Goal: Task Accomplishment & Management: Manage account settings

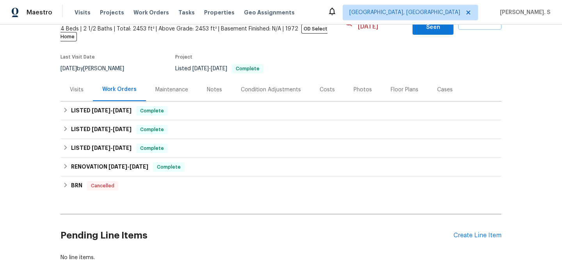
scroll to position [53, 0]
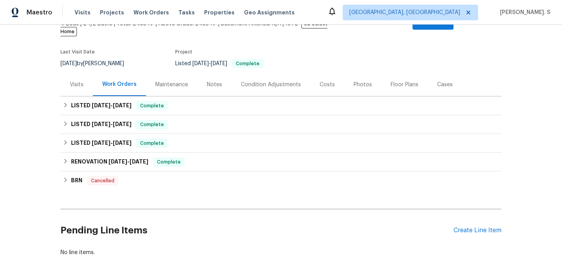
click at [67, 76] on div "Visits" at bounding box center [77, 84] width 32 height 23
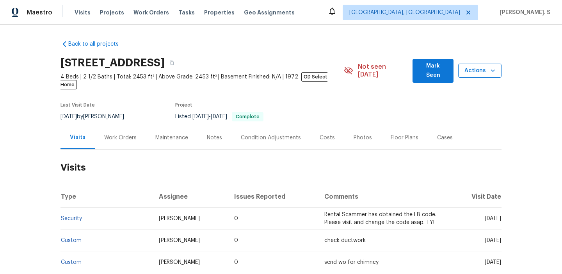
click at [474, 71] on span "Actions" at bounding box center [480, 71] width 31 height 10
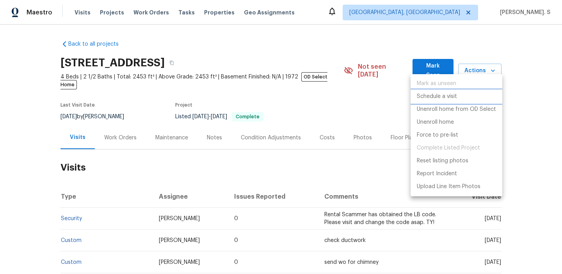
click at [467, 100] on li "Schedule a visit" at bounding box center [457, 96] width 92 height 13
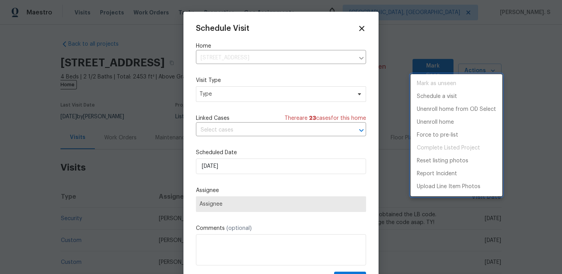
click at [231, 96] on div at bounding box center [281, 137] width 562 height 274
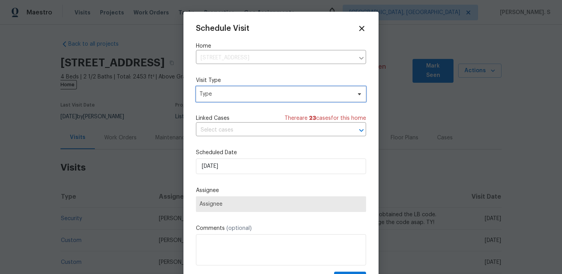
click at [202, 91] on span "Type" at bounding box center [276, 94] width 152 height 8
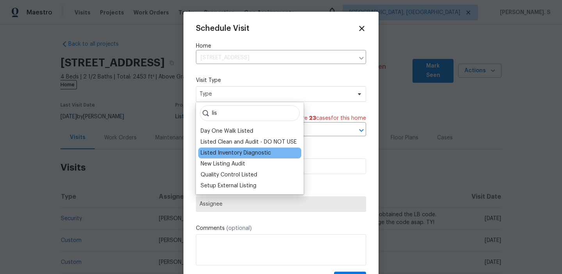
type input "lis"
click at [209, 155] on div "Listed Inventory Diagnostic" at bounding box center [236, 153] width 70 height 8
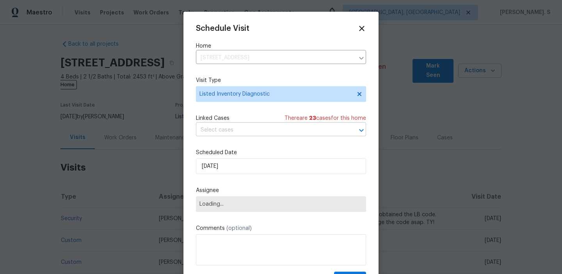
click at [256, 134] on input "text" at bounding box center [270, 130] width 148 height 12
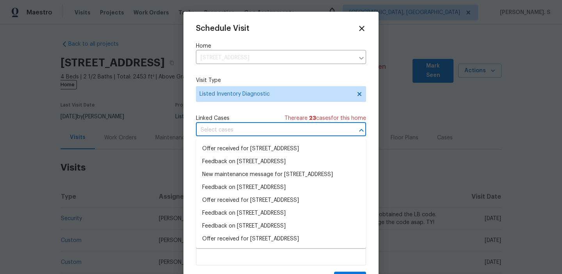
scroll to position [111, 0]
click at [245, 129] on li "Feedback on 1212 Beechdale Dr, Charlotte, NC 28212" at bounding box center [281, 122] width 170 height 13
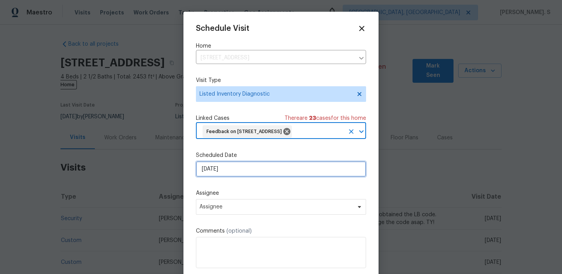
click at [226, 177] on input "[DATE]" at bounding box center [281, 169] width 170 height 16
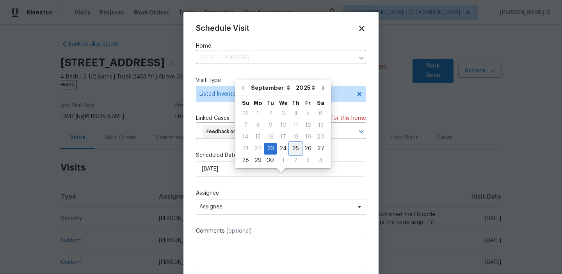
click at [290, 146] on div "25" at bounding box center [296, 148] width 12 height 11
type input "[DATE]"
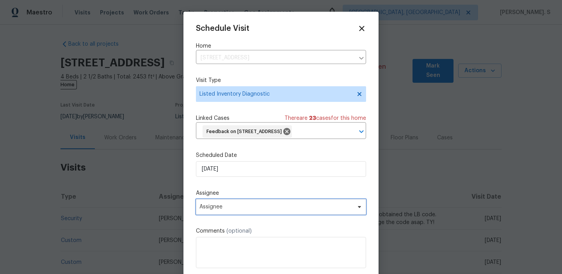
click at [261, 210] on span "Assignee" at bounding box center [276, 207] width 153 height 6
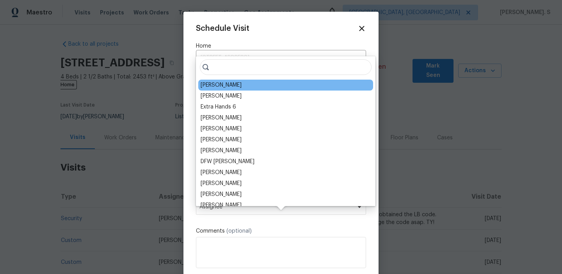
click at [226, 83] on div "Jason Bouque" at bounding box center [221, 85] width 41 height 8
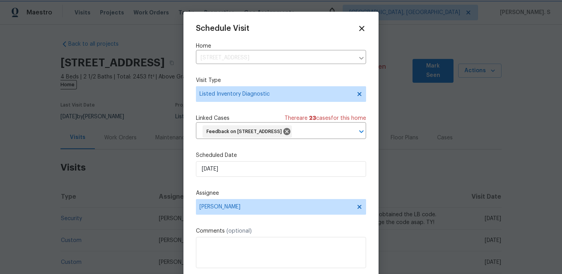
scroll to position [29, 0]
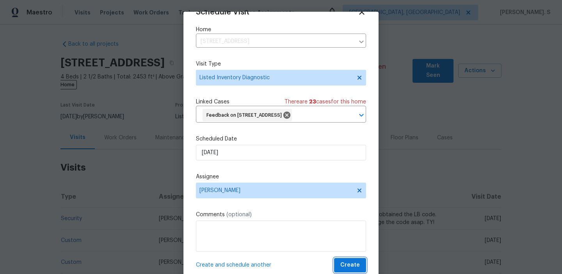
click at [344, 261] on span "Create" at bounding box center [351, 265] width 20 height 10
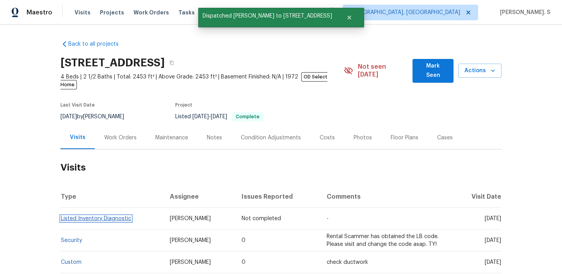
click at [100, 216] on link "Listed Inventory Diagnostic" at bounding box center [96, 218] width 70 height 5
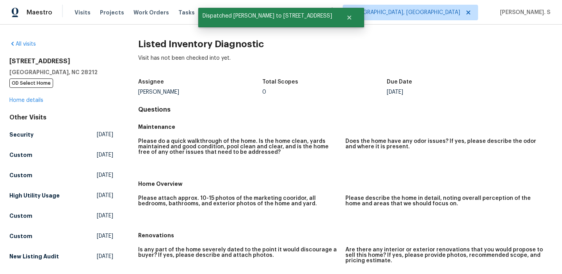
click at [173, 46] on h2 "Listed Inventory Diagnostic" at bounding box center [345, 44] width 415 height 8
copy h2 "Listed Inventory Diagnostic"
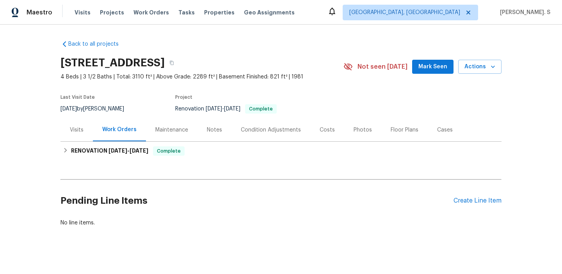
click at [70, 123] on div "Visits" at bounding box center [77, 129] width 32 height 23
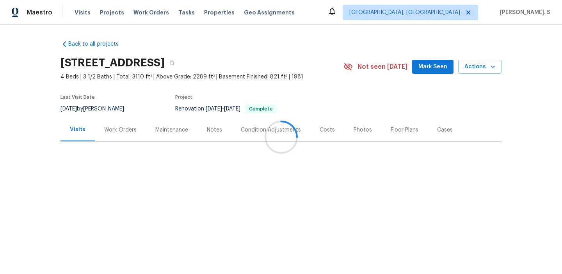
click at [484, 68] on div at bounding box center [281, 137] width 562 height 274
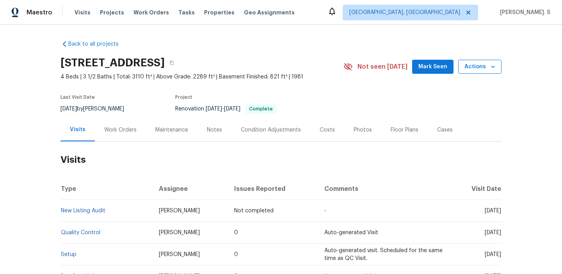
click at [496, 72] on button "Actions" at bounding box center [480, 67] width 43 height 14
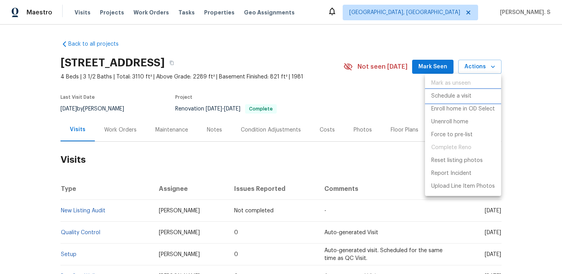
click at [469, 94] on p "Schedule a visit" at bounding box center [452, 96] width 40 height 8
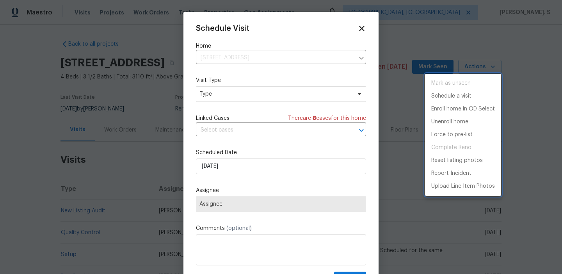
click at [232, 88] on div at bounding box center [281, 137] width 562 height 274
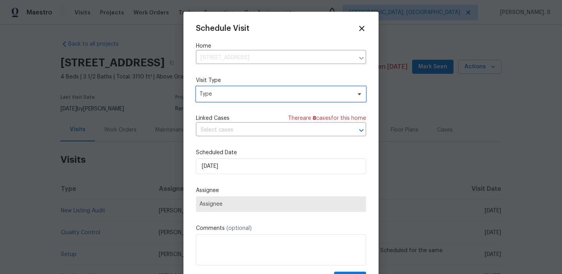
click at [225, 97] on span "Type" at bounding box center [276, 94] width 152 height 8
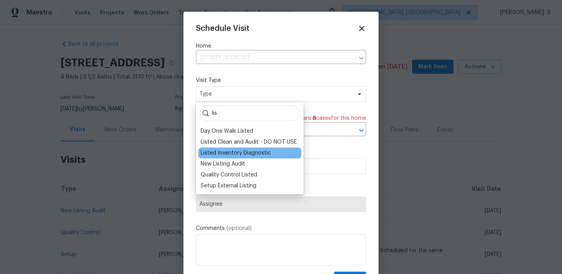
type input "lis"
click at [223, 157] on div "Listed Inventory Diagnostic" at bounding box center [249, 153] width 103 height 11
click at [214, 156] on div "Listed Inventory Diagnostic" at bounding box center [236, 153] width 70 height 8
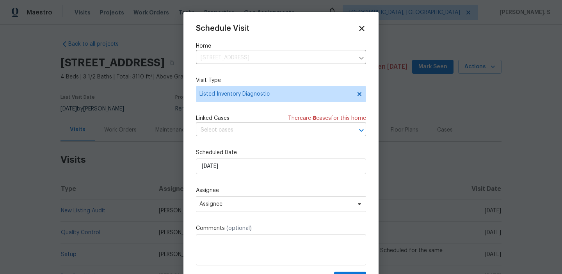
click at [239, 132] on input "text" at bounding box center [270, 130] width 148 height 12
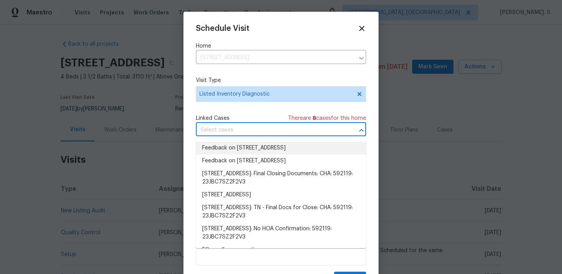
click at [239, 143] on li "Feedback on 6113 Shadyway Ln, Chattanooga, TN 37416" at bounding box center [281, 148] width 170 height 13
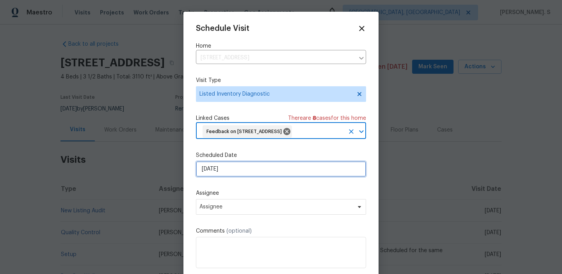
click at [234, 177] on input "[DATE]" at bounding box center [281, 169] width 170 height 16
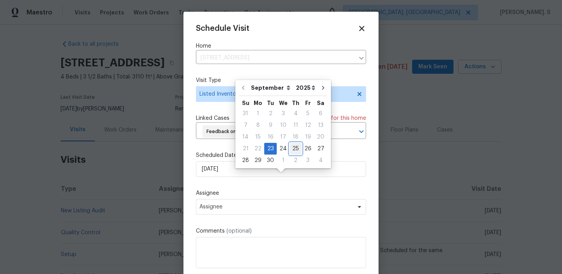
click at [294, 145] on div "25" at bounding box center [296, 148] width 12 height 11
type input "[DATE]"
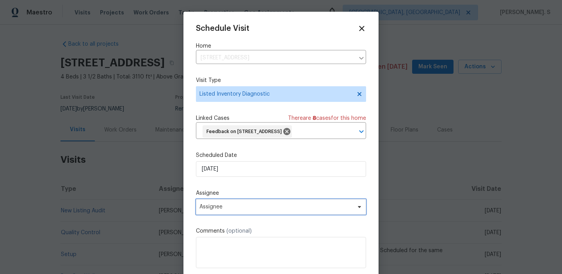
click at [256, 215] on span "Assignee" at bounding box center [281, 207] width 170 height 16
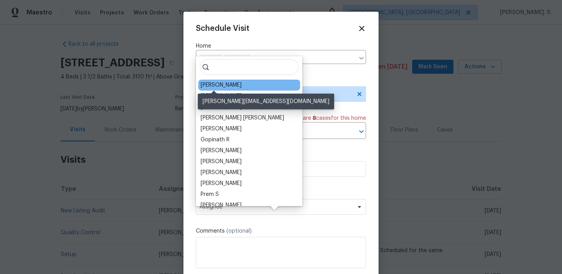
click at [216, 85] on div "[PERSON_NAME]" at bounding box center [221, 85] width 41 height 8
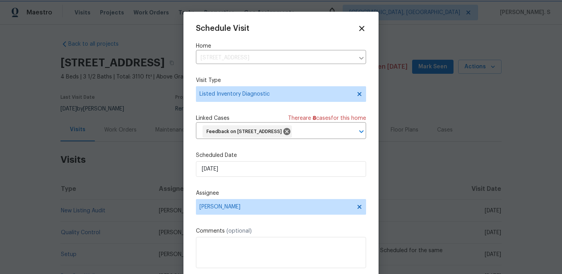
scroll to position [29, 0]
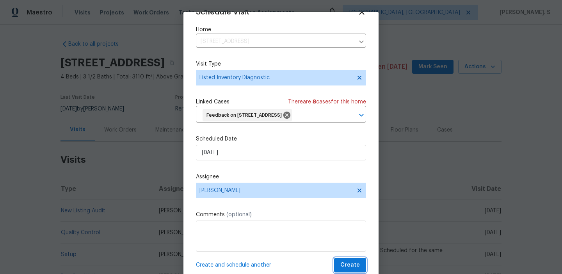
click at [354, 262] on span "Create" at bounding box center [351, 265] width 20 height 10
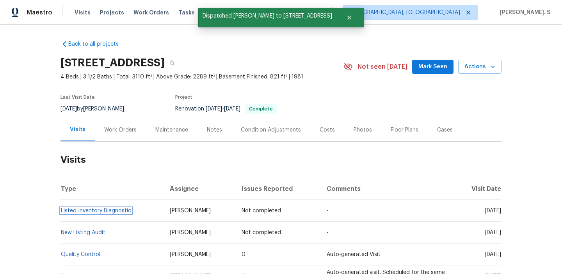
click at [109, 212] on link "Listed Inventory Diagnostic" at bounding box center [96, 210] width 70 height 5
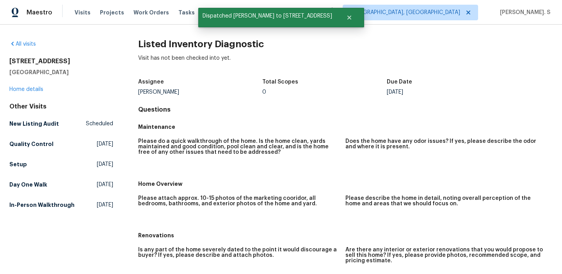
click at [217, 37] on div "All visits 6113 Shadyway Ln Chattanooga, TN 37416 Home details Other Visits New…" at bounding box center [281, 150] width 562 height 250
copy h2 "Listed Inventory Diagnostic"
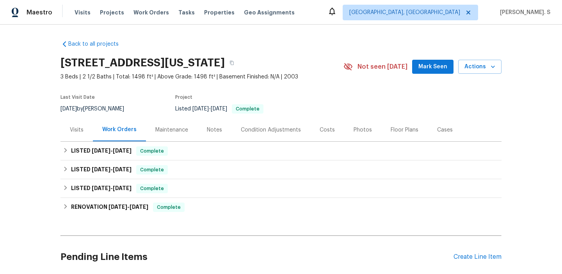
scroll to position [26, 0]
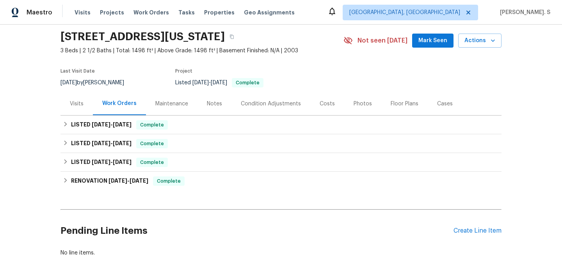
click at [76, 104] on div "Visits" at bounding box center [77, 104] width 14 height 8
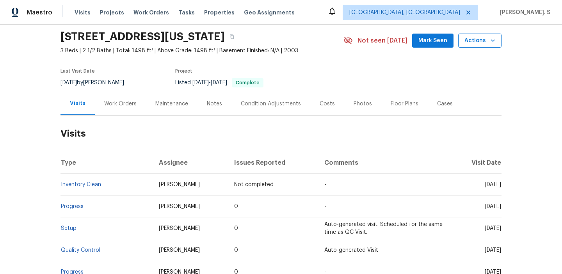
click at [470, 42] on span "Actions" at bounding box center [480, 41] width 31 height 10
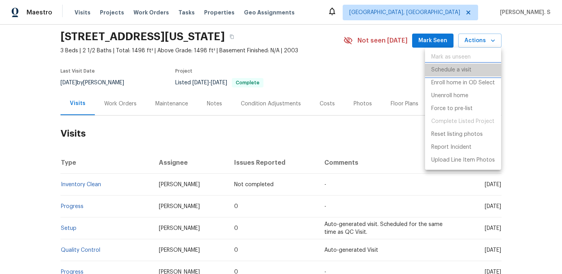
click at [459, 69] on p "Schedule a visit" at bounding box center [452, 70] width 40 height 8
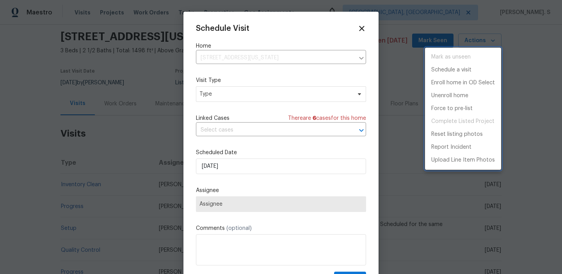
click at [236, 97] on div at bounding box center [281, 137] width 562 height 274
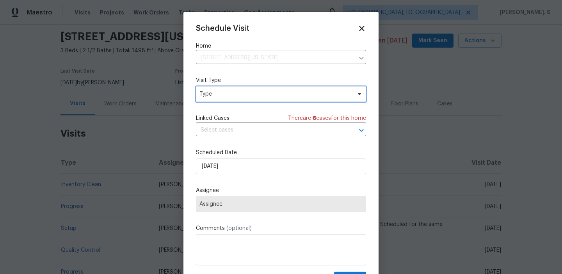
click at [206, 98] on span "Type" at bounding box center [281, 94] width 170 height 16
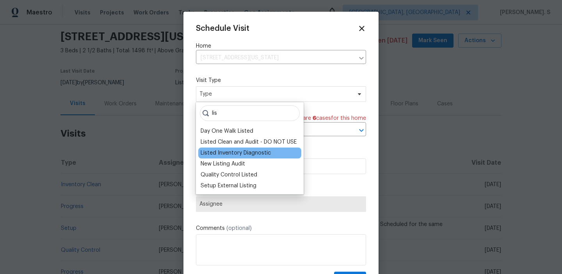
type input "lis"
click at [224, 150] on div "Listed Inventory Diagnostic" at bounding box center [236, 153] width 70 height 8
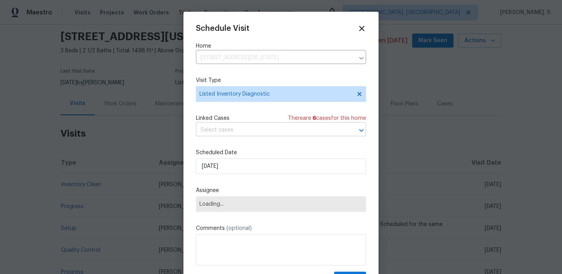
click at [214, 125] on input "text" at bounding box center [270, 130] width 148 height 12
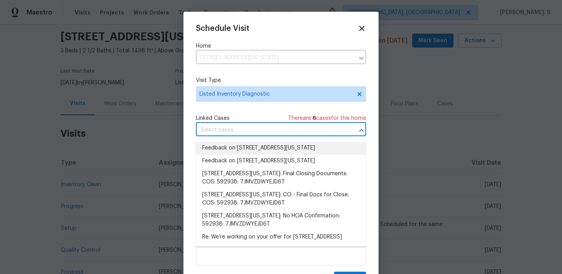
click at [219, 148] on li "Feedback on 2329 Lexus Dr, Colorado Springs, CO 80910" at bounding box center [281, 148] width 170 height 13
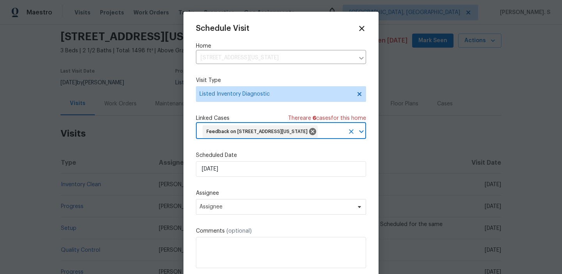
click at [219, 158] on div "Schedule Visit Home 2329 Lexus Dr, Colorado Springs, CO 80910 ​ Visit Type List…" at bounding box center [281, 156] width 170 height 265
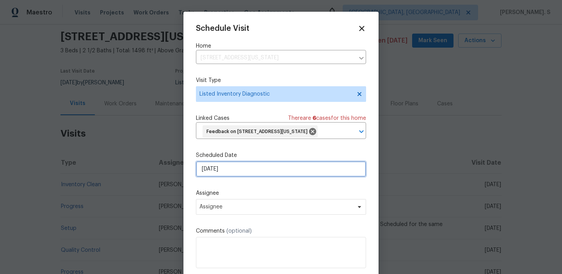
click at [223, 177] on input "[DATE]" at bounding box center [281, 169] width 170 height 16
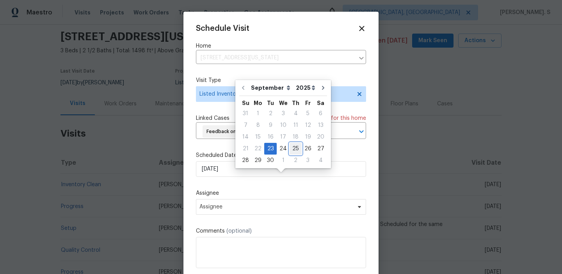
click at [294, 148] on div "25" at bounding box center [296, 148] width 12 height 11
type input "[DATE]"
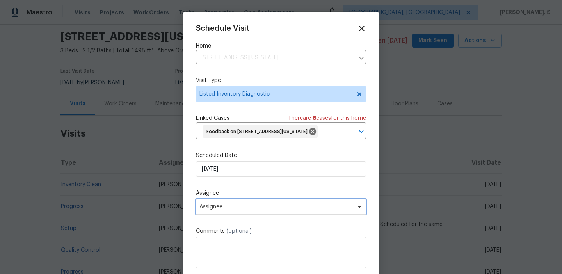
click at [267, 210] on span "Assignee" at bounding box center [276, 207] width 153 height 6
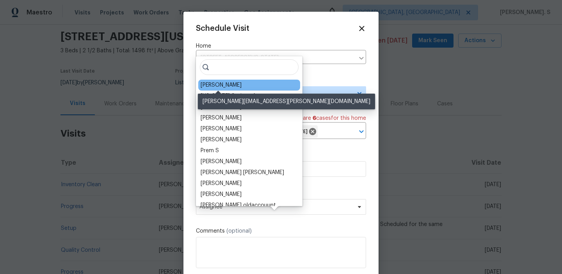
click at [221, 82] on div "Chris Thomas" at bounding box center [221, 85] width 41 height 8
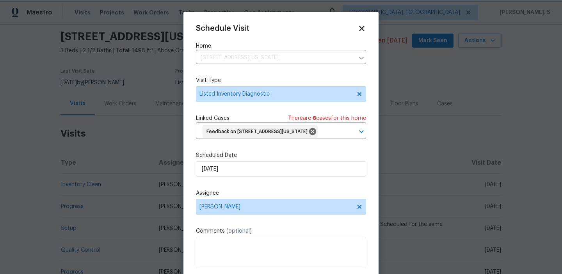
scroll to position [29, 0]
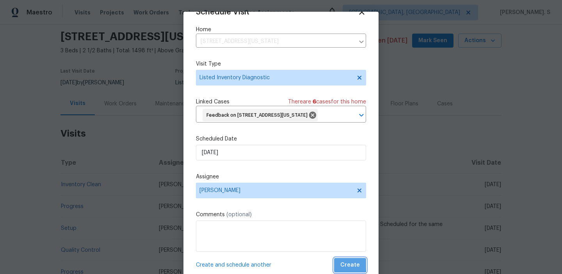
click at [345, 260] on button "Create" at bounding box center [350, 265] width 32 height 14
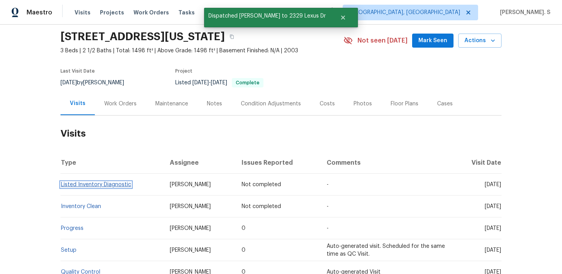
click at [110, 187] on link "Listed Inventory Diagnostic" at bounding box center [96, 184] width 70 height 5
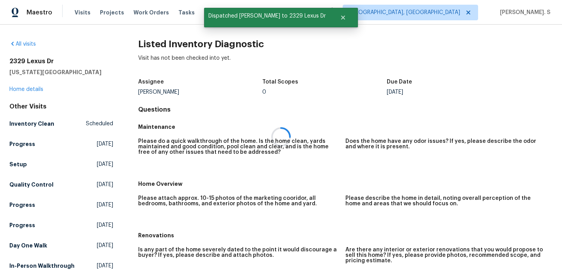
click at [162, 42] on h2 "Listed Inventory Diagnostic" at bounding box center [345, 44] width 415 height 8
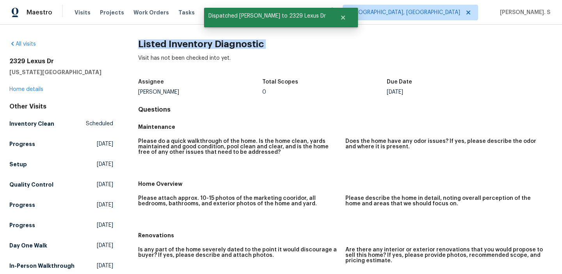
copy h2 "Listed Inventory Diagnostic"
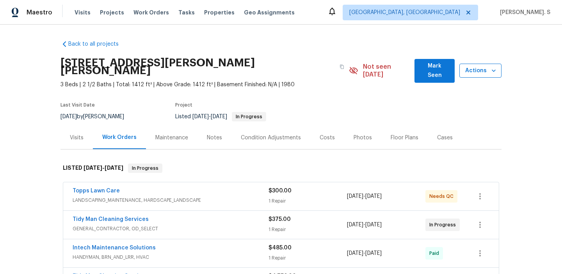
click at [473, 67] on span "Actions" at bounding box center [481, 71] width 30 height 10
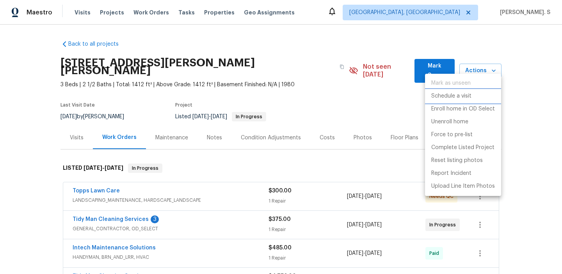
click at [468, 98] on p "Schedule a visit" at bounding box center [452, 96] width 40 height 8
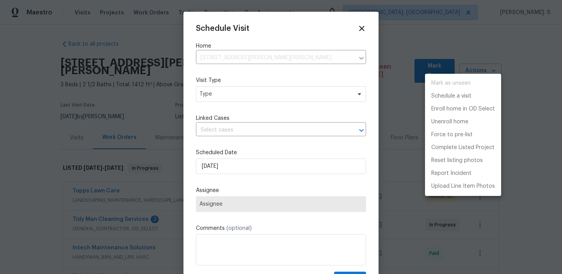
click at [222, 99] on div at bounding box center [281, 137] width 562 height 274
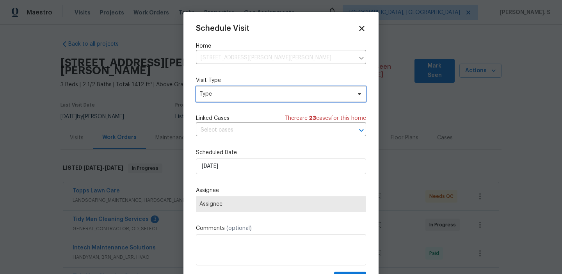
click at [207, 96] on span "Type" at bounding box center [276, 94] width 152 height 8
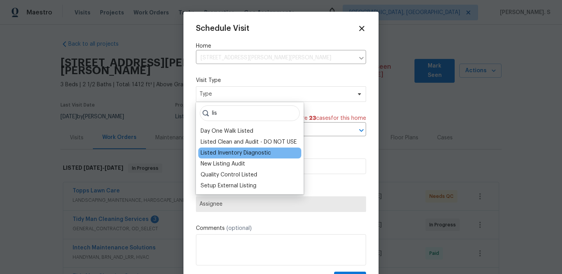
type input "lis"
click at [216, 154] on div "Listed Inventory Diagnostic" at bounding box center [236, 153] width 70 height 8
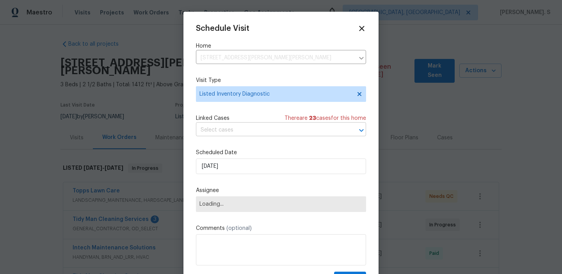
click at [257, 131] on input "text" at bounding box center [270, 130] width 148 height 12
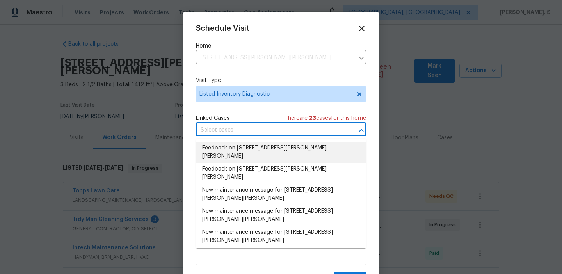
click at [255, 146] on li "Feedback on 1003 Watson Dr, Elgin, SC 29045" at bounding box center [281, 152] width 170 height 21
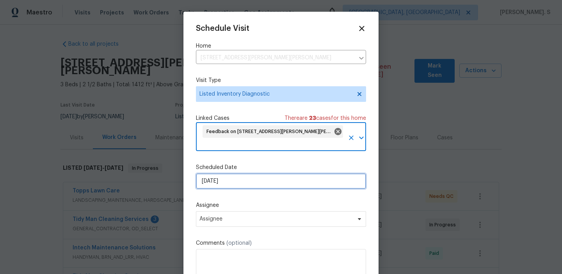
click at [246, 173] on input "[DATE]" at bounding box center [281, 181] width 170 height 16
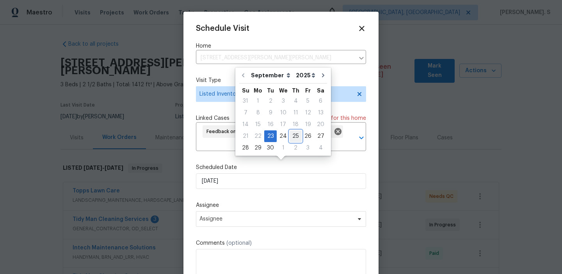
click at [295, 141] on div "25" at bounding box center [296, 136] width 12 height 11
type input "[DATE]"
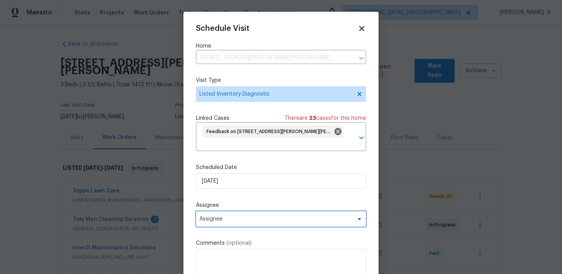
click at [258, 216] on span "Assignee" at bounding box center [276, 219] width 153 height 6
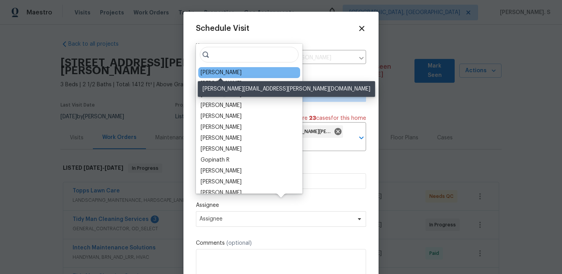
click at [220, 75] on div "Ryan Middleton" at bounding box center [221, 73] width 41 height 8
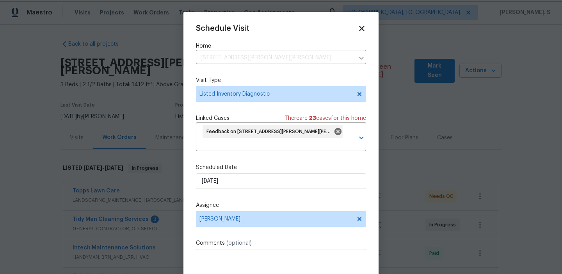
scroll to position [16, 0]
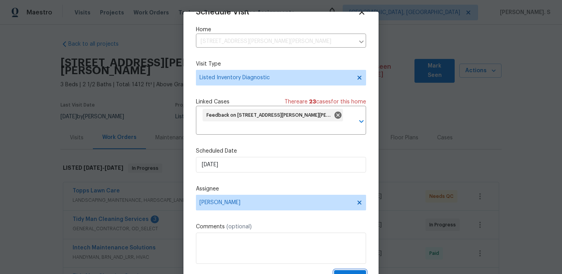
click at [348, 273] on span "Create" at bounding box center [351, 278] width 20 height 10
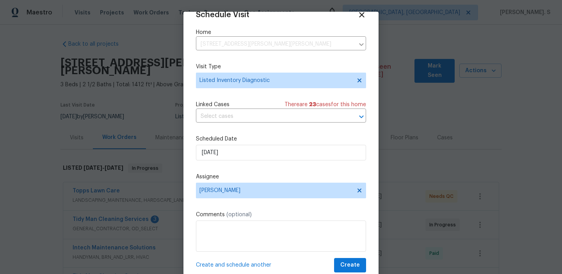
scroll to position [14, 0]
click at [96, 122] on div at bounding box center [281, 137] width 562 height 274
click at [86, 128] on div at bounding box center [281, 137] width 562 height 274
click at [86, 128] on div "Visits" at bounding box center [77, 137] width 32 height 23
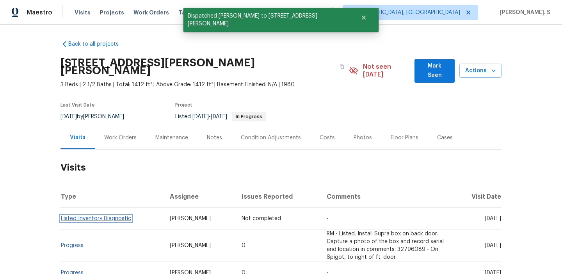
click at [118, 216] on link "Listed Inventory Diagnostic" at bounding box center [96, 218] width 70 height 5
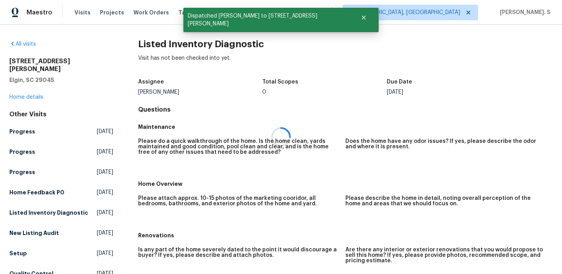
click at [172, 50] on div at bounding box center [281, 137] width 562 height 274
click at [189, 36] on div "All visits 1003 Watson Dr Elgin, SC 29045 Home details Other Visits Progress Tu…" at bounding box center [281, 150] width 562 height 250
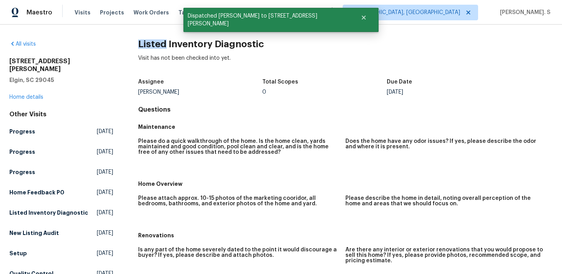
click at [189, 36] on div "All visits 1003 Watson Dr Elgin, SC 29045 Home details Other Visits Progress Tu…" at bounding box center [281, 150] width 562 height 250
copy h2 "Listed Inventory Diagnostic"
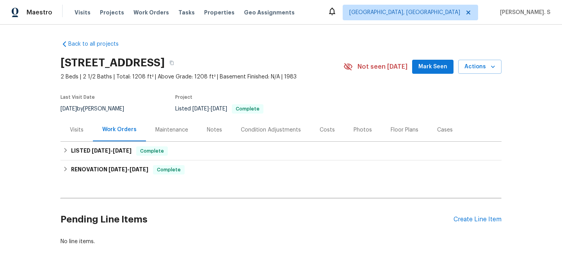
click at [80, 132] on div "Visits" at bounding box center [77, 130] width 14 height 8
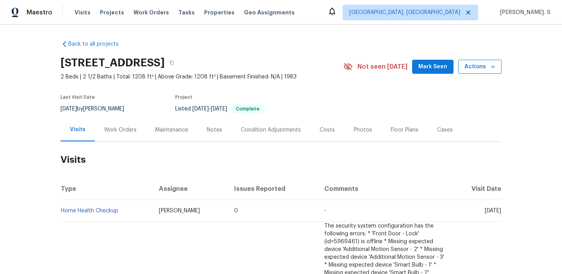
click at [480, 65] on span "Actions" at bounding box center [480, 67] width 31 height 10
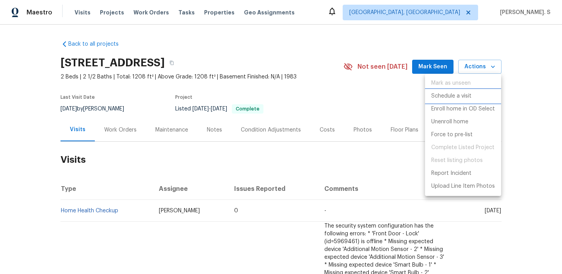
click at [465, 101] on li "Schedule a visit" at bounding box center [463, 96] width 76 height 13
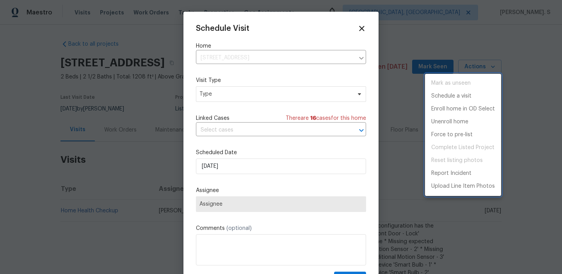
click at [257, 89] on div at bounding box center [281, 137] width 562 height 274
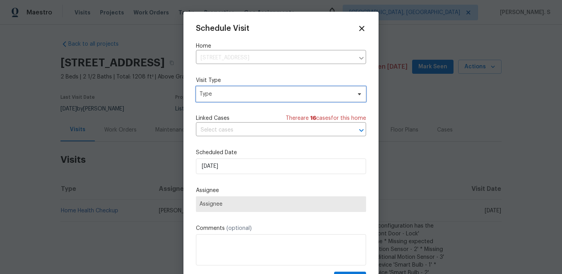
click at [216, 101] on span "Type" at bounding box center [281, 94] width 170 height 16
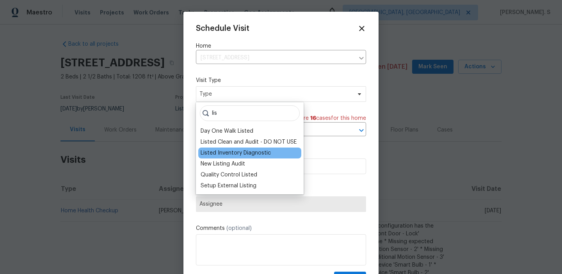
type input "lis"
click at [215, 153] on div "Listed Inventory Diagnostic" at bounding box center [236, 153] width 70 height 8
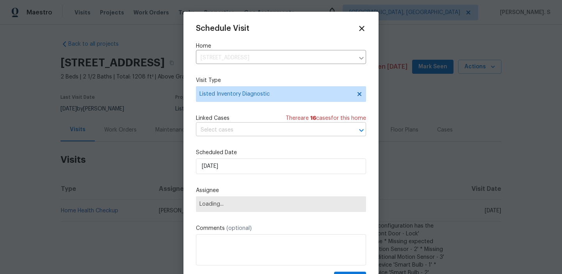
click at [230, 128] on input "text" at bounding box center [270, 130] width 148 height 12
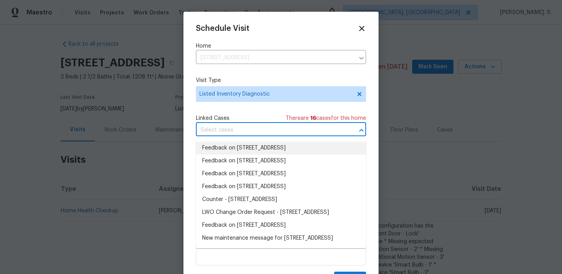
click at [235, 148] on li "Feedback on 1813 Worthington Run Dr, # A, Columbus, OH 43235" at bounding box center [281, 148] width 170 height 13
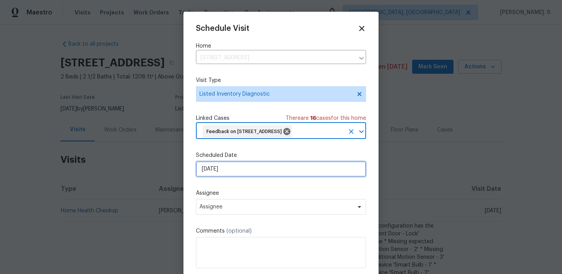
click at [231, 177] on input "[DATE]" at bounding box center [281, 169] width 170 height 16
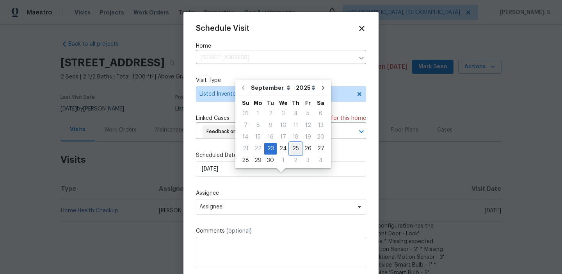
click at [291, 146] on div "25" at bounding box center [296, 148] width 12 height 11
type input "[DATE]"
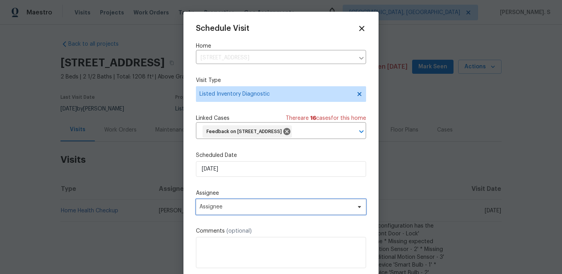
click at [274, 212] on span "Assignee" at bounding box center [281, 207] width 170 height 16
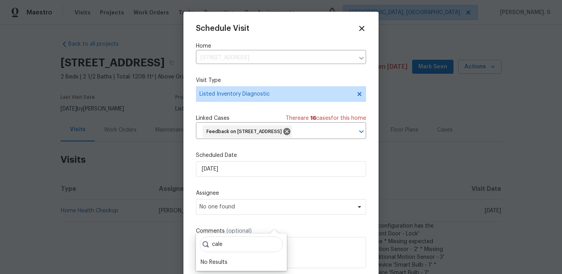
type input "cale"
click at [116, 197] on div at bounding box center [281, 137] width 562 height 274
click at [364, 31] on icon at bounding box center [361, 28] width 9 height 9
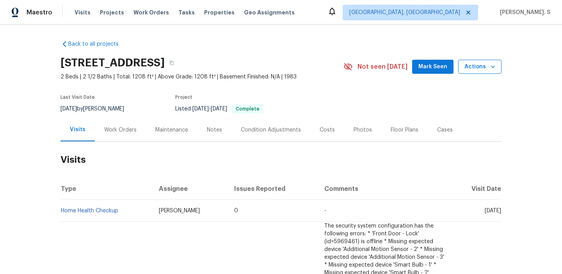
click at [488, 69] on span "Actions" at bounding box center [480, 67] width 31 height 10
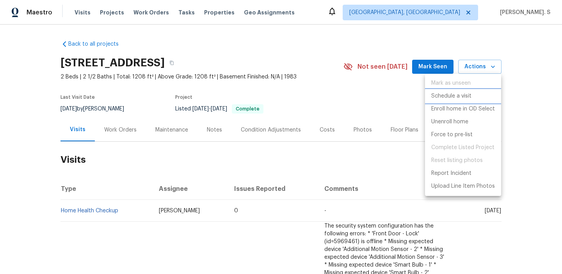
click at [478, 92] on li "Schedule a visit" at bounding box center [463, 96] width 76 height 13
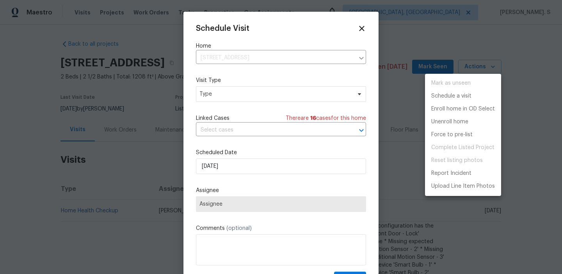
click at [235, 82] on div at bounding box center [281, 137] width 562 height 274
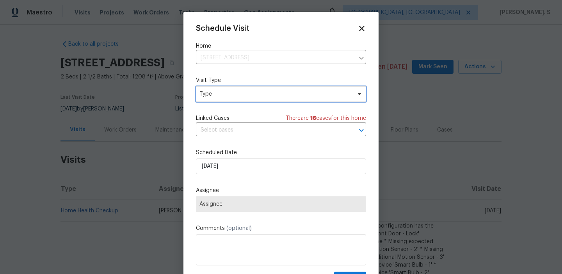
click at [228, 99] on span "Type" at bounding box center [281, 94] width 170 height 16
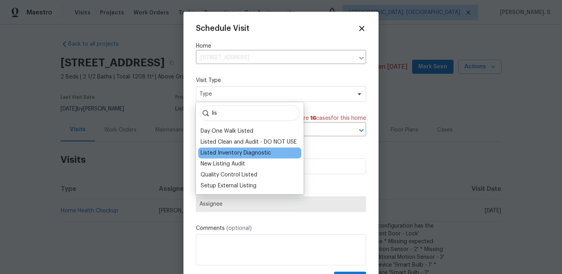
type input "lis"
click at [238, 152] on div "Listed Inventory Diagnostic" at bounding box center [236, 153] width 70 height 8
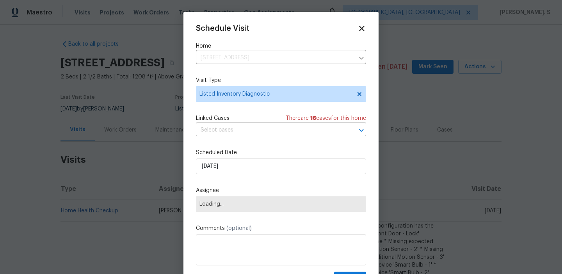
click at [234, 132] on input "text" at bounding box center [270, 130] width 148 height 12
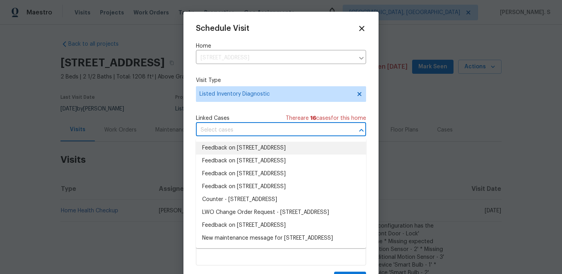
click at [236, 147] on li "Feedback on 1813 Worthington Run Dr, # A, Columbus, OH 43235" at bounding box center [281, 148] width 170 height 13
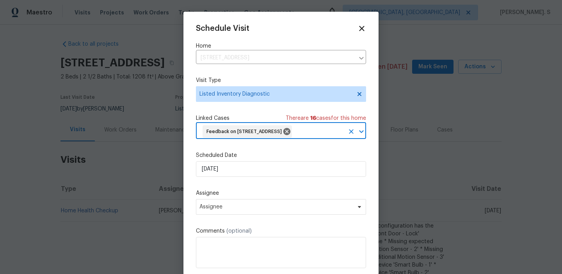
click at [236, 159] on label "Scheduled Date" at bounding box center [281, 156] width 170 height 8
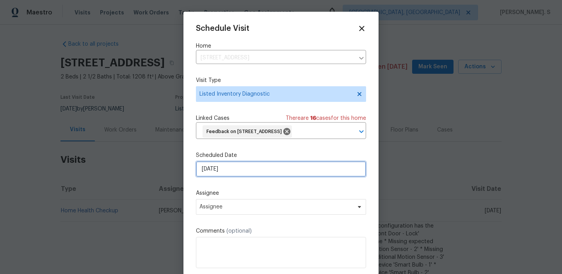
click at [236, 177] on input "[DATE]" at bounding box center [281, 169] width 170 height 16
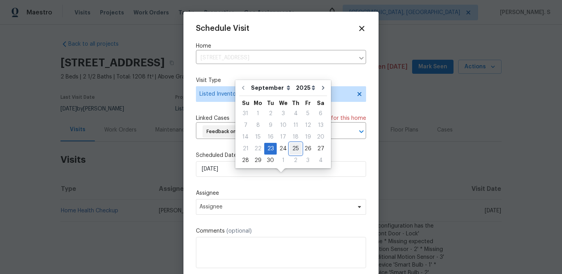
click at [295, 150] on div "25" at bounding box center [296, 148] width 12 height 11
type input "[DATE]"
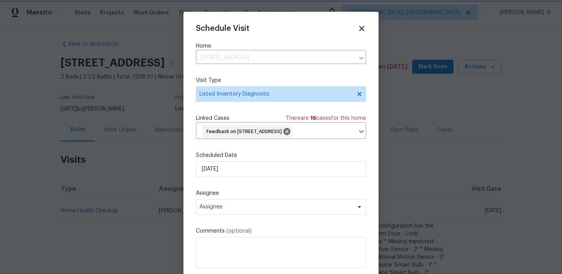
scroll to position [29, 0]
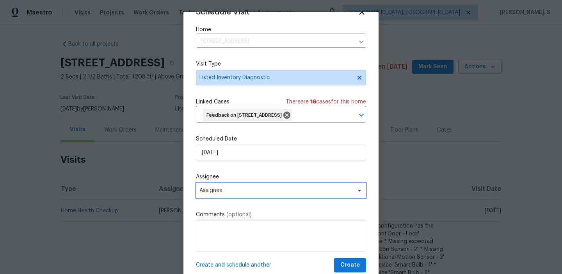
click at [239, 190] on span "Assignee" at bounding box center [276, 190] width 153 height 6
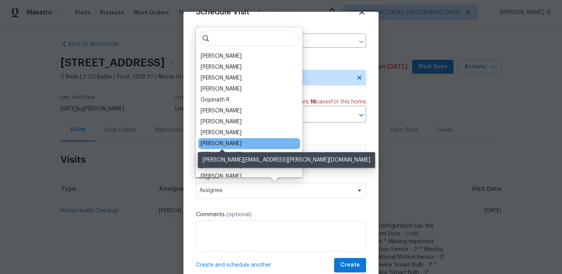
click at [234, 143] on div "Dennis Neuhardt" at bounding box center [221, 144] width 41 height 8
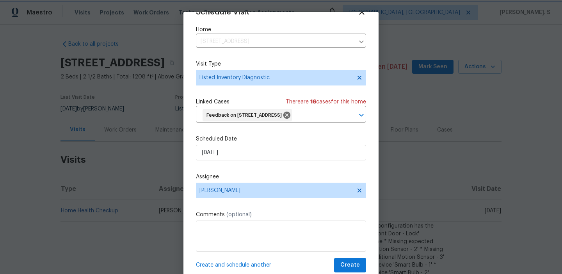
scroll to position [23, 0]
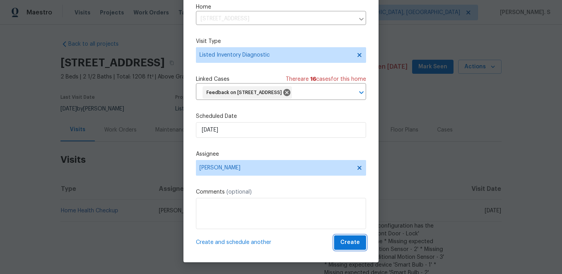
click at [344, 239] on span "Create" at bounding box center [351, 243] width 20 height 10
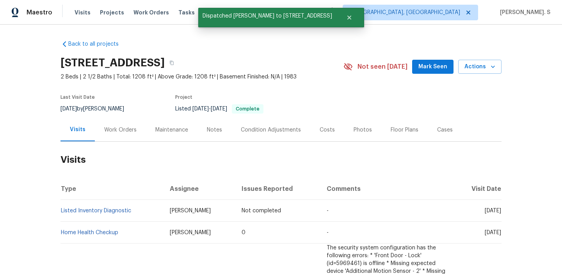
scroll to position [0, 0]
click at [121, 134] on div "Work Orders" at bounding box center [120, 129] width 51 height 23
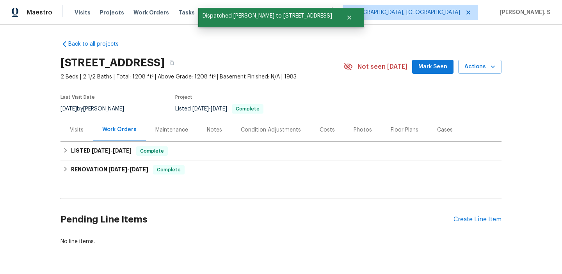
click at [76, 128] on div "Visits" at bounding box center [77, 130] width 14 height 8
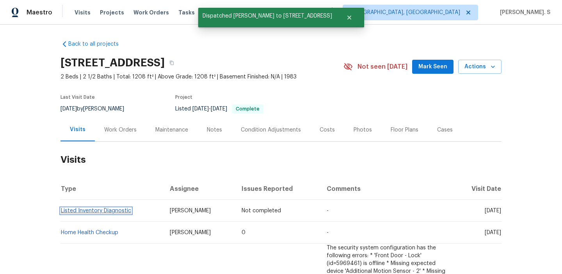
click at [106, 211] on link "Listed Inventory Diagnostic" at bounding box center [96, 210] width 70 height 5
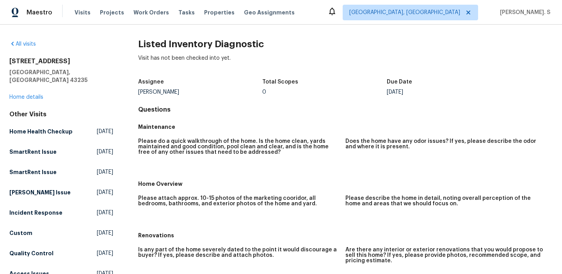
click at [216, 213] on figure "Please attach approx. 10-15 photos of the marketing cooridor, all bedrooms, bat…" at bounding box center [241, 210] width 207 height 28
click at [162, 39] on div "All visits 1813 Worthington Run Dr # A Columbus, OH 43235 Home details Other Vi…" at bounding box center [281, 150] width 562 height 250
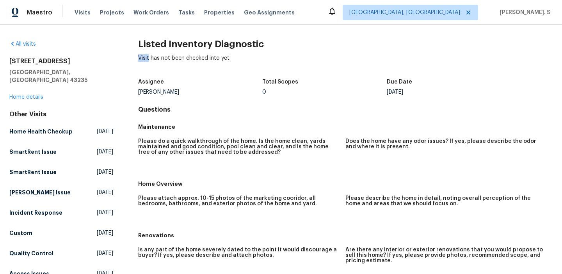
click at [178, 40] on h2 "Listed Inventory Diagnostic" at bounding box center [345, 44] width 415 height 8
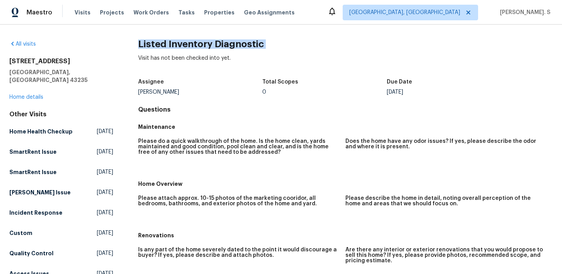
copy h2 "Listed Inventory Diagnostic"
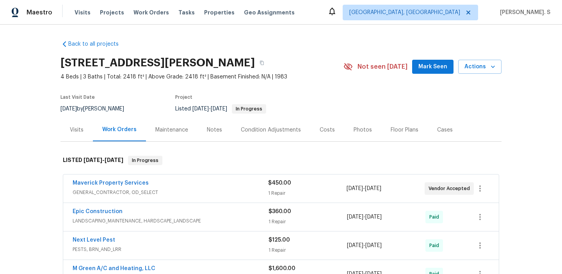
click at [87, 135] on div "Visits" at bounding box center [77, 129] width 32 height 23
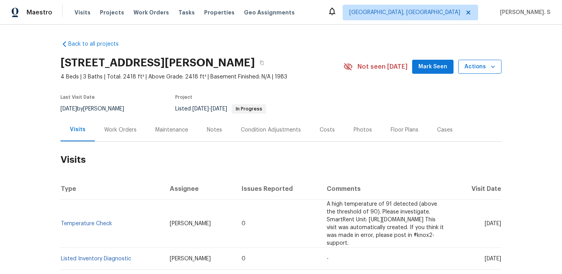
click at [482, 71] on span "Actions" at bounding box center [480, 67] width 31 height 10
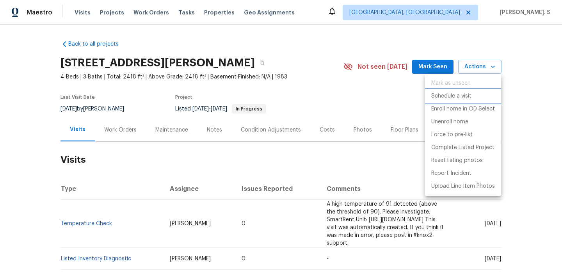
click at [466, 99] on p "Schedule a visit" at bounding box center [452, 96] width 40 height 8
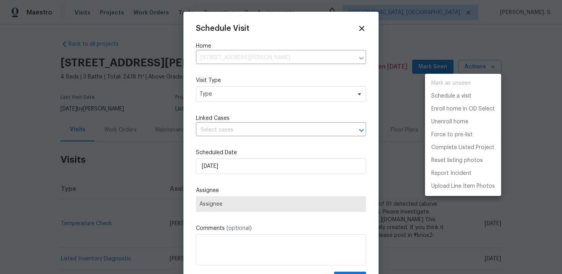
click at [254, 93] on div at bounding box center [281, 137] width 562 height 274
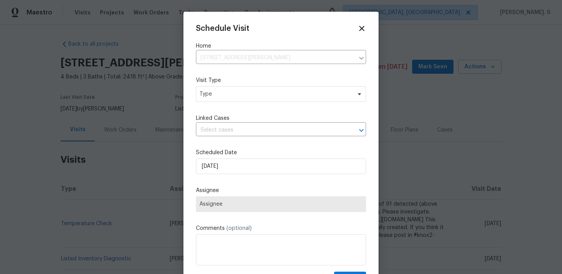
click at [223, 103] on div "Schedule Visit Home [STREET_ADDRESS][PERSON_NAME] ​ Visit Type Type Linked Case…" at bounding box center [281, 155] width 170 height 262
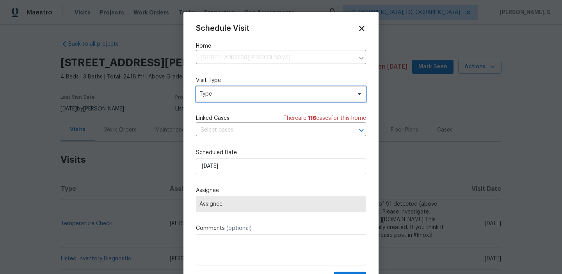
click at [224, 95] on span "Type" at bounding box center [276, 94] width 152 height 8
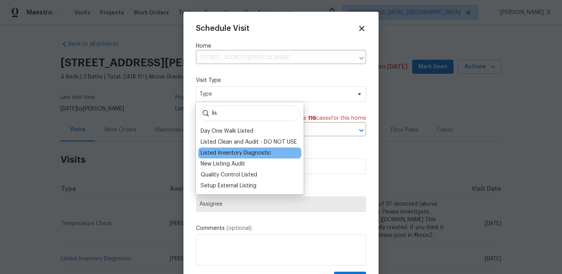
type input "lis"
click at [222, 154] on div "Listed Inventory Diagnostic" at bounding box center [236, 153] width 70 height 8
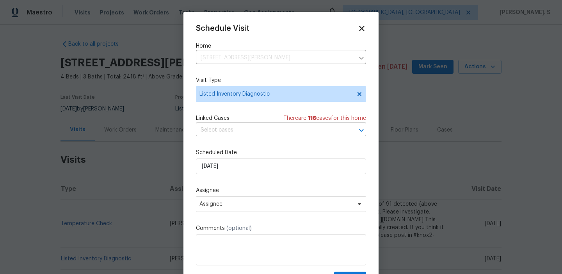
click at [249, 134] on input "text" at bounding box center [270, 130] width 148 height 12
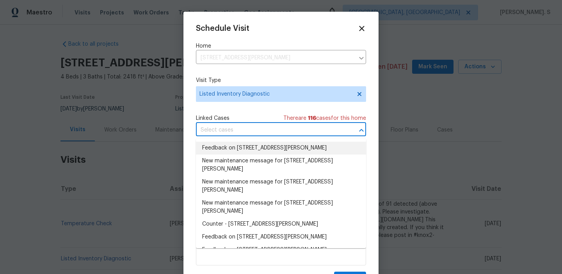
click at [236, 149] on li "Feedback on 2 Meadowcreek Dr, Melissa, TX 75454" at bounding box center [281, 148] width 170 height 13
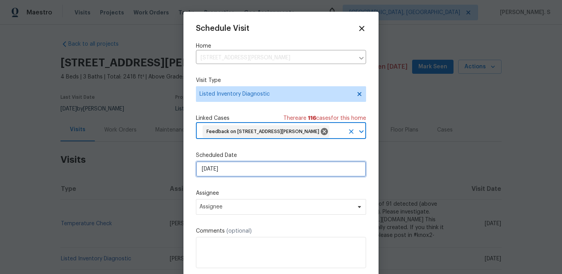
click at [237, 177] on input "[DATE]" at bounding box center [281, 169] width 170 height 16
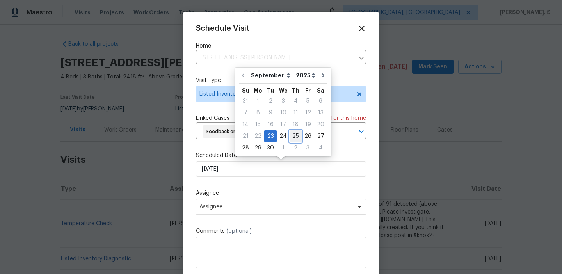
click at [294, 141] on div "25" at bounding box center [296, 136] width 12 height 11
type input "[DATE]"
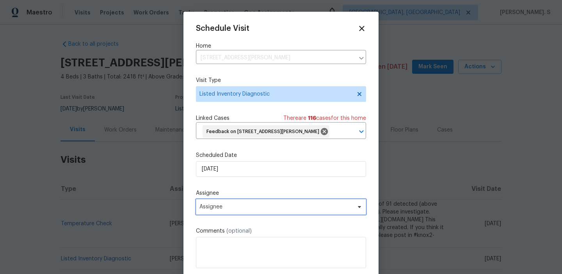
click at [269, 206] on span "Assignee" at bounding box center [276, 207] width 153 height 6
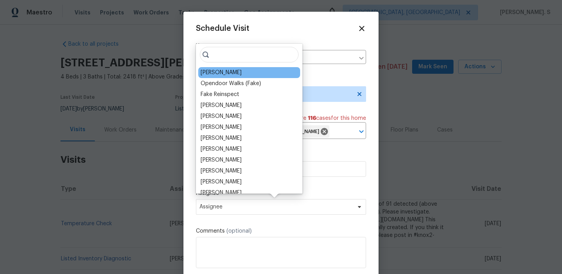
click at [225, 70] on div "[PERSON_NAME]" at bounding box center [221, 73] width 41 height 8
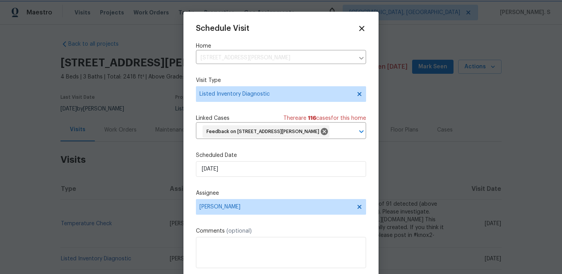
scroll to position [16, 0]
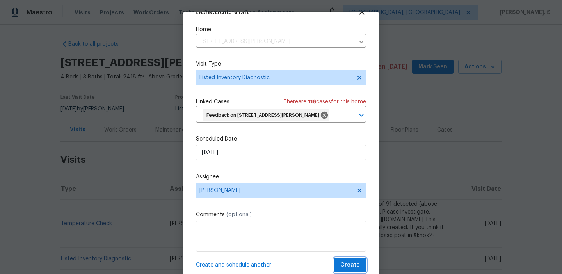
click at [355, 263] on span "Create" at bounding box center [351, 265] width 20 height 10
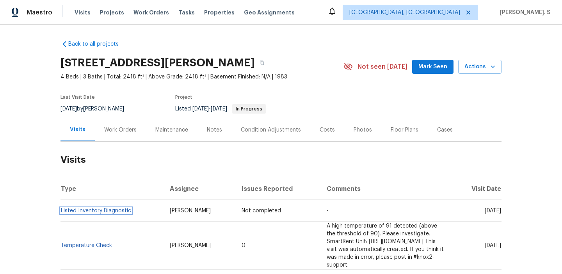
click at [99, 212] on link "Listed Inventory Diagnostic" at bounding box center [96, 210] width 70 height 5
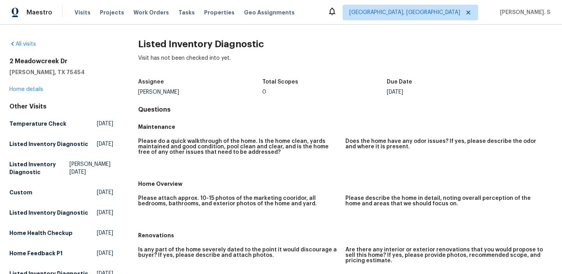
click at [171, 47] on h2 "Listed Inventory Diagnostic" at bounding box center [345, 44] width 415 height 8
copy h2 "Listed Inventory Diagnostic"
click at [409, 4] on div "Maestro Visits Projects Work Orders Tasks Properties Geo Assignments Albuquerqu…" at bounding box center [281, 12] width 562 height 25
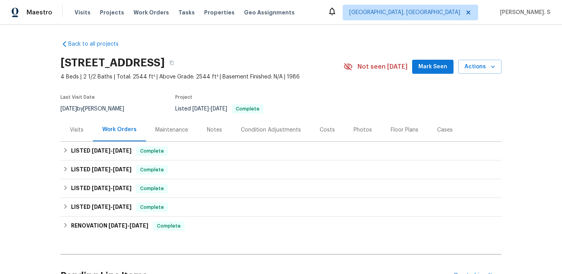
click at [76, 121] on div "Visits" at bounding box center [77, 129] width 32 height 23
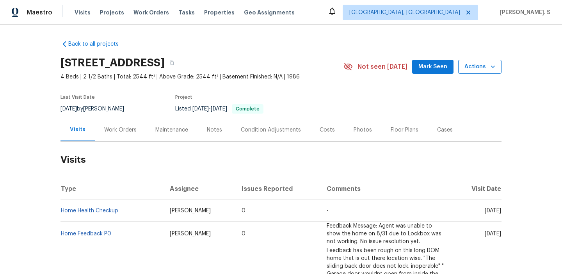
click at [481, 64] on span "Actions" at bounding box center [480, 67] width 31 height 10
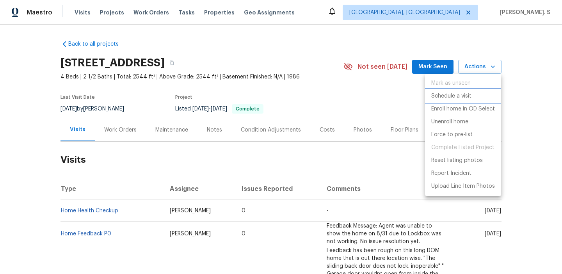
click at [453, 94] on p "Schedule a visit" at bounding box center [452, 96] width 40 height 8
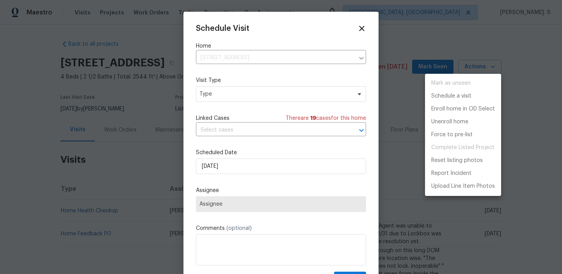
click at [219, 95] on div at bounding box center [281, 137] width 562 height 274
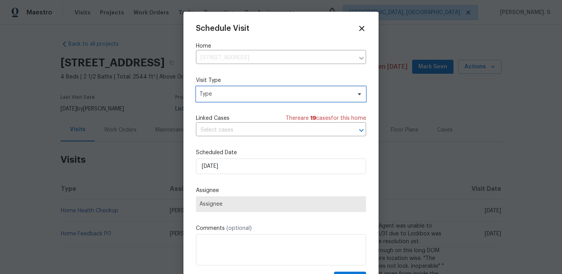
click at [196, 98] on span "Type" at bounding box center [281, 94] width 170 height 16
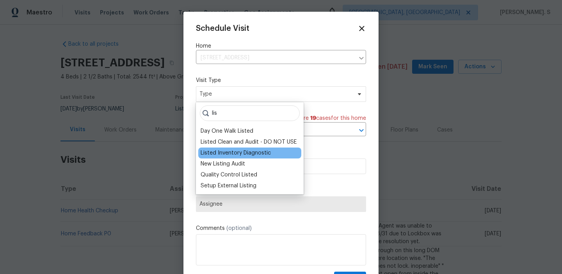
type input "lis"
click at [222, 150] on div "Listed Inventory Diagnostic" at bounding box center [236, 153] width 70 height 8
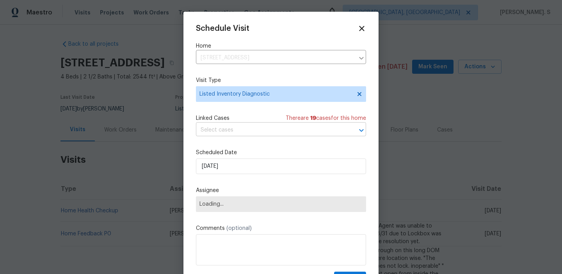
click at [241, 130] on input "text" at bounding box center [270, 130] width 148 height 12
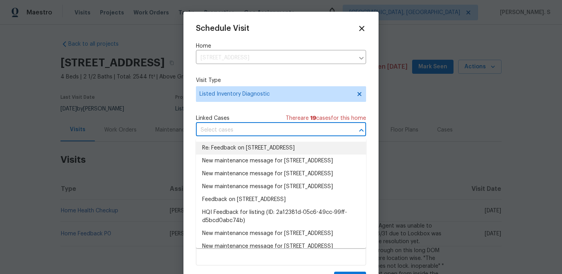
click at [243, 149] on li "Re: Feedback on [STREET_ADDRESS]" at bounding box center [281, 148] width 170 height 13
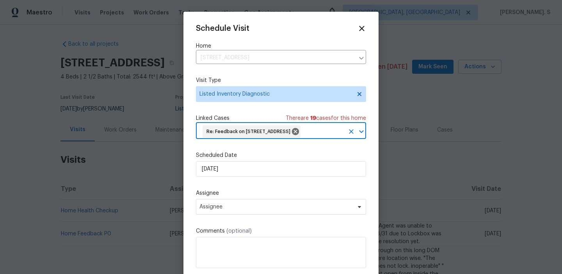
click at [302, 138] on input "text" at bounding box center [323, 132] width 43 height 12
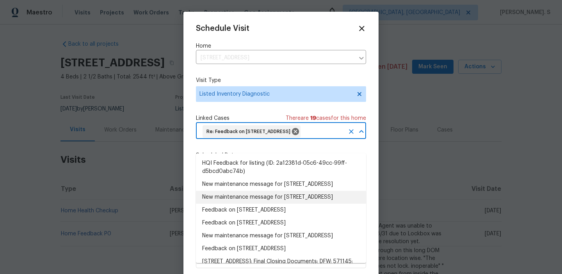
scroll to position [61, 0]
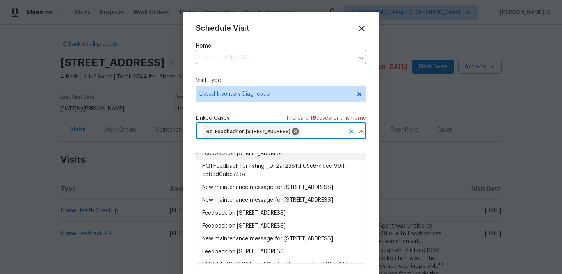
click at [225, 160] on li "Feedback on [STREET_ADDRESS]" at bounding box center [281, 153] width 170 height 13
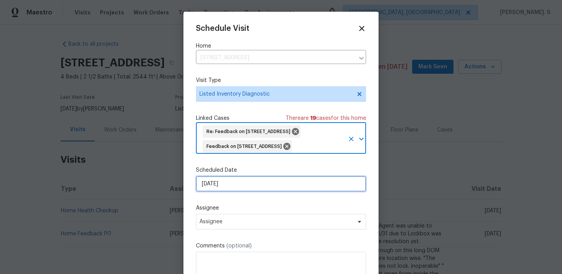
click at [232, 189] on input "[DATE]" at bounding box center [281, 184] width 170 height 16
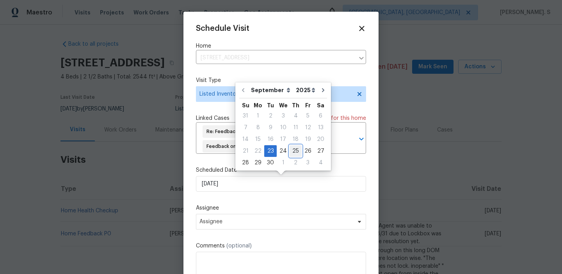
click at [297, 148] on div "25" at bounding box center [296, 151] width 12 height 11
type input "[DATE]"
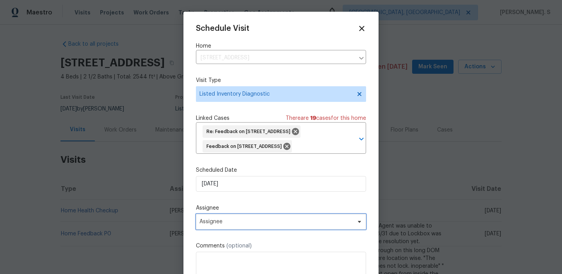
click at [245, 223] on span "Assignee" at bounding box center [276, 222] width 153 height 6
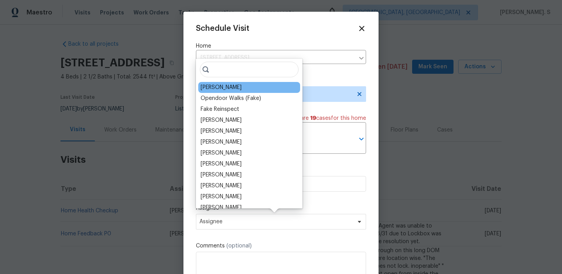
click at [221, 89] on div "[PERSON_NAME]" at bounding box center [221, 88] width 41 height 8
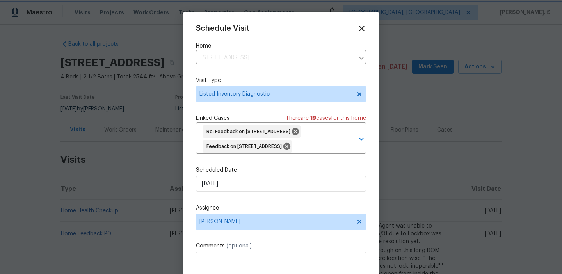
scroll to position [31, 0]
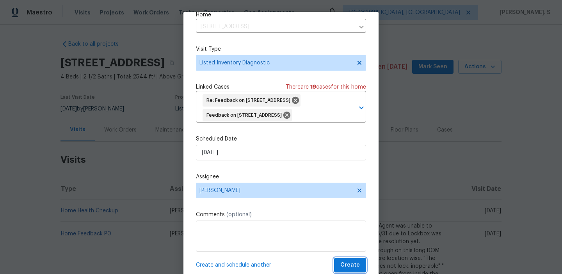
click at [349, 268] on span "Create" at bounding box center [351, 265] width 20 height 10
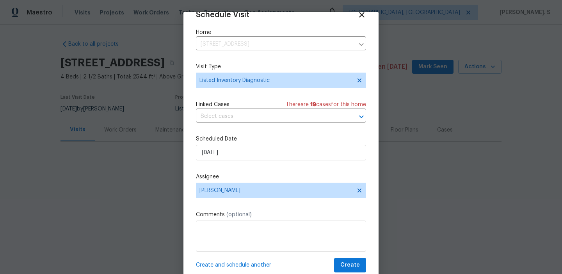
scroll to position [14, 0]
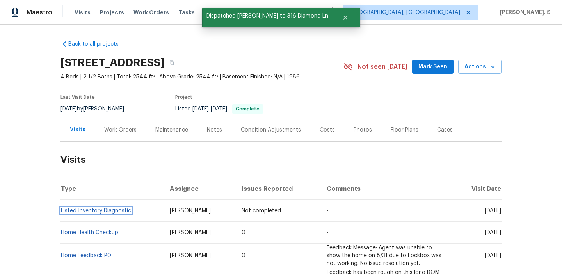
click at [94, 211] on link "Listed Inventory Diagnostic" at bounding box center [96, 210] width 70 height 5
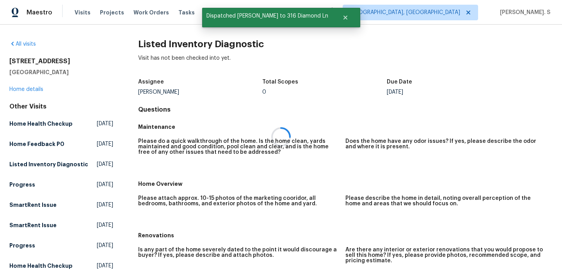
click at [180, 55] on div at bounding box center [281, 137] width 562 height 274
click at [188, 46] on h2 "Listed Inventory Diagnostic" at bounding box center [345, 44] width 415 height 8
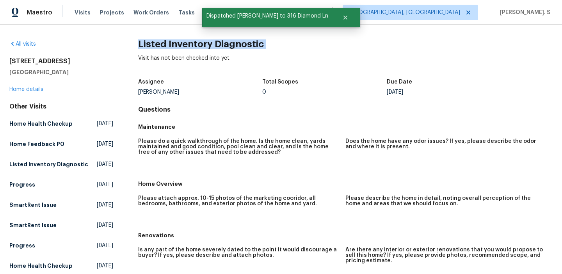
copy h2 "Listed Inventory Diagnostic"
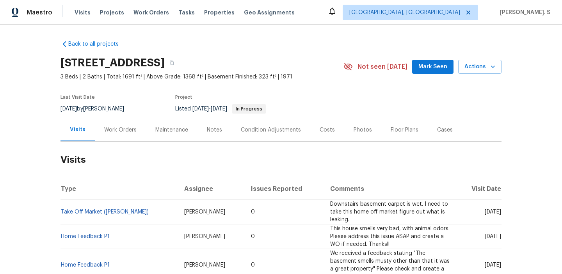
click at [104, 139] on div "Work Orders" at bounding box center [120, 129] width 51 height 23
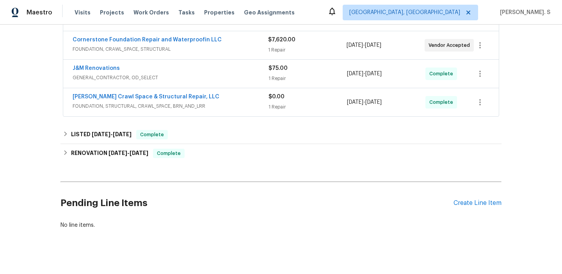
scroll to position [180, 0]
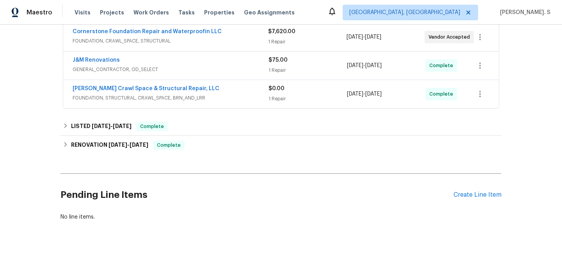
click at [445, 192] on h2 "Pending Line Items" at bounding box center [257, 195] width 393 height 36
click at [454, 192] on div "Create Line Item" at bounding box center [478, 194] width 48 height 7
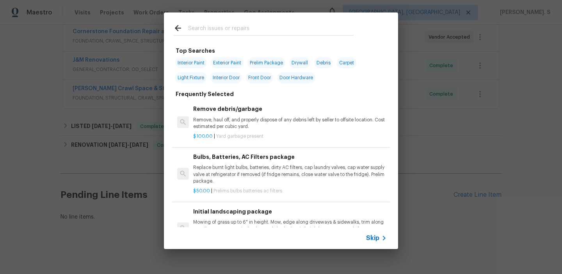
click at [228, 112] on h6 "Remove debris/garbage" at bounding box center [290, 109] width 194 height 9
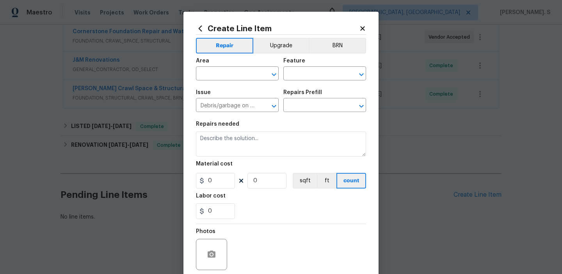
type input "Remove debris/garbage $100.00"
type textarea "Remove, haul off, and properly dispose of any debris left by seller to offsite …"
type input "100"
type input "1"
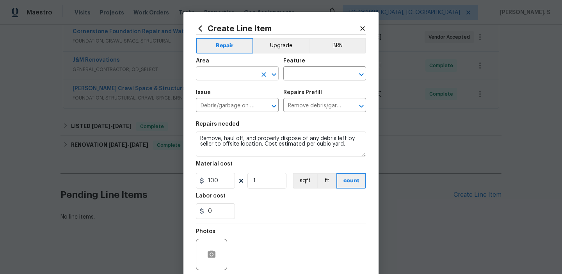
click at [272, 78] on icon "Open" at bounding box center [273, 74] width 9 height 9
click at [268, 91] on li "Kitchen" at bounding box center [237, 92] width 83 height 13
click at [360, 75] on icon "Open" at bounding box center [361, 74] width 9 height 9
type input "Kitchen"
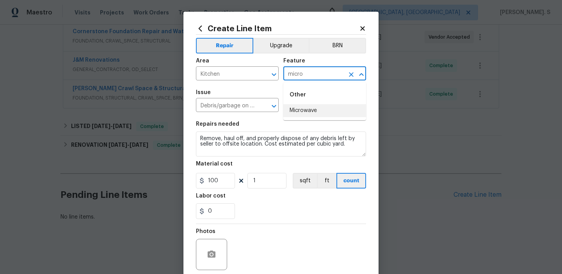
click at [332, 118] on ul "Other Microwave" at bounding box center [325, 101] width 83 height 38
click at [337, 106] on li "Microwave" at bounding box center [325, 110] width 83 height 13
type input "Microwave"
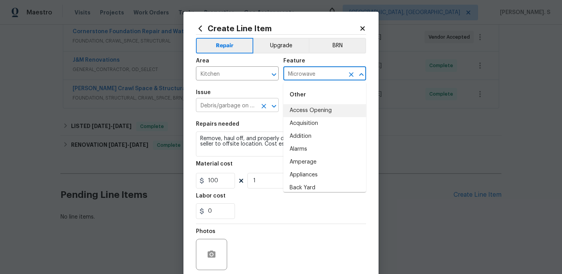
click at [269, 108] on button "Open" at bounding box center [274, 106] width 11 height 11
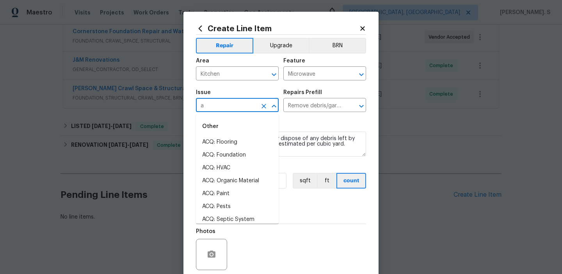
scroll to position [0, 0]
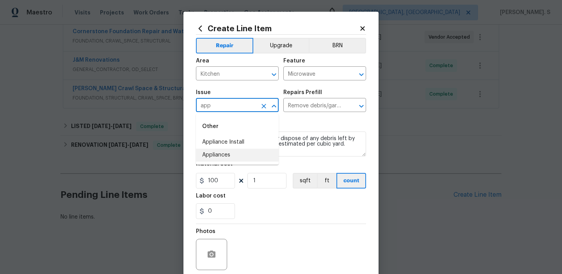
click at [259, 158] on li "Appliances" at bounding box center [237, 155] width 83 height 13
type input "Appliances"
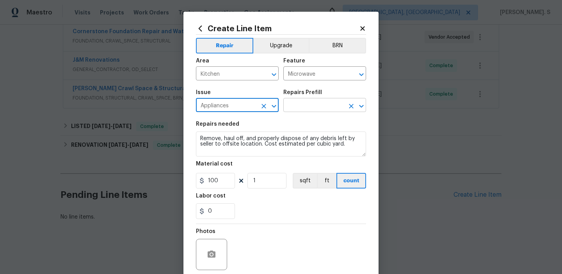
click at [364, 109] on icon "Open" at bounding box center [361, 106] width 9 height 9
type input "Appliances"
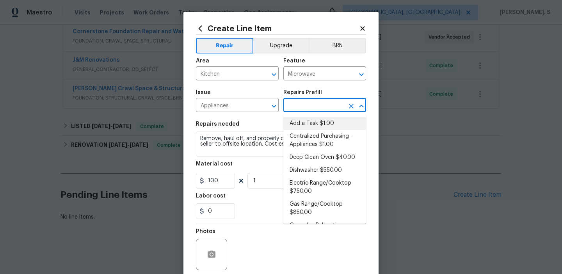
click at [337, 118] on li "Add a Task $1.00" at bounding box center [325, 123] width 83 height 13
type input "Appliances"
type input "Add a Task $1.00"
type textarea "HPM to detail"
type input "1"
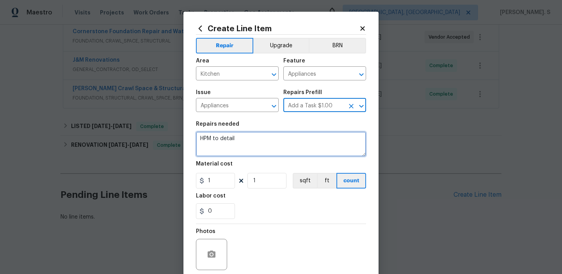
click at [278, 137] on textarea "HPM to detail" at bounding box center [281, 144] width 170 height 25
paste textarea "Feedback received that the microwave has the wrong type of vent pipe installed.…"
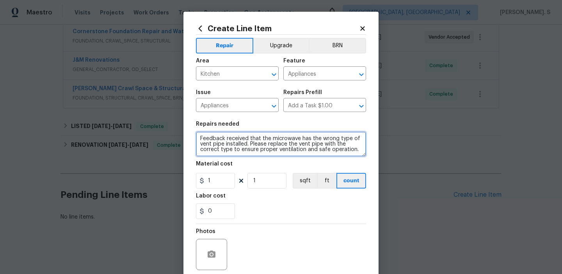
type textarea "Feedback received that the microwave has the wrong type of vent pipe installed.…"
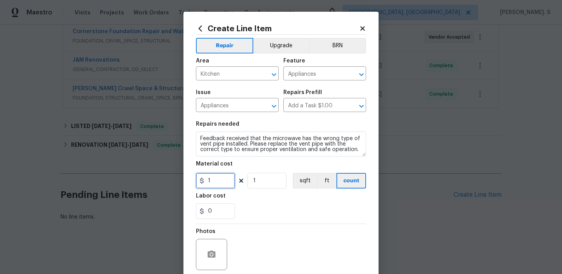
click at [218, 183] on input "1" at bounding box center [215, 181] width 39 height 16
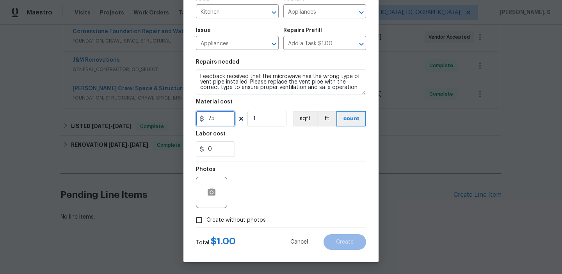
type input "75"
click at [221, 221] on span "Create without photos" at bounding box center [236, 220] width 59 height 8
click at [207, 221] on input "Create without photos" at bounding box center [199, 220] width 15 height 15
checkbox input "true"
click at [302, 175] on div "Reason*" at bounding box center [300, 172] width 133 height 10
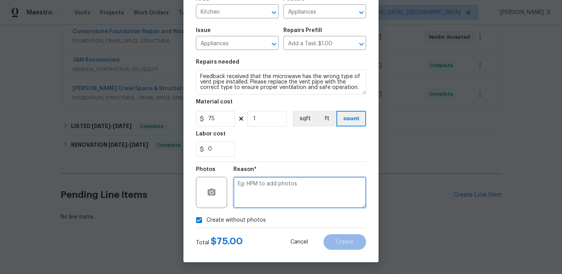
click at [293, 197] on textarea at bounding box center [300, 192] width 133 height 31
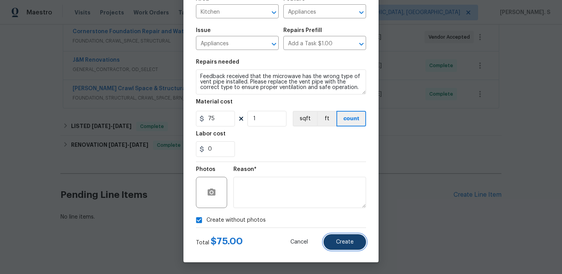
click at [346, 241] on span "Create" at bounding box center [345, 242] width 18 height 6
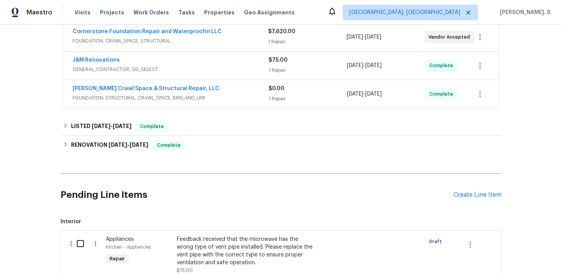
click at [87, 250] on input "checkbox" at bounding box center [83, 244] width 22 height 16
checkbox input "true"
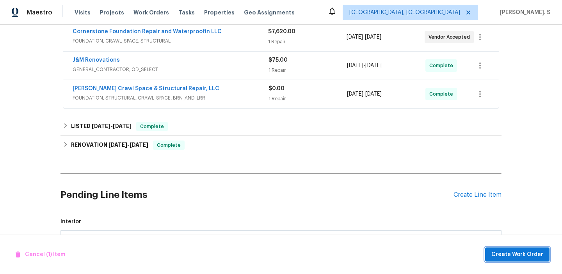
click at [539, 252] on span "Create Work Order" at bounding box center [518, 255] width 52 height 10
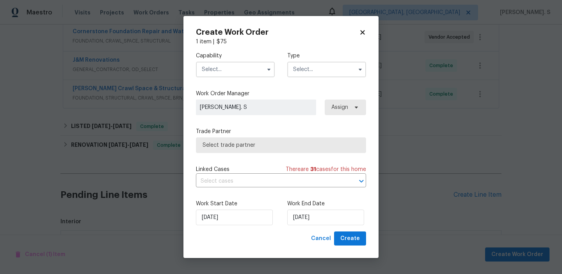
click at [257, 64] on input "text" at bounding box center [235, 70] width 79 height 16
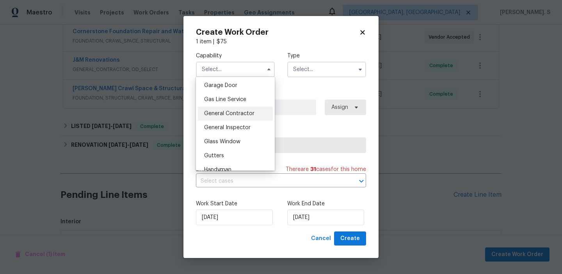
scroll to position [355, 0]
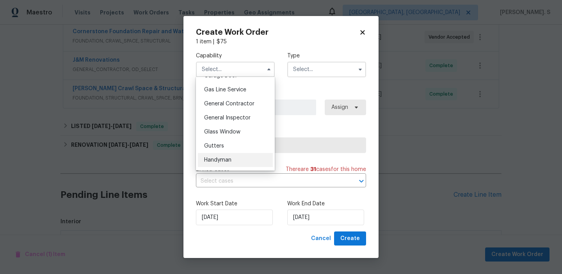
click at [230, 157] on div "Handyman" at bounding box center [235, 160] width 75 height 14
type input "Handyman"
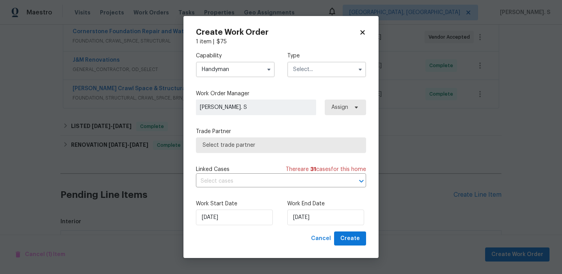
click at [309, 76] on input "text" at bounding box center [326, 70] width 79 height 16
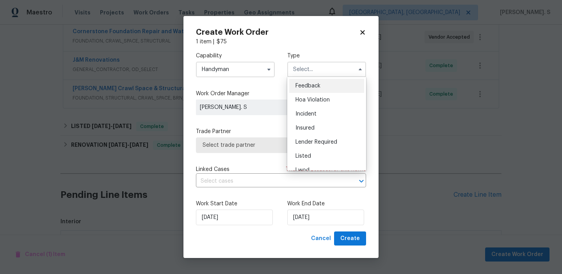
click at [309, 83] on span "Feedback" at bounding box center [308, 85] width 25 height 5
type input "Feedback"
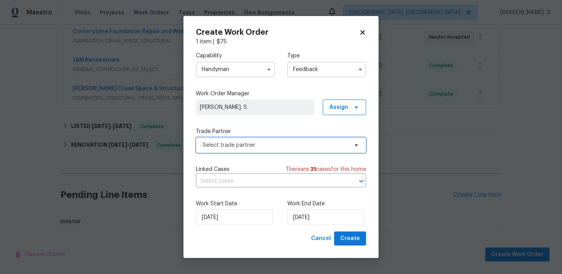
click at [266, 150] on span "Select trade partner" at bounding box center [281, 145] width 170 height 16
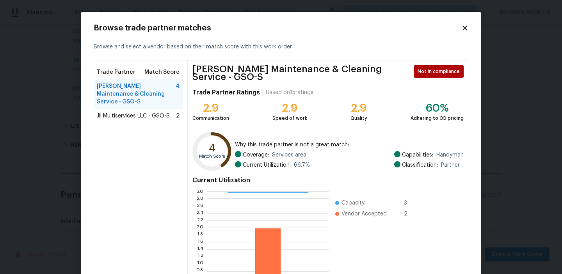
scroll to position [70, 0]
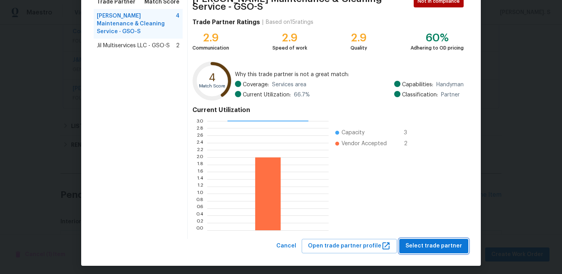
click at [446, 249] on button "Select trade partner" at bounding box center [434, 246] width 69 height 14
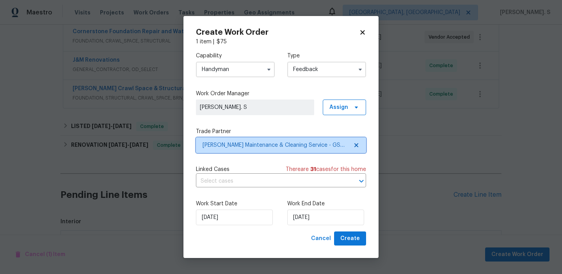
scroll to position [0, 0]
click at [279, 180] on input "text" at bounding box center [270, 181] width 148 height 12
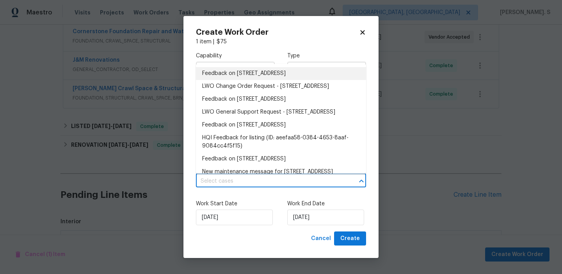
click at [244, 72] on li "Feedback on 8345 Troxaway Ct, Lewisville, NC 27023" at bounding box center [281, 73] width 170 height 13
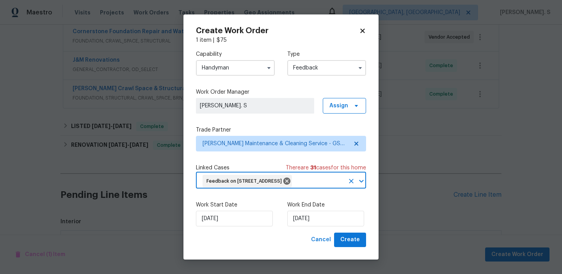
click at [308, 233] on div "Work Start Date 9/23/2025 Work End Date 9/23/2025" at bounding box center [281, 214] width 170 height 38
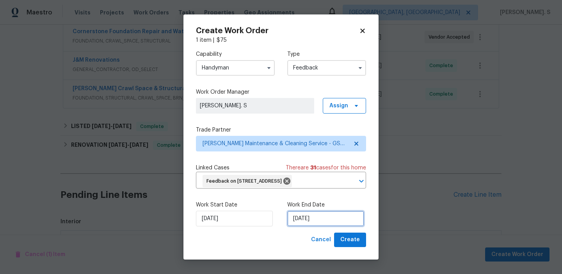
click at [311, 227] on input "[DATE]" at bounding box center [325, 219] width 77 height 16
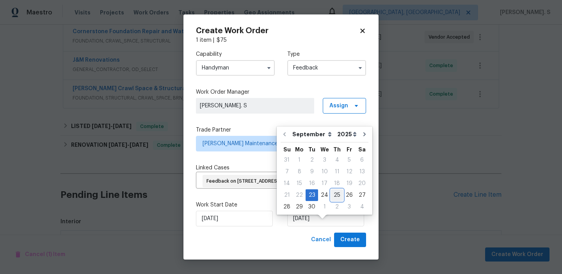
click at [335, 192] on div "25" at bounding box center [337, 195] width 12 height 11
type input "[DATE]"
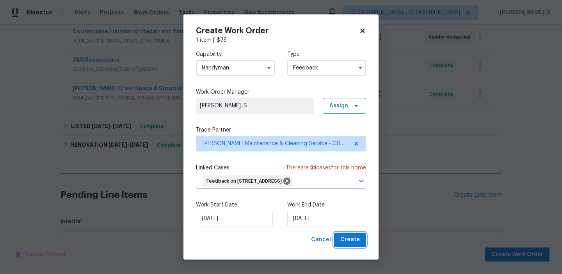
click at [343, 243] on button "Create" at bounding box center [350, 240] width 32 height 14
checkbox input "false"
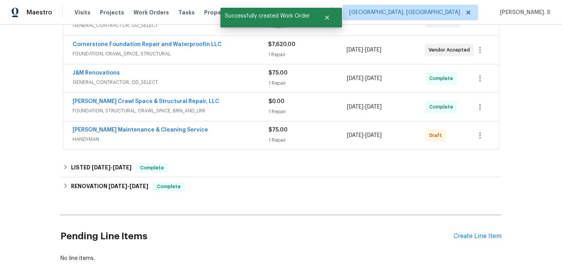
scroll to position [157, 0]
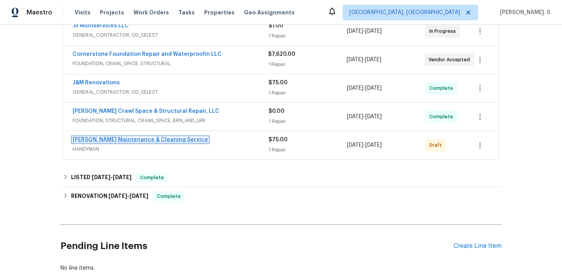
click at [144, 139] on link "Baker's Maintenance & Cleaning Service" at bounding box center [141, 139] width 136 height 5
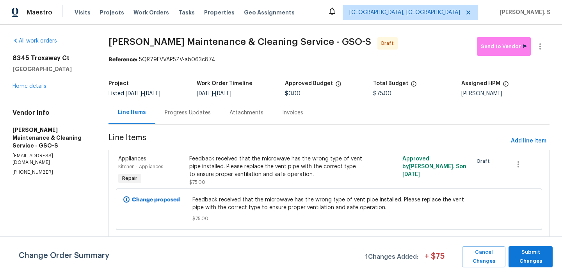
click at [196, 111] on div "Progress Updates" at bounding box center [188, 113] width 46 height 8
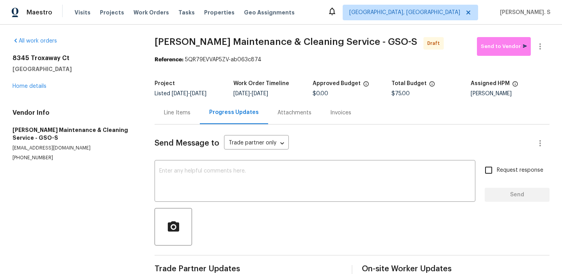
click at [160, 117] on div "Line Items" at bounding box center [177, 112] width 45 height 23
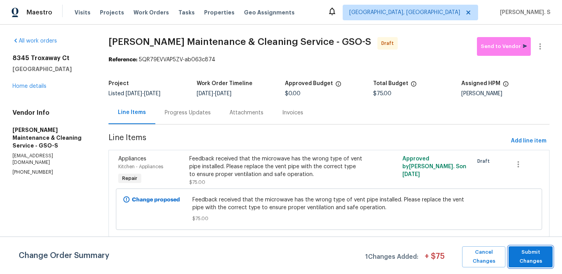
click at [512, 261] on button "Submit Changes" at bounding box center [531, 256] width 44 height 21
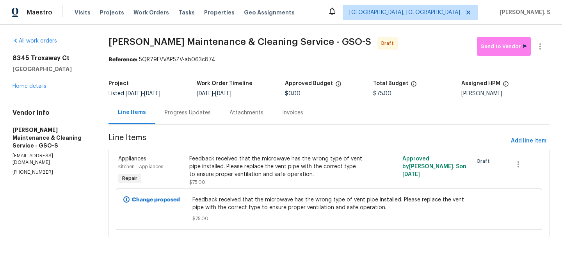
click at [143, 110] on div "Line Items" at bounding box center [132, 113] width 28 height 8
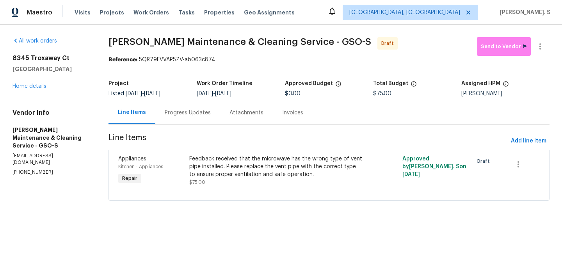
click at [169, 112] on div "Progress Updates" at bounding box center [188, 113] width 46 height 8
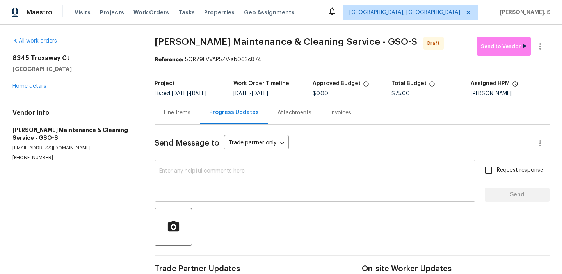
click at [177, 164] on div "x ​" at bounding box center [315, 182] width 321 height 40
paste textarea "Hi this is Glory with Opendoor. I’m confirming you received the WO for the prop…"
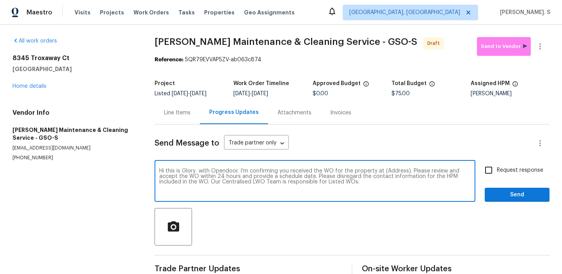
type textarea "Hi this is Glory with Opendoor. I’m confirming you received the WO for the prop…"
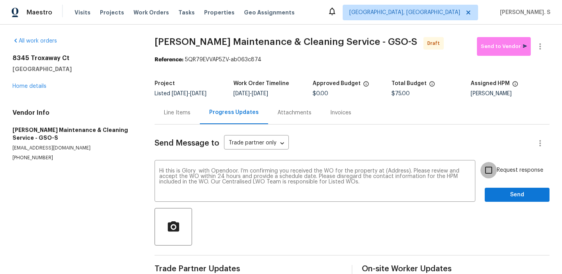
click at [488, 170] on input "Request response" at bounding box center [489, 170] width 16 height 16
checkbox input "true"
click at [396, 172] on textarea "Hi this is Glory with Opendoor. I’m confirming you received the WO for the prop…" at bounding box center [315, 181] width 312 height 27
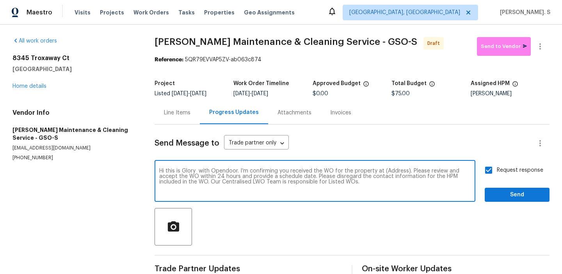
click at [389, 171] on textarea "Hi this is Glory with Opendoor. I’m confirming you received the WO for the prop…" at bounding box center [315, 181] width 312 height 27
paste textarea "8345 Troxaway Ct, Lewisville, NC 27023"
type textarea "Hi this is Glory with Opendoor. I’m confirming you received the WO for the prop…"
click at [512, 193] on span "Send" at bounding box center [517, 195] width 52 height 10
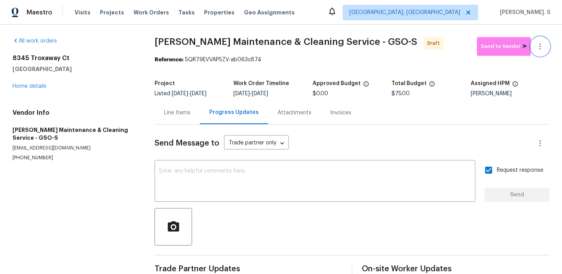
click at [542, 53] on button "button" at bounding box center [540, 46] width 19 height 19
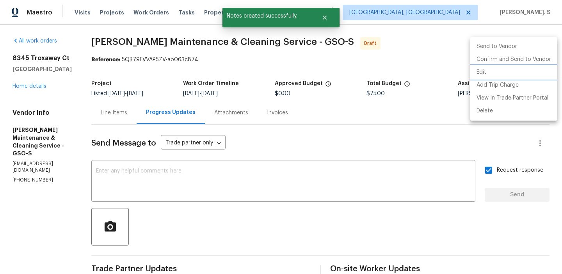
click at [503, 73] on li "Edit" at bounding box center [514, 72] width 87 height 13
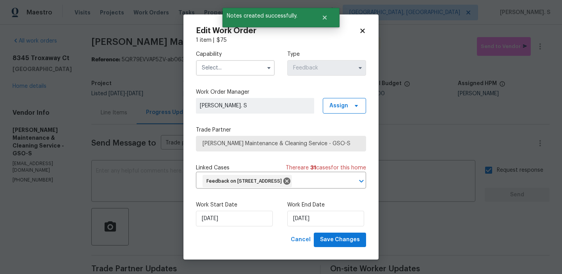
click at [216, 64] on input "text" at bounding box center [235, 68] width 79 height 16
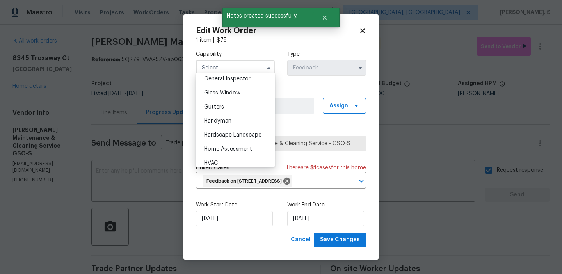
scroll to position [397, 0]
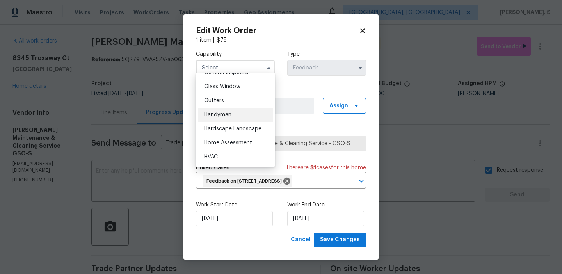
click at [232, 116] on div "Handyman" at bounding box center [235, 115] width 75 height 14
type input "Handyman"
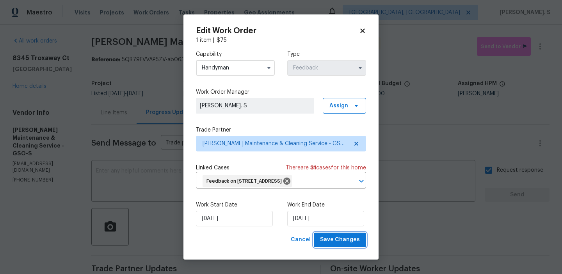
click at [329, 245] on span "Save Changes" at bounding box center [340, 240] width 40 height 10
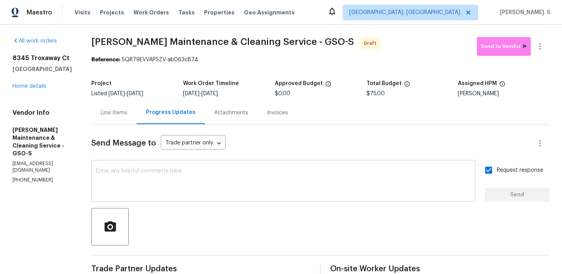
click at [284, 181] on textarea at bounding box center [283, 181] width 375 height 27
paste textarea "The Work Orders must include before-photos (both close-up and wide-angle) and a…"
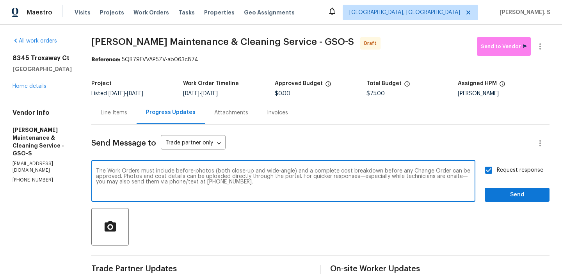
type textarea "The Work Orders must include before-photos (both close-up and wide-angle) and a…"
click at [501, 198] on span "Send" at bounding box center [517, 195] width 52 height 10
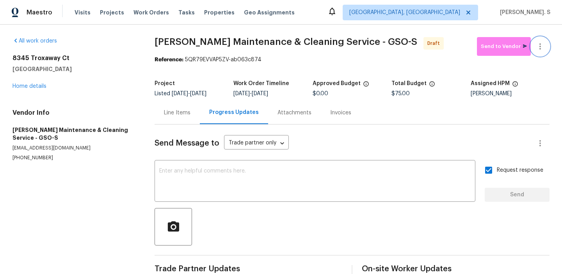
click at [547, 50] on button "button" at bounding box center [540, 46] width 19 height 19
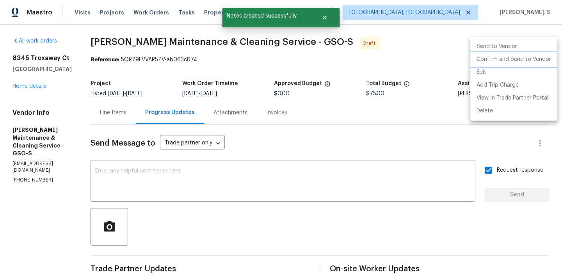
click at [531, 59] on li "Confirm and Send to Vendor" at bounding box center [514, 59] width 87 height 13
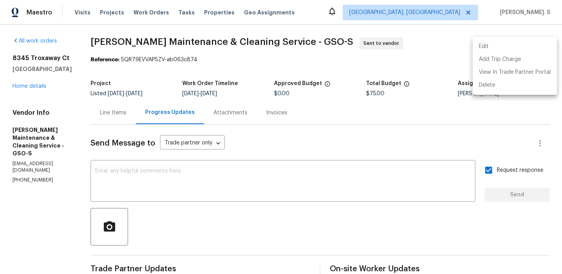
click at [165, 32] on div at bounding box center [281, 137] width 562 height 274
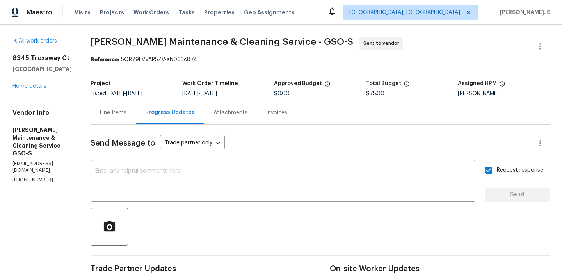
click at [165, 32] on div "Edit Add Trip Charge View In Trade Partner Portal Delete" at bounding box center [281, 137] width 562 height 274
click at [165, 32] on div "All work orders 8345 Troxaway Ct Lewisville, NC 27023 Home details Vendor Info …" at bounding box center [281, 215] width 562 height 381
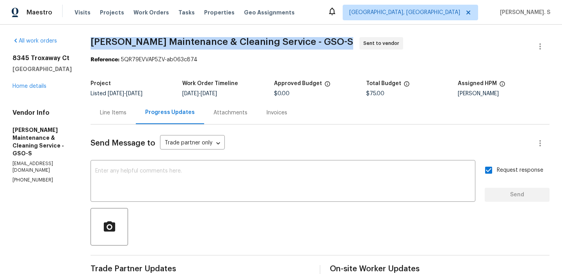
copy span "Baker's Maintenance & Cleaning Service - GSO-S"
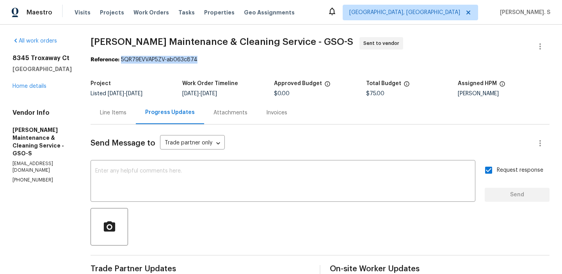
drag, startPoint x: 131, startPoint y: 59, endPoint x: 260, endPoint y: 59, distance: 128.9
click at [259, 59] on div "Reference: 5QR79EVVAP5ZV-ab063c874" at bounding box center [320, 60] width 459 height 8
copy div "5QR79EVVAP5ZV-ab063c874"
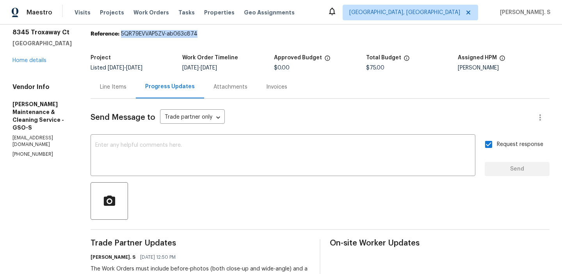
scroll to position [34, 0]
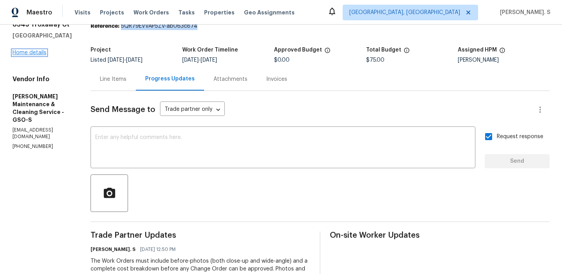
click at [36, 50] on link "Home details" at bounding box center [29, 52] width 34 height 5
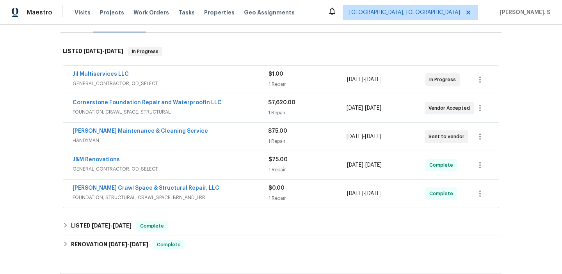
scroll to position [209, 0]
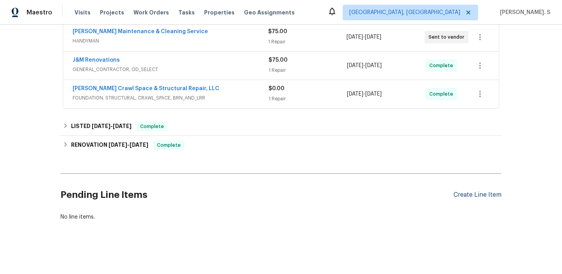
click at [480, 192] on div "Create Line Item" at bounding box center [478, 194] width 48 height 7
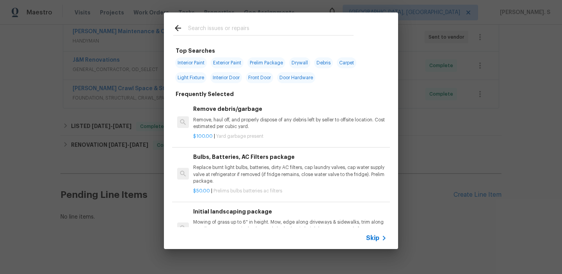
click at [140, 172] on div "Top Searches Interior Paint Exterior Paint Prelim Package Drywall Debris Carpet…" at bounding box center [281, 131] width 562 height 262
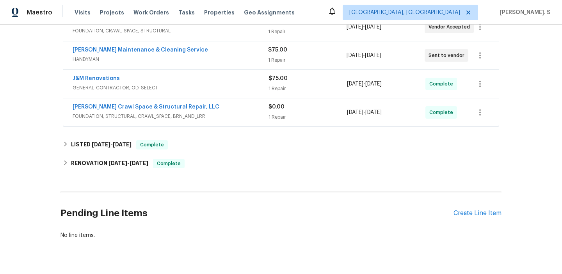
scroll to position [191, 0]
click at [79, 58] on span "HANDYMAN" at bounding box center [171, 59] width 196 height 8
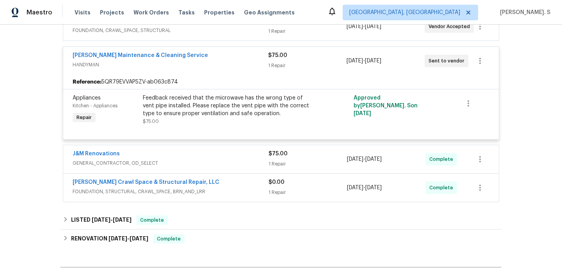
click at [90, 60] on div "Baker's Maintenance & Cleaning Service" at bounding box center [171, 56] width 196 height 9
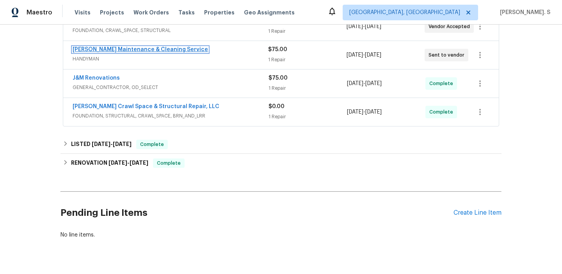
click at [112, 48] on link "Baker's Maintenance & Cleaning Service" at bounding box center [141, 49] width 136 height 5
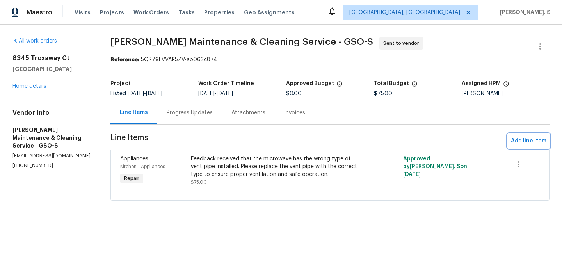
click at [530, 143] on span "Add line item" at bounding box center [529, 141] width 36 height 10
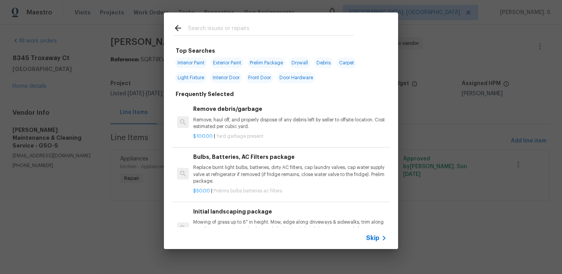
click at [264, 120] on p "Remove, haul off, and properly dispose of any debris left by seller to offsite …" at bounding box center [290, 123] width 194 height 13
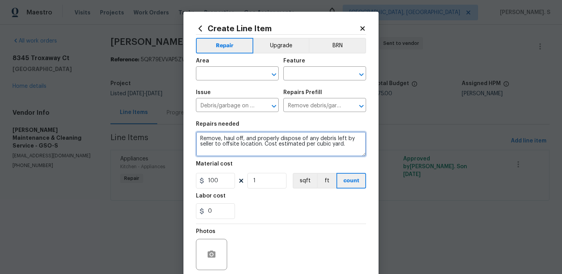
click at [265, 147] on textarea "Remove, haul off, and properly dispose of any debris left by seller to offsite …" at bounding box center [281, 144] width 170 height 25
paste textarea "Feedback received that the den light won’t turn off. Please inspect the switch …"
type textarea "Feedback received that the den light won’t turn off. Please inspect the switch …"
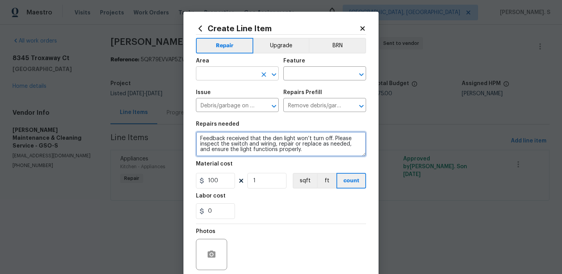
click at [275, 73] on icon "Open" at bounding box center [273, 74] width 9 height 9
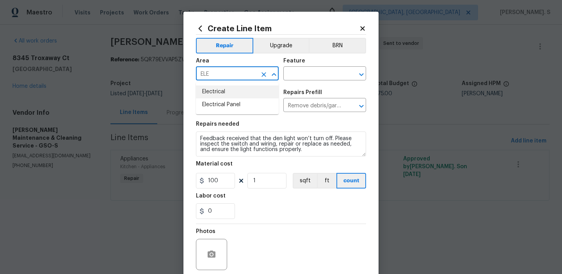
click at [258, 91] on li "Electrical" at bounding box center [237, 92] width 83 height 13
click at [359, 72] on icon "Open" at bounding box center [361, 74] width 9 height 9
type input "Electrical"
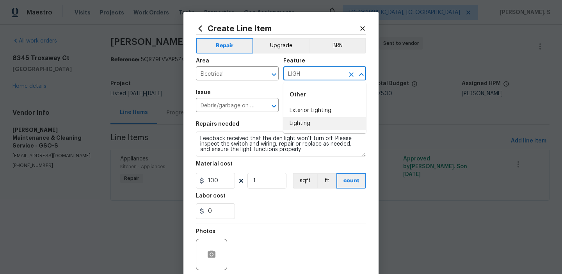
click at [327, 119] on li "Lighting" at bounding box center [325, 123] width 83 height 13
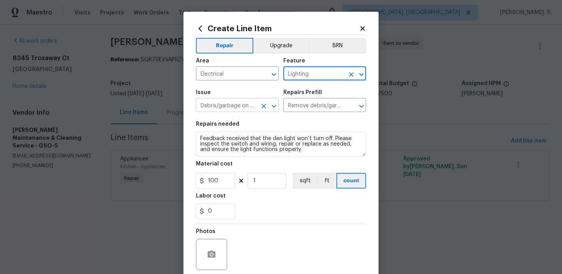
click at [273, 105] on icon "Open" at bounding box center [273, 106] width 9 height 9
type input "Lighting"
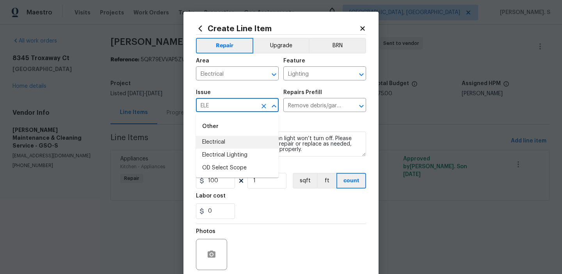
click at [241, 142] on li "Electrical" at bounding box center [237, 142] width 83 height 13
type input "Electrical"
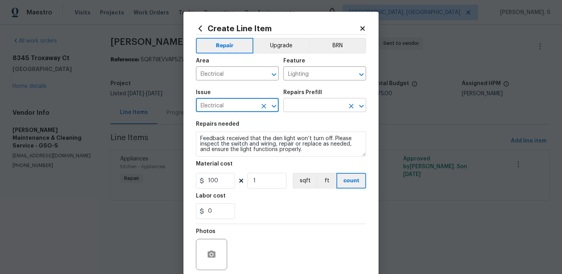
click at [365, 103] on icon "Open" at bounding box center [361, 106] width 9 height 9
type input "Electrical"
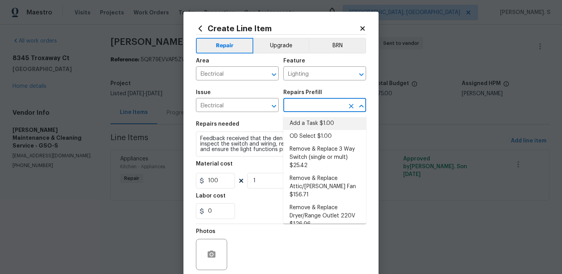
click at [331, 128] on li "Add a Task $1.00" at bounding box center [325, 123] width 83 height 13
type input "Add a Task $1.00"
type textarea "HPM to detail"
type input "1"
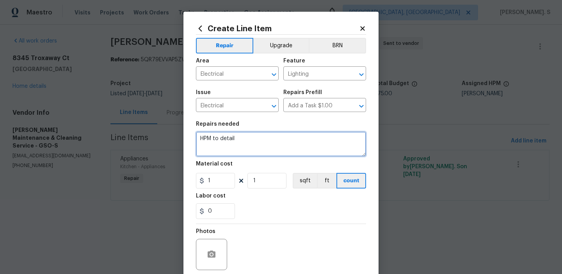
click at [260, 141] on textarea "HPM to detail" at bounding box center [281, 144] width 170 height 25
paste textarea "Feedback received that the den light won’t turn off. Please inspect the switch …"
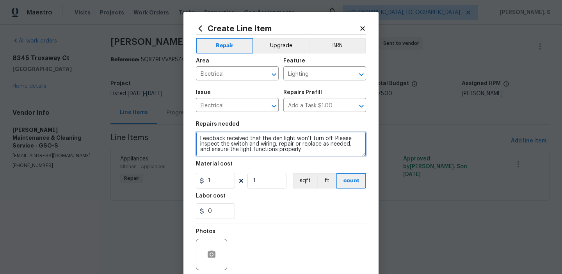
type textarea "Feedback received that the den light won’t turn off. Please inspect the switch …"
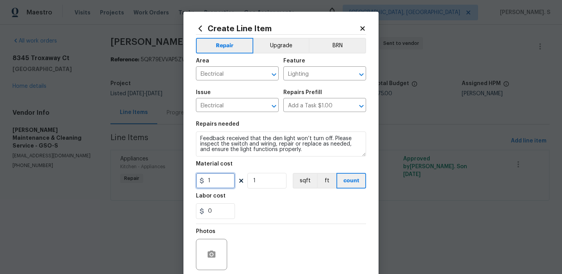
click at [218, 175] on input "1" at bounding box center [215, 181] width 39 height 16
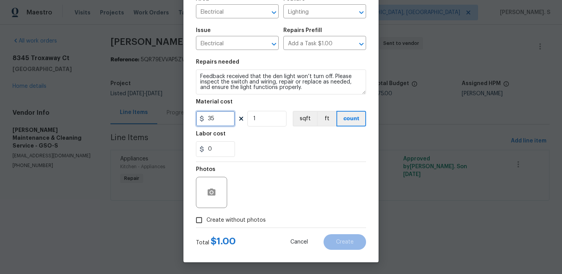
type input "35"
click at [244, 221] on span "Create without photos" at bounding box center [236, 220] width 59 height 8
click at [207, 221] on input "Create without photos" at bounding box center [199, 220] width 15 height 15
checkbox input "true"
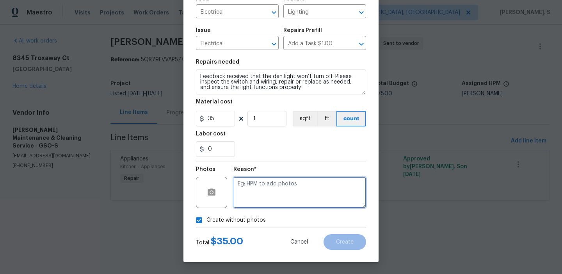
click at [297, 194] on textarea at bounding box center [300, 192] width 133 height 31
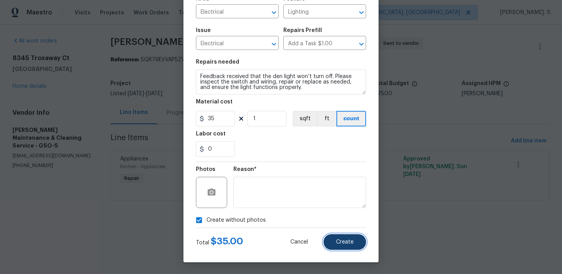
click at [351, 244] on span "Create" at bounding box center [345, 242] width 18 height 6
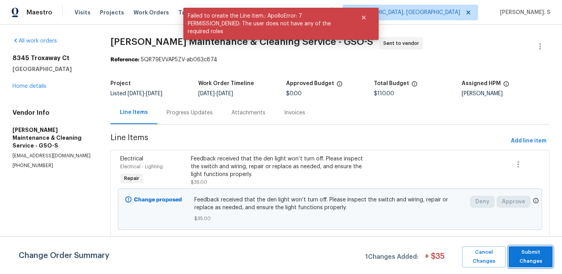
click at [531, 251] on span "Submit Changes" at bounding box center [531, 257] width 36 height 18
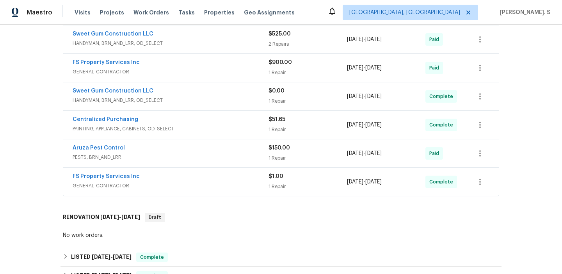
scroll to position [21, 0]
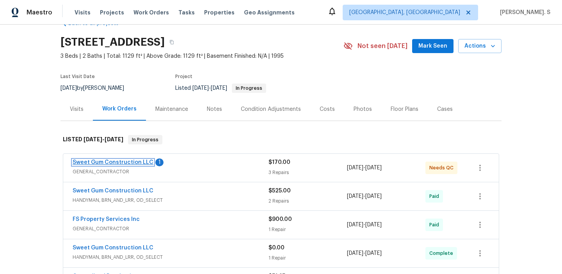
click at [127, 163] on link "Sweet Gum Construction LLC" at bounding box center [113, 162] width 81 height 5
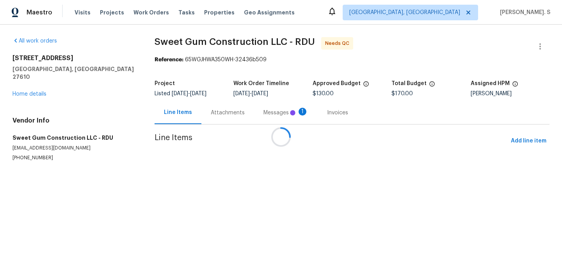
click at [233, 113] on div at bounding box center [281, 137] width 562 height 274
click at [278, 113] on div "Attachments" at bounding box center [304, 112] width 53 height 23
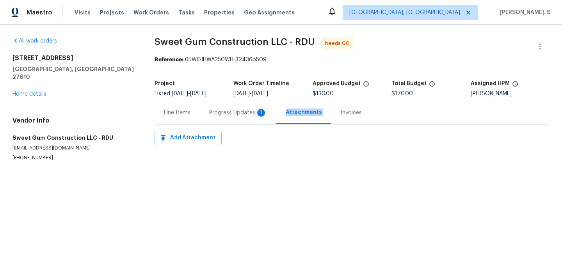
click at [233, 113] on div "Progress Updates 1" at bounding box center [238, 113] width 58 height 8
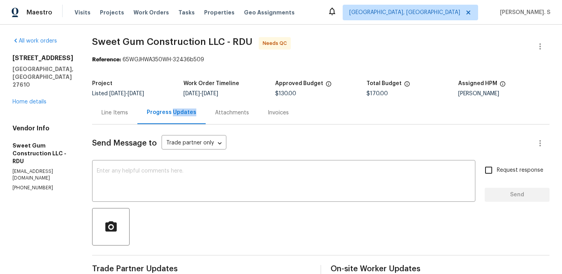
click at [42, 83] on div "1405 Cross Link Rd Raleigh, NC 27610 Home details" at bounding box center [42, 80] width 61 height 52
click at [41, 99] on link "Home details" at bounding box center [29, 101] width 34 height 5
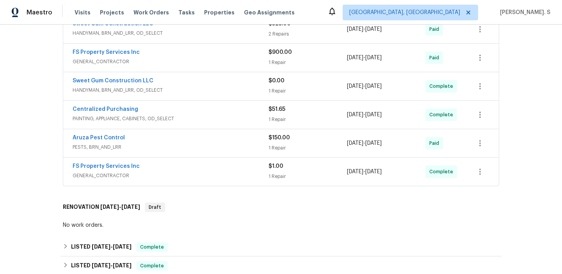
scroll to position [306, 0]
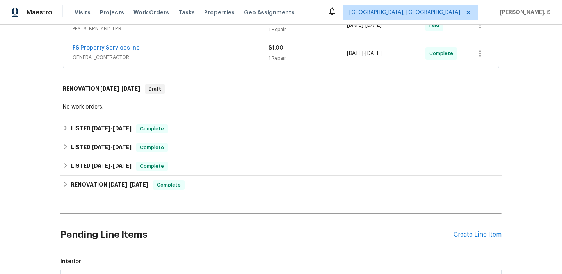
click at [489, 240] on div "Pending Line Items Create Line Item" at bounding box center [281, 235] width 441 height 36
click at [489, 235] on div "Create Line Item" at bounding box center [478, 234] width 48 height 7
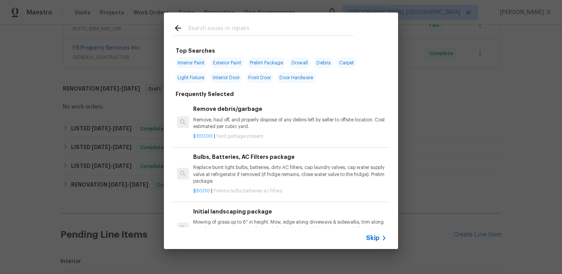
click at [280, 121] on p "Remove, haul off, and properly dispose of any debris left by seller to offsite …" at bounding box center [290, 123] width 194 height 13
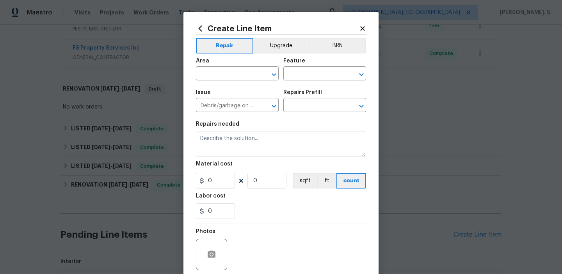
type input "Remove debris/garbage $100.00"
type textarea "Remove, haul off, and properly dispose of any debris left by seller to offsite …"
type input "100"
type input "1"
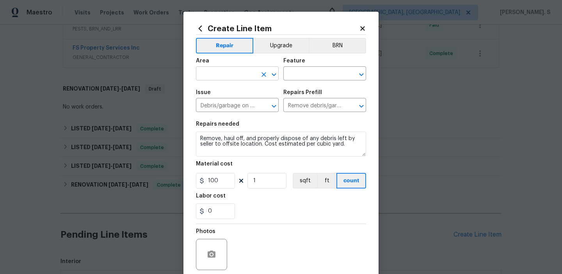
click at [276, 72] on icon "Open" at bounding box center [273, 74] width 9 height 9
type input "E"
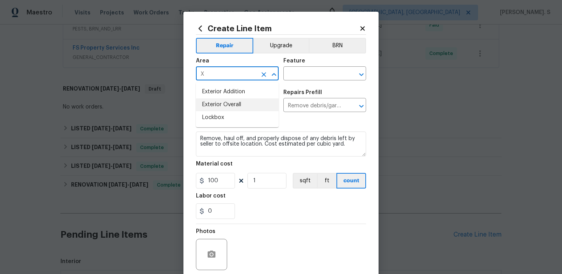
click at [273, 109] on li "Exterior Overall" at bounding box center [237, 104] width 83 height 13
type input "Exterior Overall"
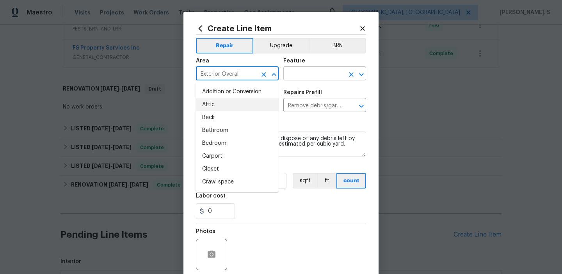
click at [363, 74] on icon "Open" at bounding box center [361, 74] width 4 height 3
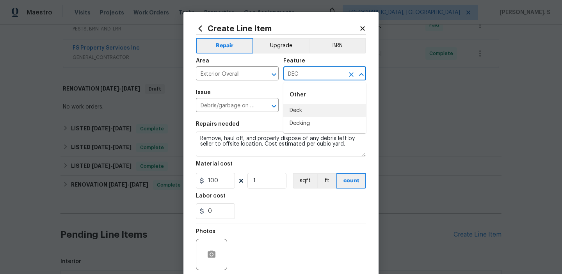
click at [342, 111] on li "Deck" at bounding box center [325, 110] width 83 height 13
click at [278, 107] on icon "Open" at bounding box center [273, 106] width 9 height 9
type input "Deck"
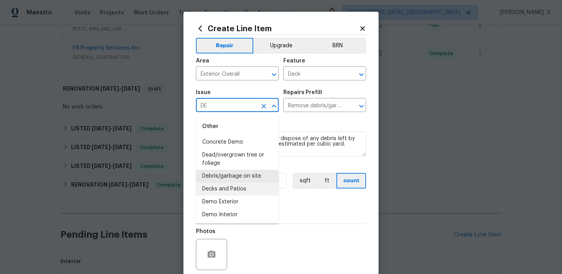
click at [241, 190] on li "Decks and Patios" at bounding box center [237, 189] width 83 height 13
type input "Decks and Patios"
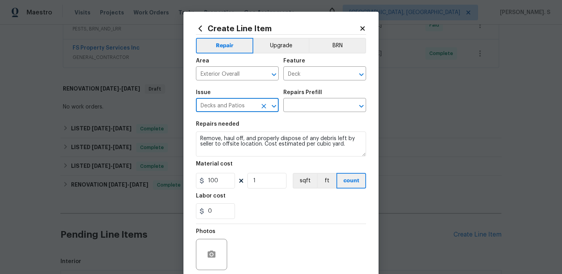
type input "Decks and Patios"
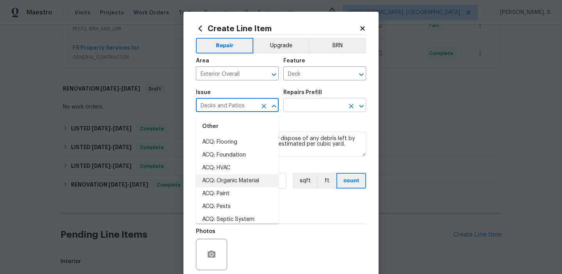
click at [364, 105] on icon "Open" at bounding box center [361, 106] width 4 height 3
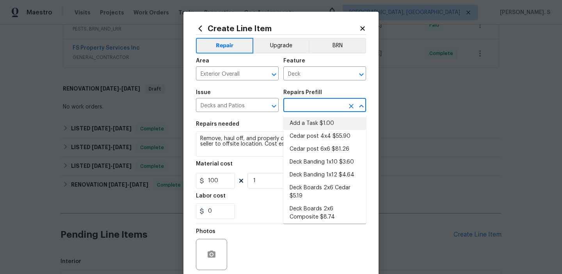
click at [327, 118] on li "Add a Task $1.00" at bounding box center [325, 123] width 83 height 13
type input "Add a Task $1.00"
type textarea "HPM to detail"
type input "1"
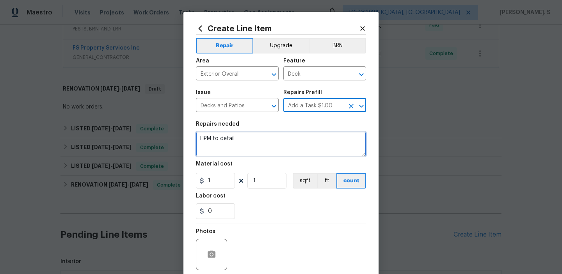
click at [296, 144] on textarea "HPM to detail" at bounding box center [281, 144] width 170 height 25
paste textarea "Received feedback - Deck board noted in pictures is a trip hazard. - Secure loo…"
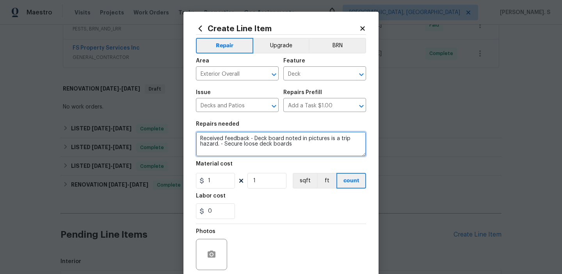
type textarea "Received feedback - Deck board noted in pictures is a trip hazard. - Secure loo…"
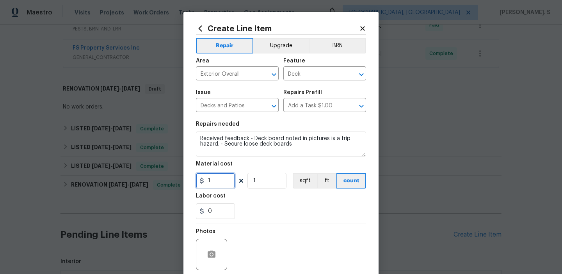
click at [230, 175] on input "1" at bounding box center [215, 181] width 39 height 16
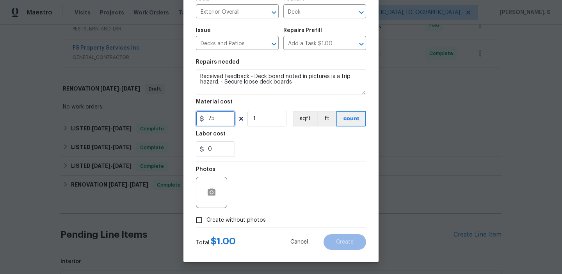
type input "75"
click at [205, 183] on div at bounding box center [211, 192] width 31 height 31
click at [210, 187] on button "button" at bounding box center [211, 192] width 19 height 19
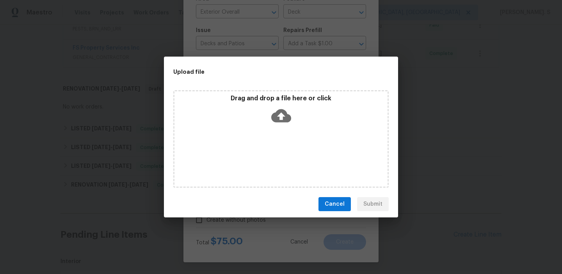
click at [275, 129] on div "Drag and drop a file here or click" at bounding box center [281, 139] width 216 height 98
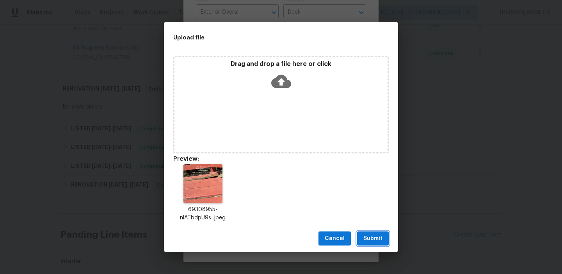
click at [377, 243] on button "Submit" at bounding box center [373, 239] width 32 height 14
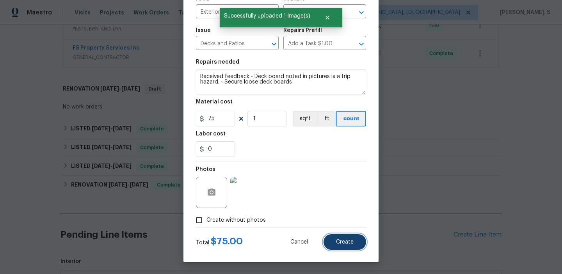
click at [344, 238] on button "Create" at bounding box center [345, 242] width 43 height 16
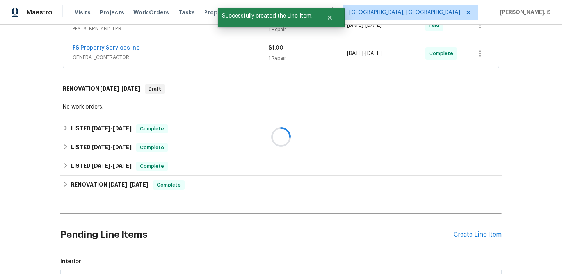
scroll to position [406, 0]
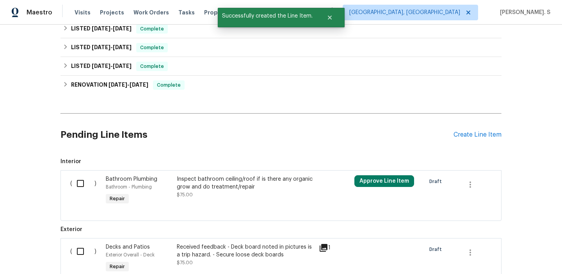
click at [79, 185] on input "checkbox" at bounding box center [83, 183] width 22 height 16
checkbox input "true"
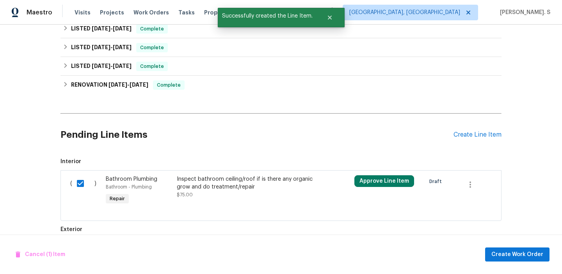
click at [503, 246] on div "Cancel (1) Item Create Work Order" at bounding box center [281, 255] width 562 height 40
click at [501, 250] on span "Create Work Order" at bounding box center [518, 255] width 52 height 10
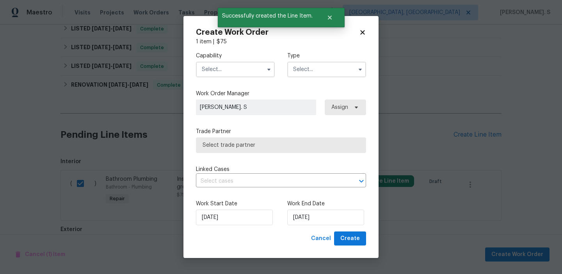
click at [216, 64] on input "text" at bounding box center [235, 70] width 79 height 16
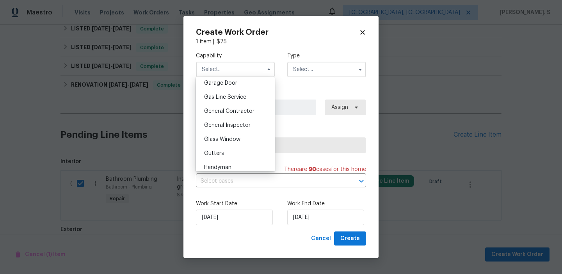
scroll to position [381, 0]
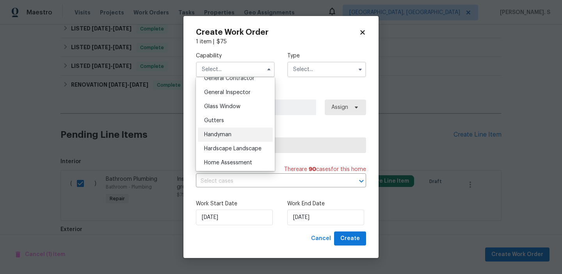
click at [220, 137] on span "Handyman" at bounding box center [217, 134] width 27 height 5
type input "Handyman"
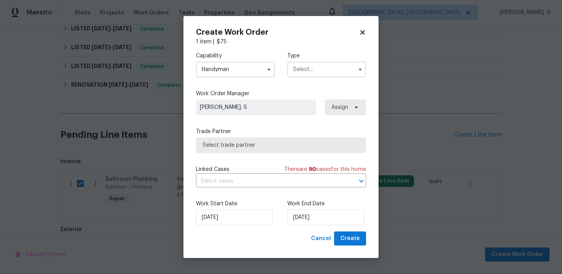
click at [320, 68] on input "text" at bounding box center [326, 70] width 79 height 16
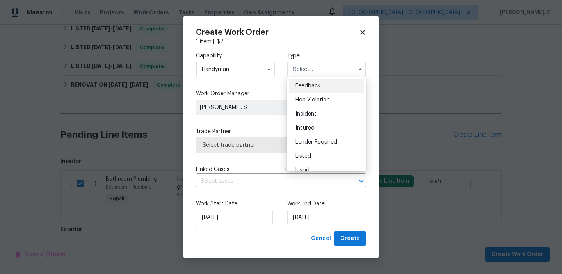
click at [318, 82] on div "Feedback" at bounding box center [326, 86] width 75 height 14
type input "Feedback"
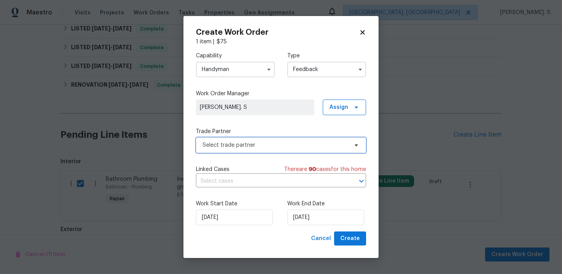
click at [273, 150] on span "Select trade partner" at bounding box center [281, 145] width 170 height 16
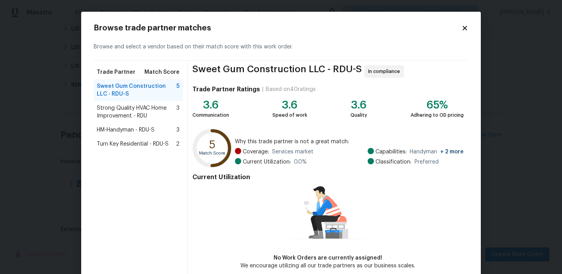
scroll to position [38, 0]
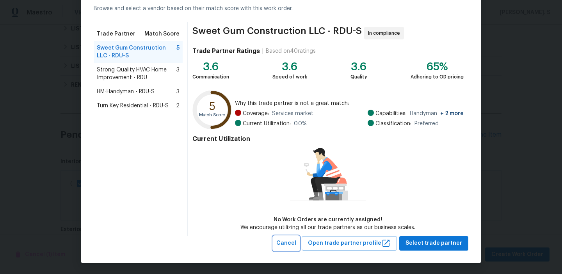
click at [300, 242] on button "Cancel" at bounding box center [286, 243] width 26 height 14
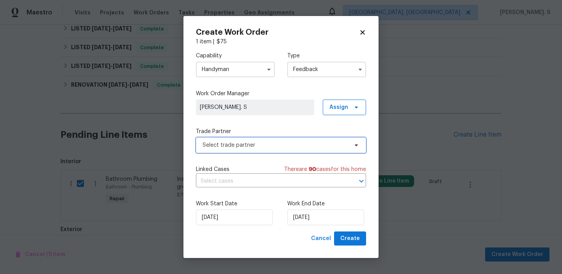
scroll to position [0, 0]
click at [225, 69] on input "Handyman" at bounding box center [235, 70] width 79 height 16
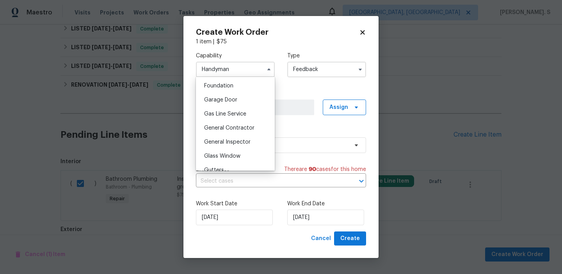
scroll to position [350, 0]
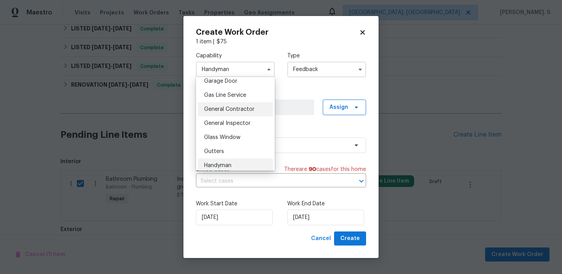
click at [231, 110] on span "General Contractor" at bounding box center [229, 109] width 50 height 5
type input "General Contractor"
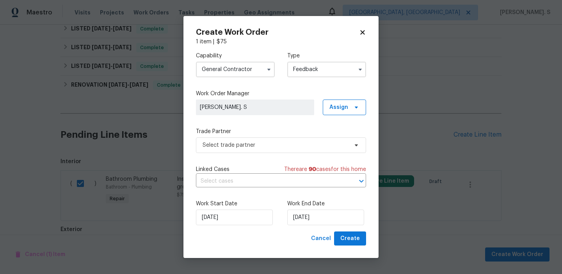
click at [234, 135] on label "Trade Partner" at bounding box center [281, 132] width 170 height 8
click at [235, 146] on span "Select trade partner" at bounding box center [276, 145] width 146 height 8
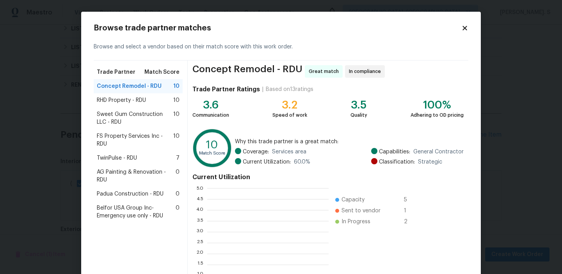
scroll to position [109, 121]
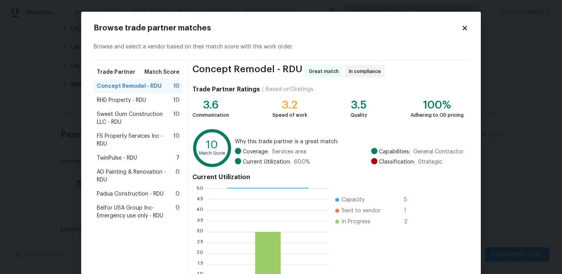
click at [117, 115] on span "Sweet Gum Construction LLC - RDU" at bounding box center [135, 119] width 77 height 16
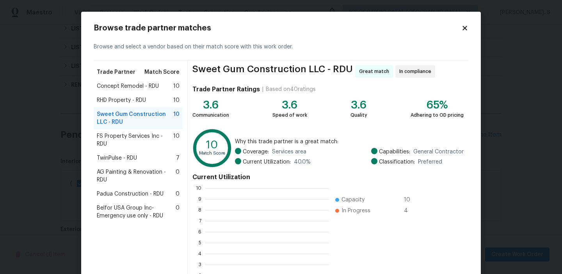
scroll to position [109, 124]
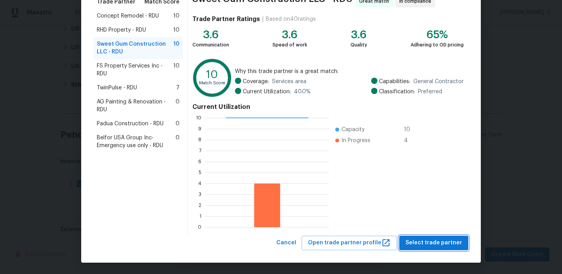
click at [442, 249] on button "Select trade partner" at bounding box center [434, 243] width 69 height 14
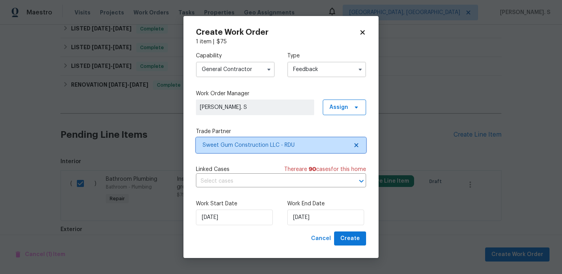
scroll to position [0, 0]
click at [287, 177] on input "text" at bounding box center [270, 181] width 148 height 12
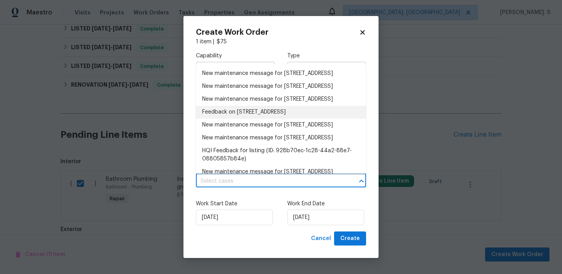
scroll to position [17, 0]
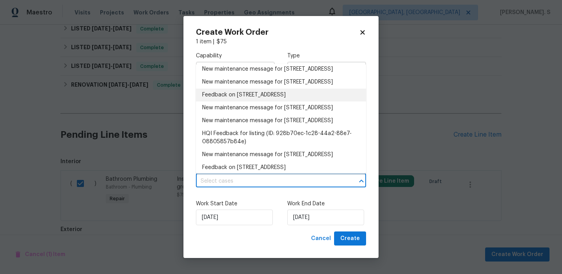
click at [256, 102] on li "Feedback on 1405 Cross Link Rd, Raleigh, NC 27610" at bounding box center [281, 95] width 170 height 13
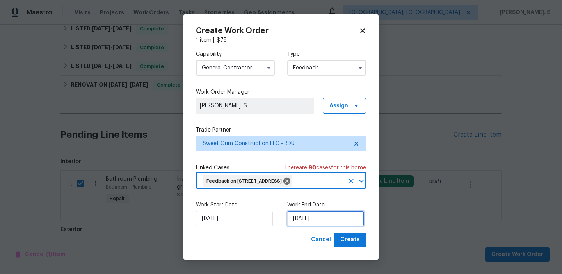
click at [333, 227] on input "[DATE]" at bounding box center [325, 219] width 77 height 16
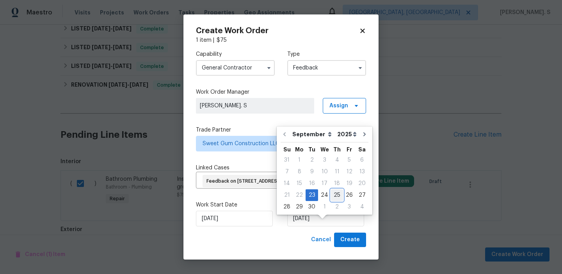
click at [333, 196] on div "25" at bounding box center [337, 195] width 12 height 11
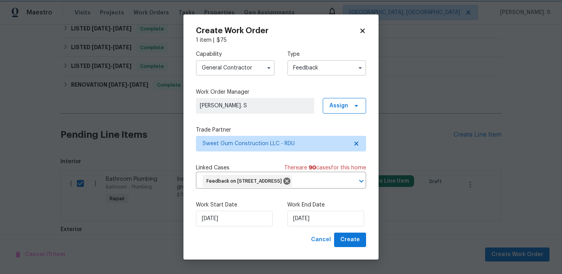
type input "[DATE]"
click at [340, 247] on button "Create" at bounding box center [350, 240] width 32 height 14
checkbox input "false"
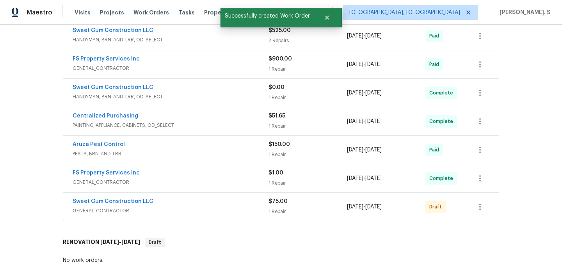
scroll to position [226, 0]
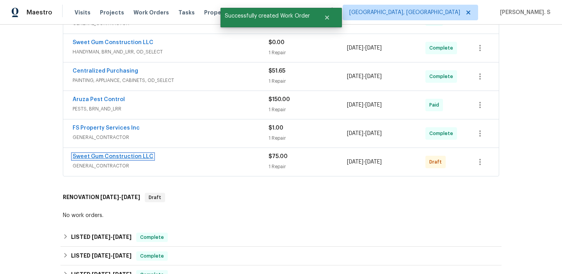
click at [127, 156] on link "Sweet Gum Construction LLC" at bounding box center [113, 156] width 81 height 5
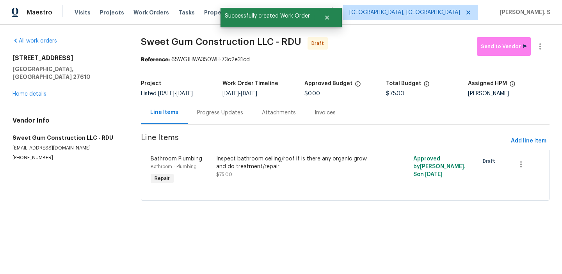
click at [227, 118] on div "Progress Updates" at bounding box center [220, 112] width 65 height 23
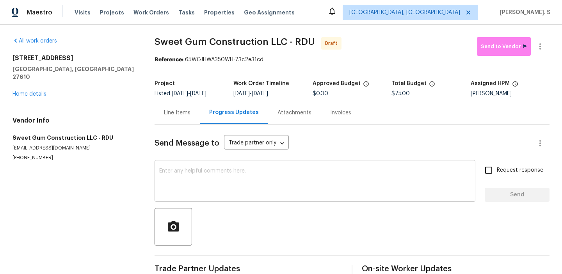
click at [237, 172] on textarea at bounding box center [315, 181] width 312 height 27
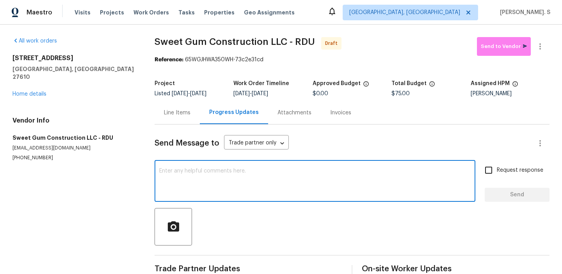
paste textarea "Hi this is Glory with Opendoor. I’m confirming you received the WO for the prop…"
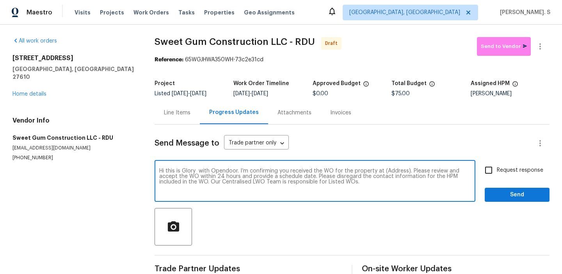
click at [392, 171] on textarea "Hi this is Glory with Opendoor. I’m confirming you received the WO for the prop…" at bounding box center [315, 181] width 312 height 27
paste textarea "1405 Cross Link Rd, Raleigh, NC 27610"
type textarea "Hi this is Glory with Opendoor. I’m confirming you received the WO for the prop…"
click at [525, 170] on span "Request response" at bounding box center [520, 170] width 46 height 8
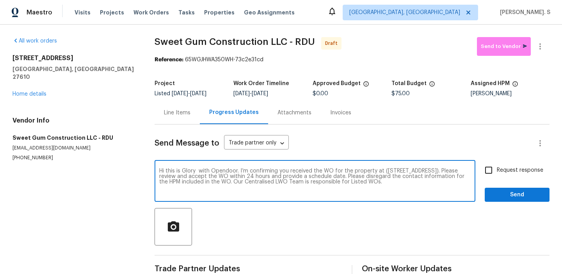
click at [497, 170] on input "Request response" at bounding box center [489, 170] width 16 height 16
checkbox input "true"
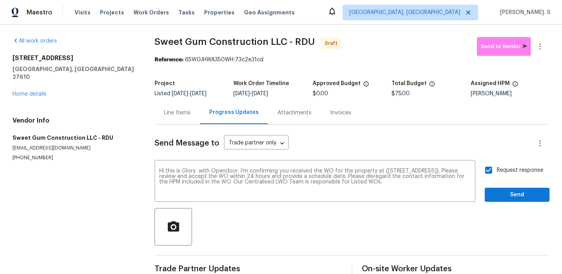
click at [502, 204] on div "Send Message to Trade partner only Trade partner only ​ Hi this is Glory with O…" at bounding box center [352, 201] width 395 height 153
click at [530, 198] on span "Send" at bounding box center [517, 195] width 52 height 10
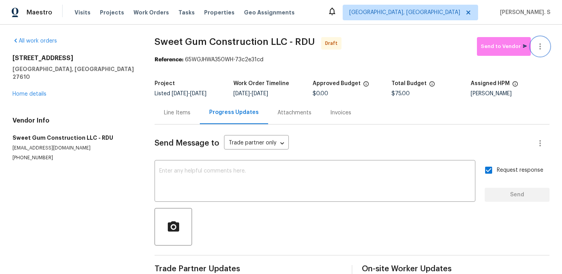
click at [544, 44] on icon "button" at bounding box center [540, 46] width 9 height 9
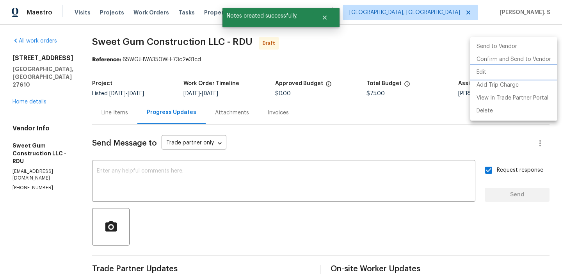
click at [514, 72] on li "Edit" at bounding box center [514, 72] width 87 height 13
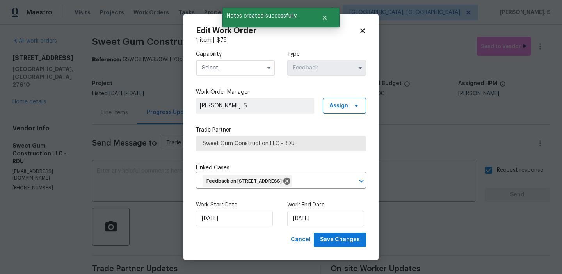
click at [218, 66] on input "text" at bounding box center [235, 68] width 79 height 16
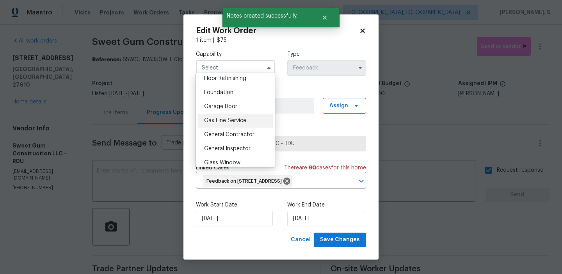
scroll to position [373, 0]
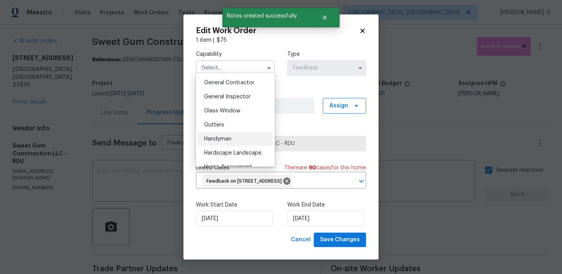
click at [223, 136] on span "Handyman" at bounding box center [217, 138] width 27 height 5
type input "Handyman"
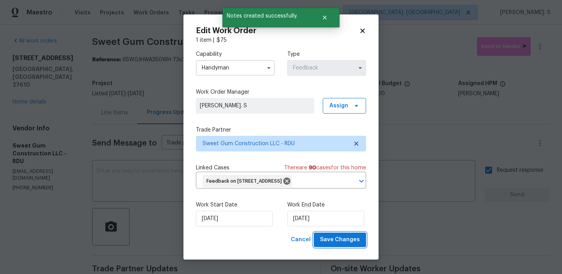
click at [344, 245] on span "Save Changes" at bounding box center [340, 240] width 40 height 10
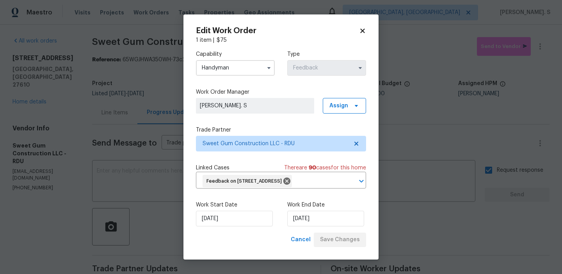
click at [542, 52] on body "Maestro Visits Projects Work Orders Tasks Properties Geo Assignments Albuquerqu…" at bounding box center [281, 137] width 562 height 274
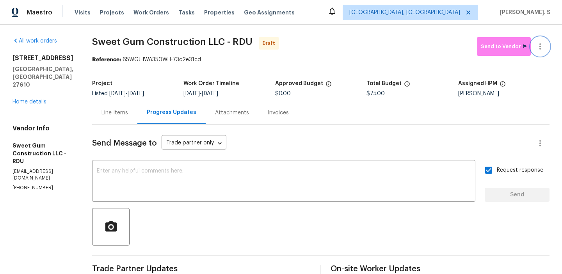
click at [542, 52] on button "button" at bounding box center [540, 46] width 19 height 19
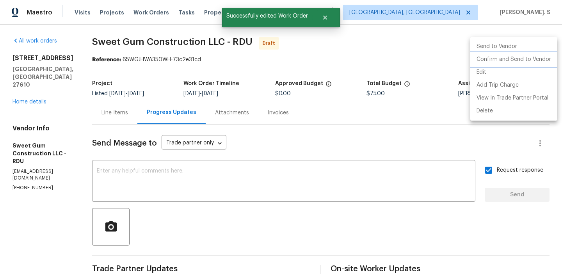
click at [539, 61] on li "Confirm and Send to Vendor" at bounding box center [514, 59] width 87 height 13
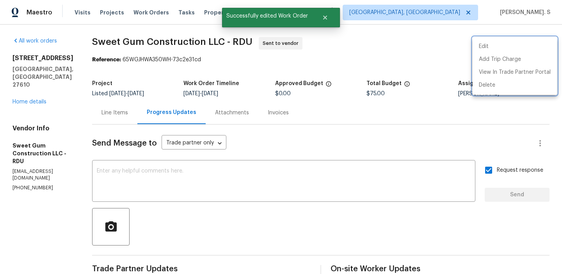
click at [318, 193] on div at bounding box center [281, 137] width 562 height 274
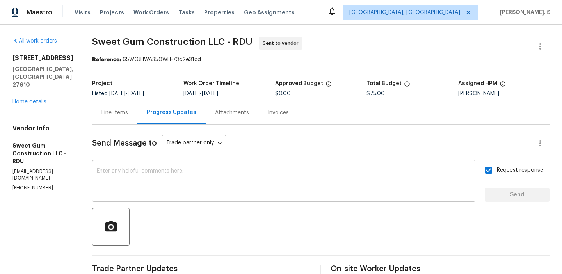
click at [318, 191] on textarea at bounding box center [284, 181] width 374 height 27
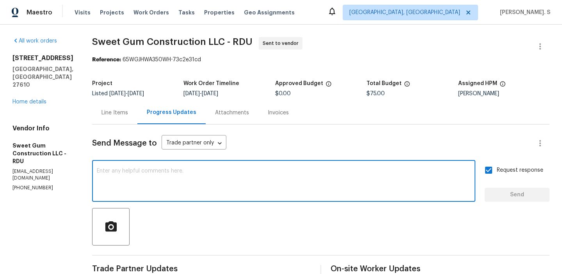
type textarea "V"
paste textarea "The Work Orders must include before-photos (both close-up and wide-angle) and a…"
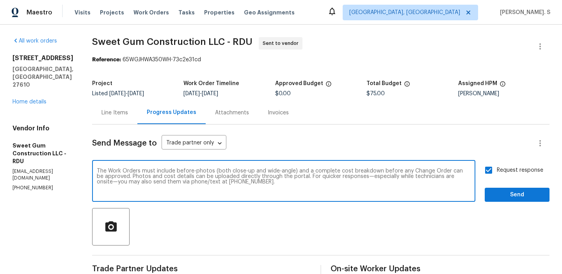
click at [0, 0] on icon "Processing" at bounding box center [0, 0] width 0 height 0
type textarea "The Work Orders must include before-photos (both close-up and wide-angle) and a…"
click at [528, 194] on span "Send" at bounding box center [517, 195] width 52 height 10
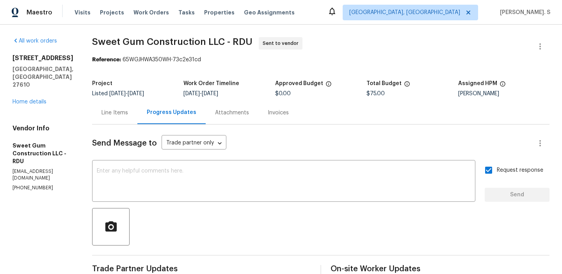
click at [194, 36] on div "All work orders 1405 Cross Link Rd Raleigh, NC 27610 Home details Vendor Info S…" at bounding box center [281, 215] width 562 height 381
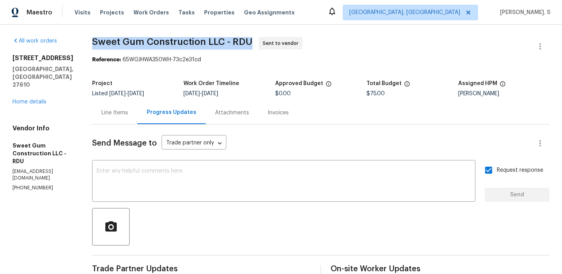
copy span "Sweet Gum Construction LLC - RDU"
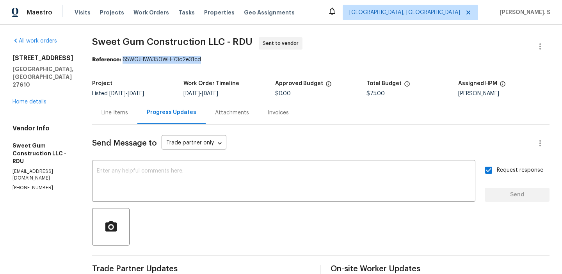
drag, startPoint x: 142, startPoint y: 60, endPoint x: 332, endPoint y: 60, distance: 190.2
click at [332, 59] on div "Reference: 65WGJHWA350WH-73c2e31cd" at bounding box center [321, 60] width 458 height 8
copy div "65WGJHWA350WH-73c2e31cd"
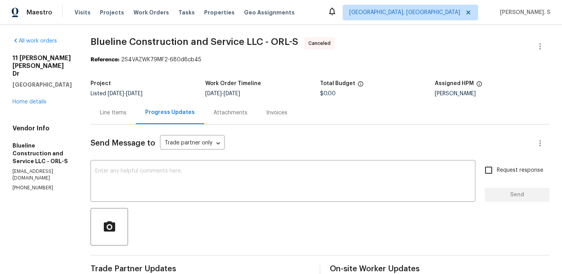
click at [236, 209] on div at bounding box center [320, 226] width 459 height 37
click at [41, 89] on div "[STREET_ADDRESS][PERSON_NAME][PERSON_NAME] Home details" at bounding box center [41, 80] width 59 height 52
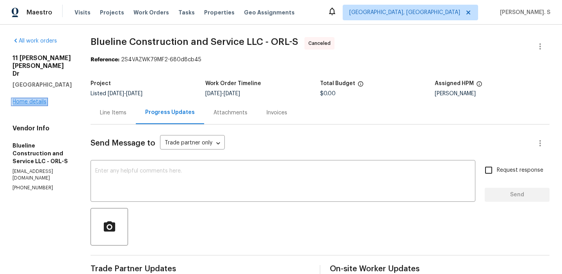
click at [31, 99] on link "Home details" at bounding box center [29, 101] width 34 height 5
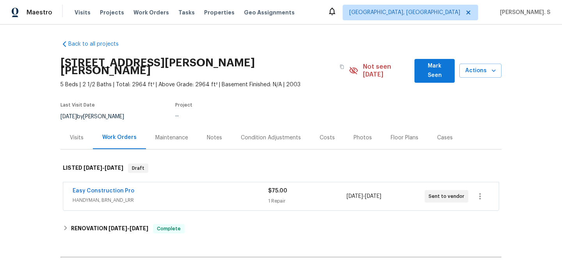
scroll to position [41, 0]
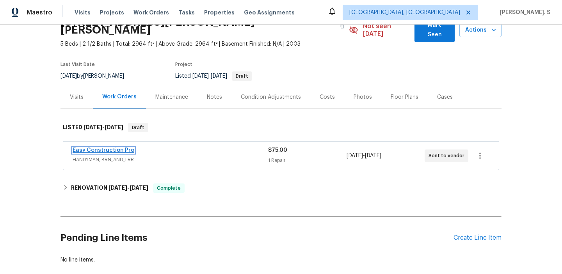
click at [103, 148] on link "Easy Construction Pro" at bounding box center [104, 150] width 62 height 5
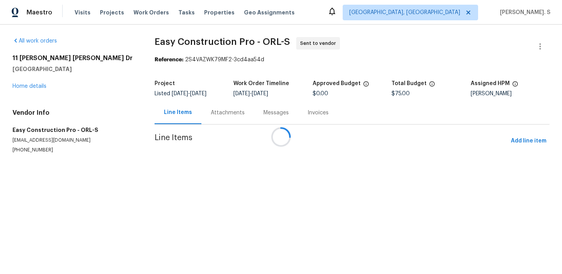
click at [222, 120] on div "Attachments" at bounding box center [228, 112] width 53 height 23
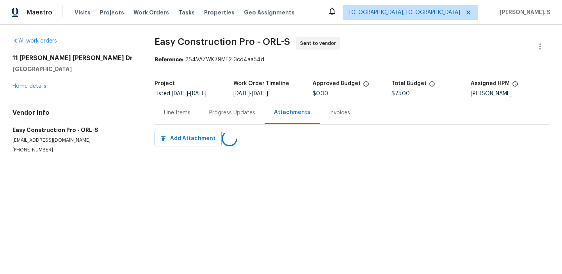
click at [222, 120] on div "Progress Updates" at bounding box center [232, 112] width 65 height 23
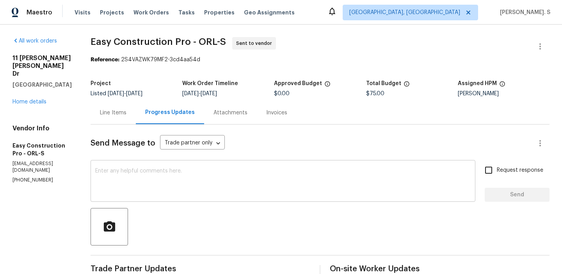
click at [235, 191] on textarea at bounding box center [283, 181] width 376 height 27
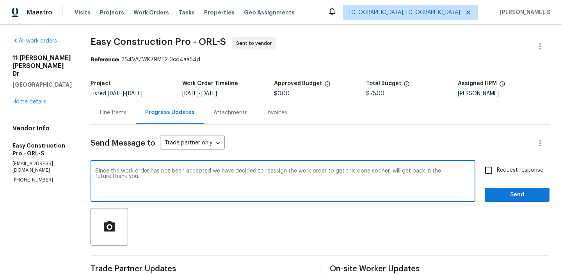
click at [0, 0] on div "Replace with sooner; we" at bounding box center [0, 0] width 0 height 0
click at [0, 0] on div "a c c e p t e d ," at bounding box center [0, 0] width 0 height 0
click at [0, 0] on div "f u t u r e ." at bounding box center [0, 0] width 0 height 0
click at [213, 168] on textarea "Since the work order has not been accepted, we have decided to reassign the wor…" at bounding box center [283, 181] width 376 height 27
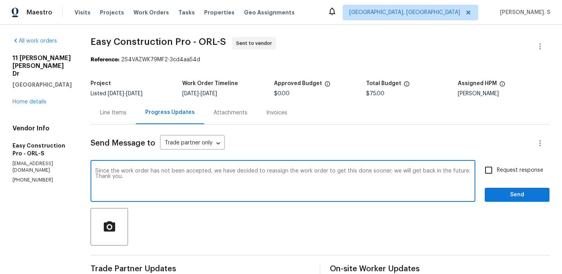
click at [213, 168] on textarea "Since the work order has not been accepted, we have decided to reassign the wor…" at bounding box center [283, 181] width 376 height 27
type textarea "Since the work order has not been accepted, we have decided to reassign the wor…"
click at [495, 178] on input "Request response" at bounding box center [489, 170] width 16 height 16
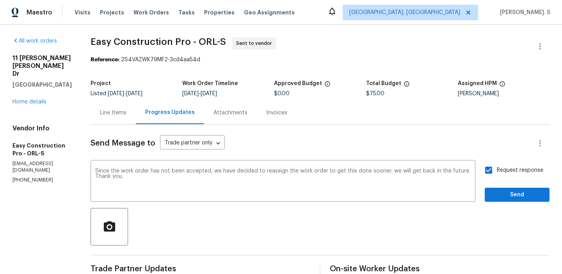
click at [495, 178] on input "Request response" at bounding box center [489, 170] width 16 height 16
click at [491, 178] on input "Request response" at bounding box center [489, 170] width 16 height 16
checkbox input "true"
click at [501, 209] on div at bounding box center [320, 226] width 459 height 37
click at [507, 194] on span "Send" at bounding box center [517, 195] width 52 height 10
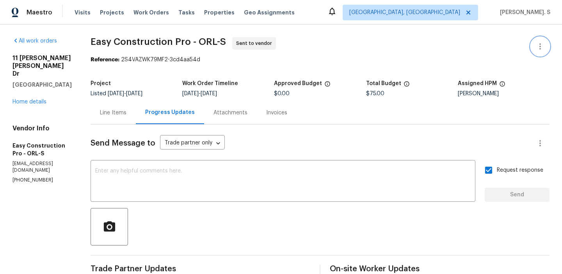
click at [536, 42] on icon "button" at bounding box center [540, 46] width 9 height 9
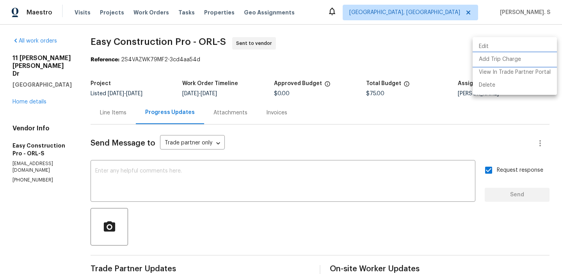
click at [492, 54] on li "Add Trip Charge" at bounding box center [515, 59] width 84 height 13
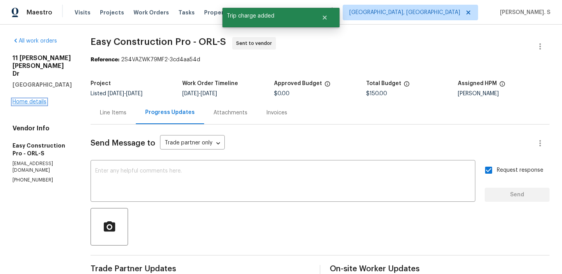
click at [41, 99] on link "Home details" at bounding box center [29, 101] width 34 height 5
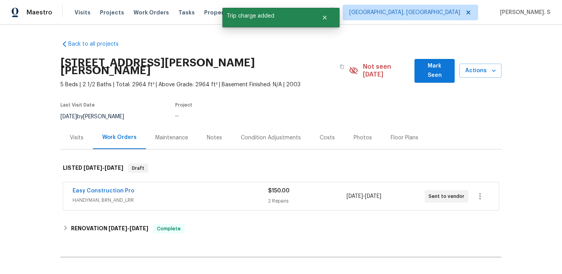
scroll to position [76, 0]
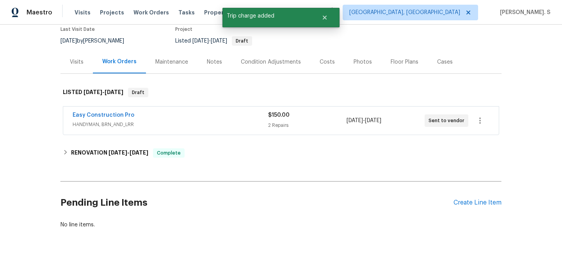
click at [125, 134] on div "Back to all projects 11 Ponce Deleon Dr, Palm Coast, FL 32164 5 Beds | 2 1/2 Ba…" at bounding box center [281, 96] width 441 height 277
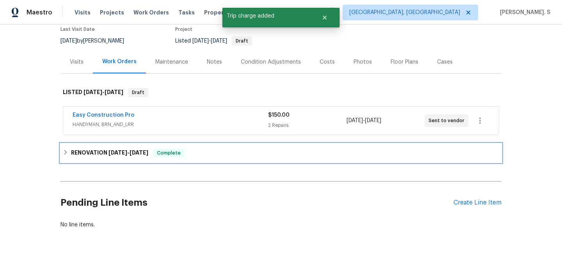
click at [123, 144] on div "RENOVATION 6/17/25 - 7/4/25 Complete" at bounding box center [281, 153] width 441 height 19
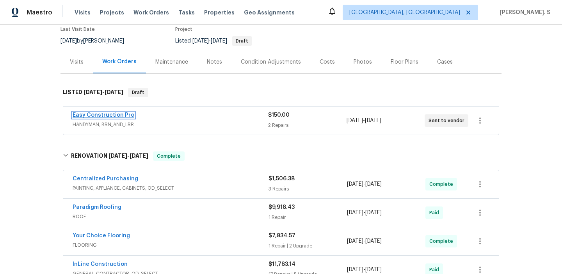
click at [102, 112] on link "Easy Construction Pro" at bounding box center [104, 114] width 62 height 5
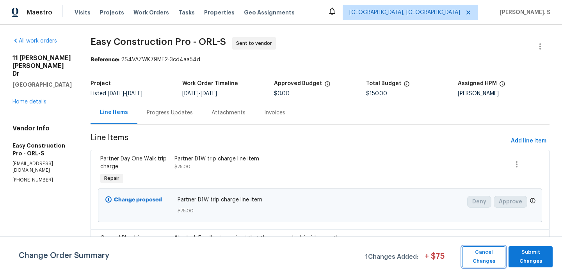
click at [489, 251] on span "Cancel Changes" at bounding box center [484, 257] width 36 height 18
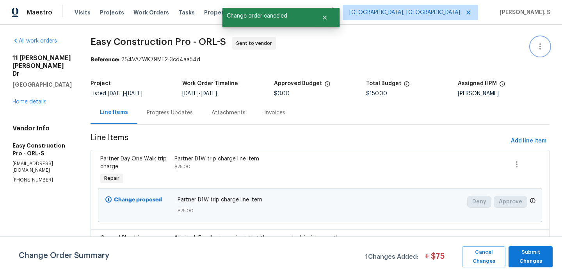
click at [541, 42] on icon "button" at bounding box center [540, 46] width 9 height 9
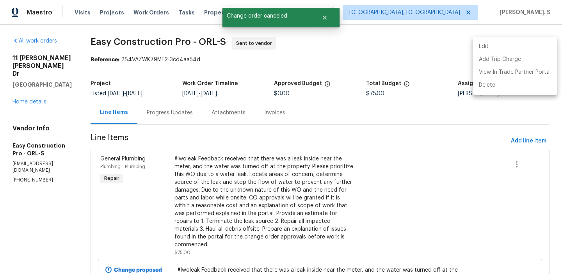
click at [499, 45] on li "Edit" at bounding box center [515, 46] width 84 height 13
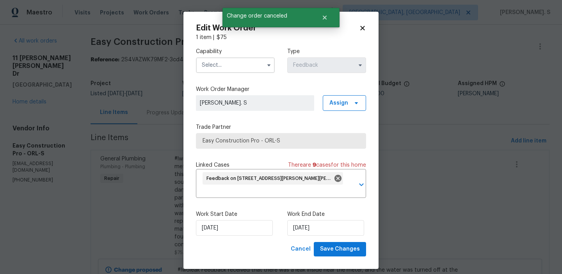
click at [230, 72] on input "text" at bounding box center [235, 65] width 79 height 16
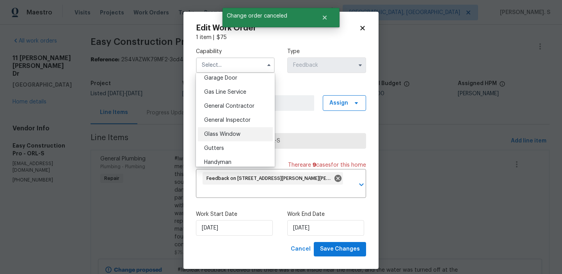
scroll to position [345, 0]
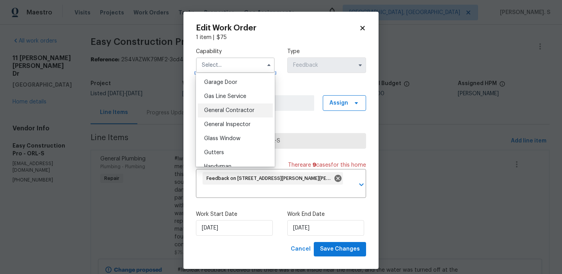
click at [232, 104] on div "General Contractor" at bounding box center [235, 110] width 75 height 14
type input "General Contractor"
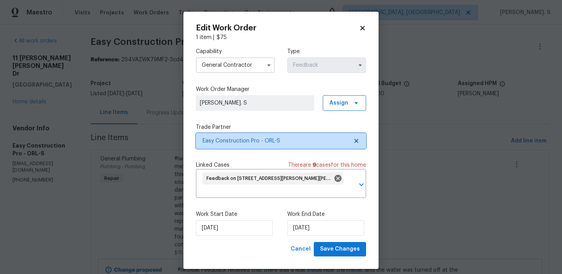
click at [354, 139] on icon at bounding box center [356, 141] width 6 height 6
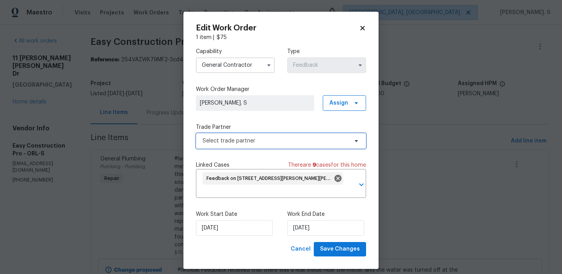
click at [354, 139] on icon at bounding box center [356, 141] width 6 height 6
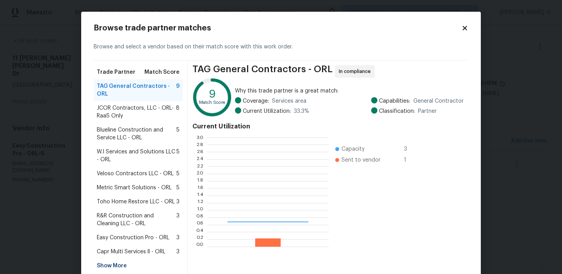
scroll to position [109, 121]
click at [157, 102] on div "JCOR Contractors, LLC - ORL-RaaS Only 8" at bounding box center [138, 112] width 89 height 22
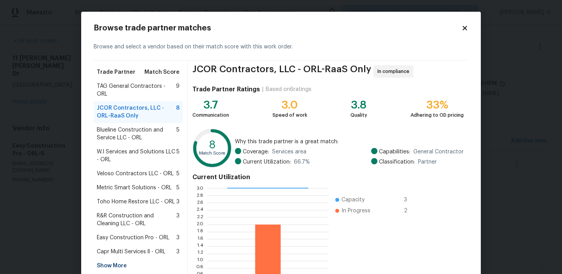
click at [161, 145] on div "W.I Services and Solutions LLC - ORL 5" at bounding box center [138, 156] width 89 height 22
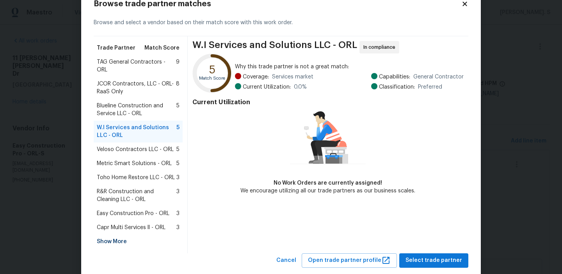
scroll to position [34, 0]
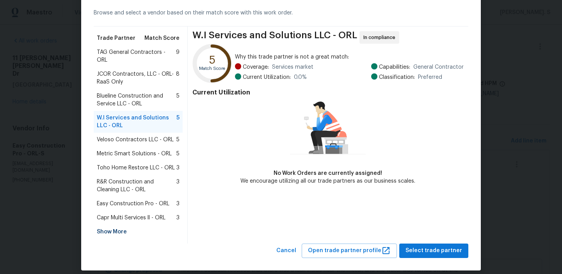
click at [150, 133] on div "Veloso Contractors LLC - ORL 5" at bounding box center [138, 140] width 89 height 14
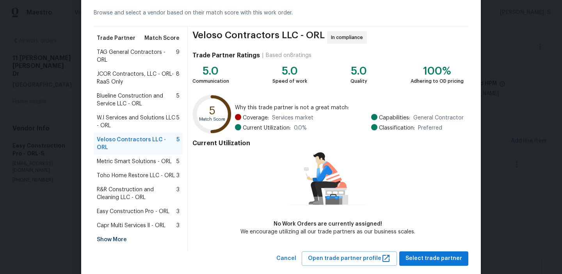
scroll to position [38, 0]
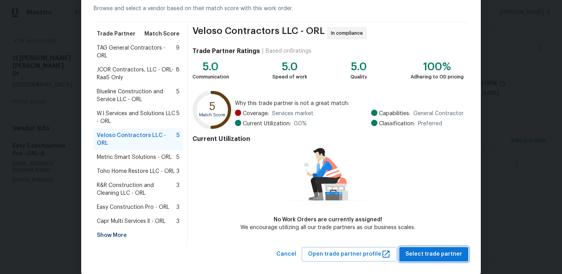
click at [415, 250] on span "Select trade partner" at bounding box center [434, 255] width 57 height 10
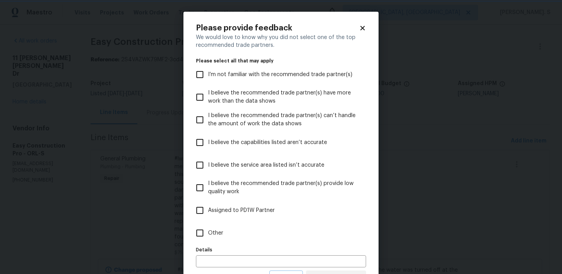
scroll to position [0, 0]
click at [247, 229] on label "Other" at bounding box center [276, 233] width 168 height 23
click at [208, 229] on input "Other" at bounding box center [200, 233] width 16 height 16
checkbox input "true"
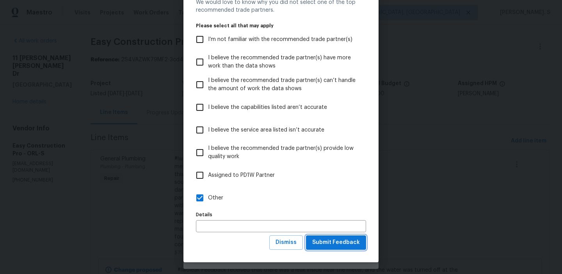
click at [324, 243] on span "Submit Feedback" at bounding box center [336, 243] width 48 height 10
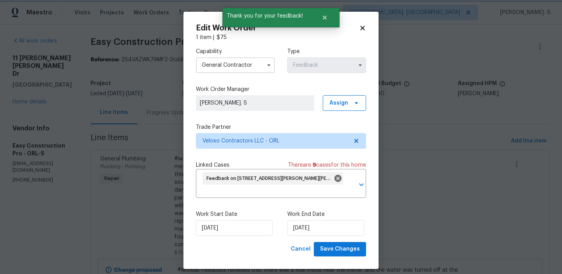
scroll to position [0, 0]
click at [246, 221] on input "[DATE]" at bounding box center [234, 228] width 77 height 16
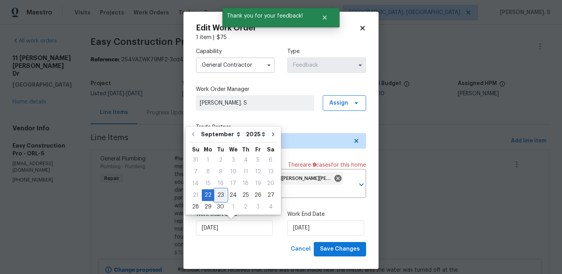
click at [216, 195] on div "23" at bounding box center [220, 195] width 12 height 11
type input "[DATE]"
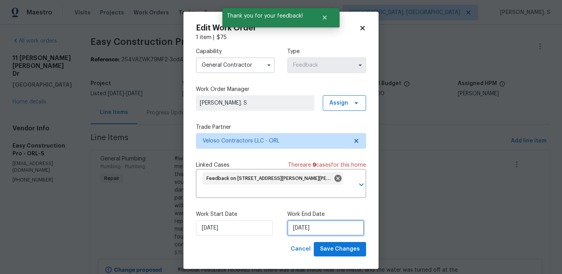
click at [296, 230] on input "9/24/2025" at bounding box center [325, 228] width 77 height 16
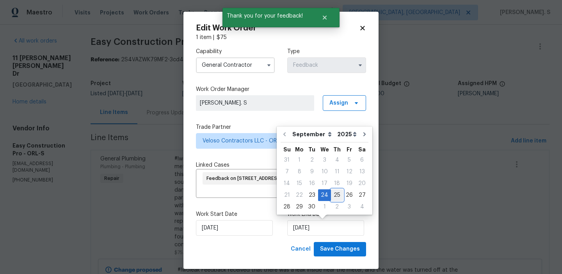
click at [337, 196] on div "25" at bounding box center [337, 195] width 12 height 11
type input "[DATE]"
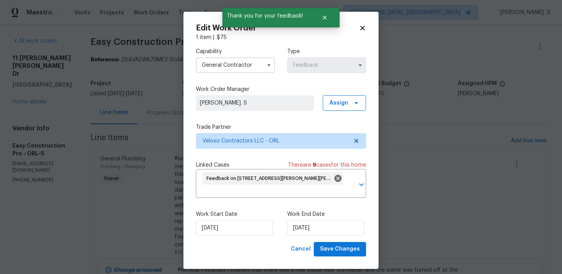
click at [334, 240] on div "Work Start Date 9/23/2025 Work End Date 9/25/2025" at bounding box center [281, 223] width 170 height 38
click at [334, 250] on span "Save Changes" at bounding box center [340, 249] width 40 height 10
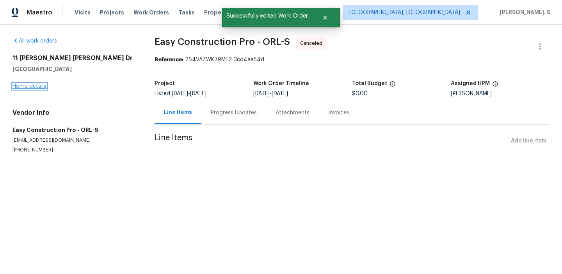
click at [39, 87] on link "Home details" at bounding box center [29, 86] width 34 height 5
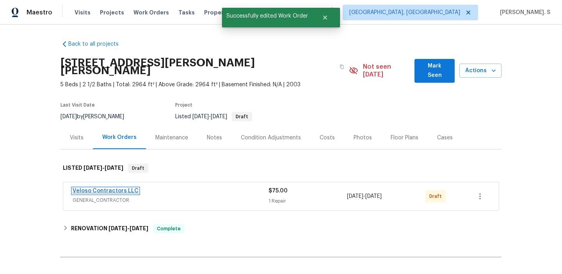
click at [100, 188] on link "Veloso Contractors LLC" at bounding box center [106, 190] width 66 height 5
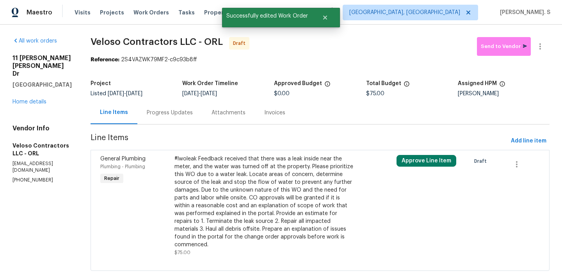
click at [305, 199] on div "#lwoleak Feedback received that there was a leak inside near the meter, and the…" at bounding box center [265, 202] width 180 height 94
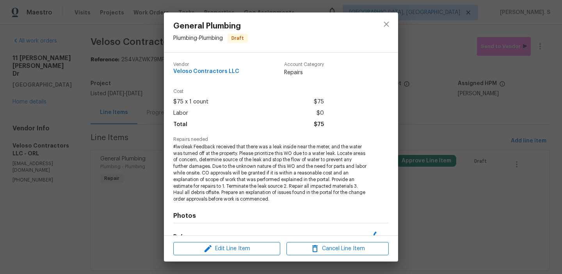
scroll to position [62, 0]
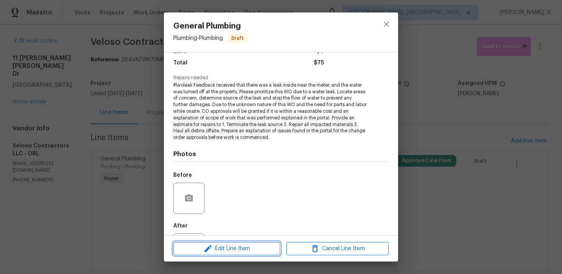
click at [258, 250] on span "Edit Line Item" at bounding box center [227, 249] width 102 height 10
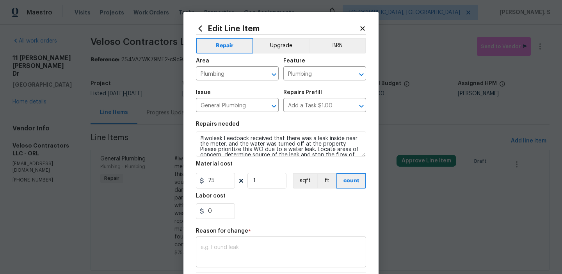
click at [236, 244] on div "x ​" at bounding box center [281, 253] width 170 height 29
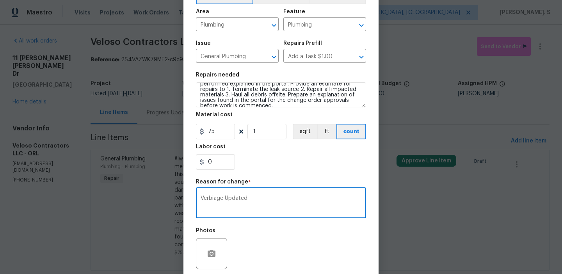
scroll to position [111, 0]
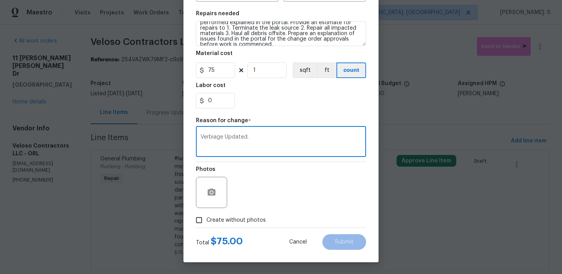
type textarea "Verbiage Updated."
click at [232, 220] on span "Create without photos" at bounding box center [236, 220] width 59 height 8
click at [207, 220] on input "Create without photos" at bounding box center [199, 220] width 15 height 15
checkbox input "true"
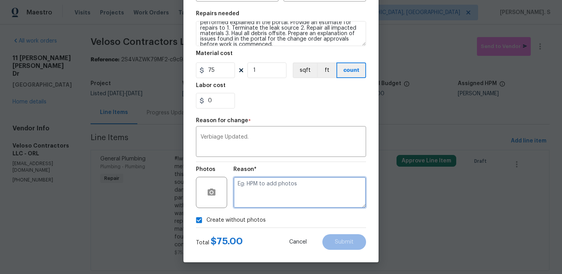
click at [291, 200] on textarea at bounding box center [300, 192] width 133 height 31
click at [304, 204] on textarea at bounding box center [300, 192] width 133 height 31
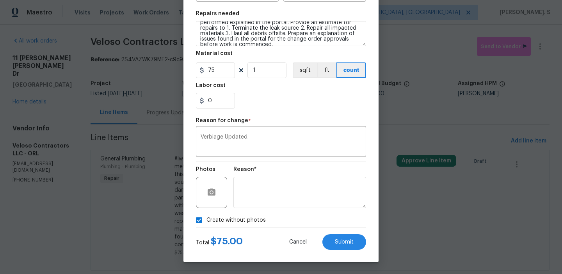
click at [335, 233] on div "Total $ 75.00 Cancel Submit" at bounding box center [281, 239] width 170 height 22
click at [337, 242] on span "Submit" at bounding box center [344, 242] width 19 height 6
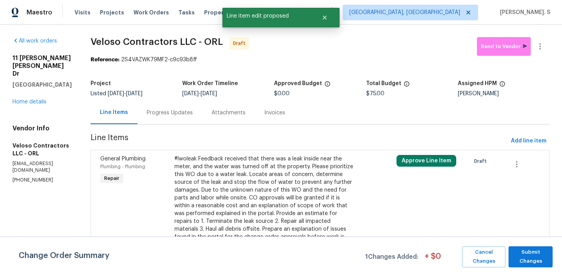
scroll to position [0, 0]
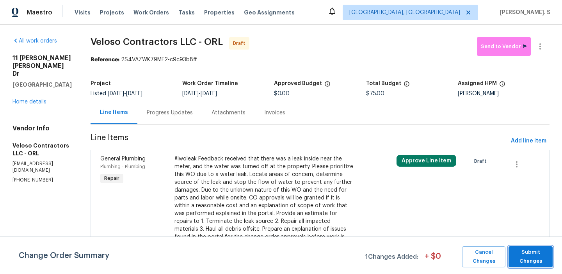
click at [512, 255] on button "Submit Changes" at bounding box center [531, 256] width 44 height 21
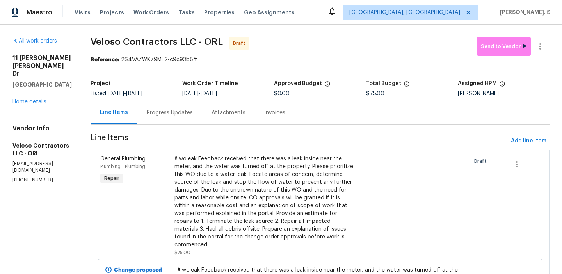
click at [180, 130] on section "Veloso Contractors LLC - ORL Draft Send to Vendor Reference: 2S4VAZWK79MF2-c9c9…" at bounding box center [320, 202] width 459 height 330
click at [180, 121] on div "Progress Updates" at bounding box center [169, 112] width 65 height 23
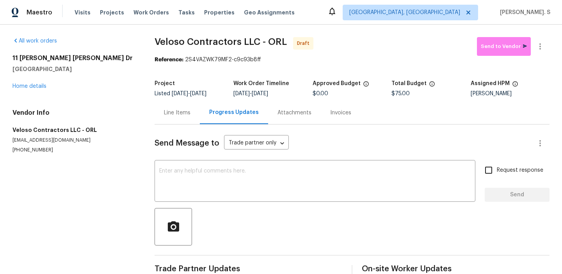
click at [195, 161] on div "Send Message to Trade partner only Trade partner only ​ x ​ Request response Se…" at bounding box center [352, 202] width 395 height 155
click at [201, 171] on textarea at bounding box center [315, 181] width 312 height 27
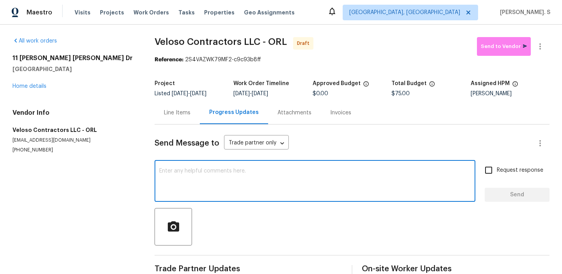
paste textarea "Hi this is Glory with Opendoor. I’m confirming you received the WO for the prop…"
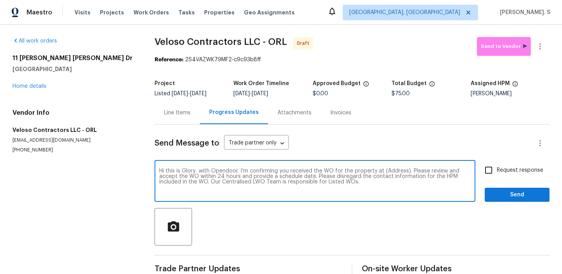
click at [394, 172] on textarea "Hi this is Glory with Opendoor. I’m confirming you received the WO for the prop…" at bounding box center [315, 181] width 312 height 27
paste textarea "11 Ponce Deleon Dr, Palm Coast, FL 32164"
type textarea "Hi this is Glory with Opendoor. I’m confirming you received the WO for the prop…"
click at [544, 47] on icon "button" at bounding box center [540, 46] width 9 height 9
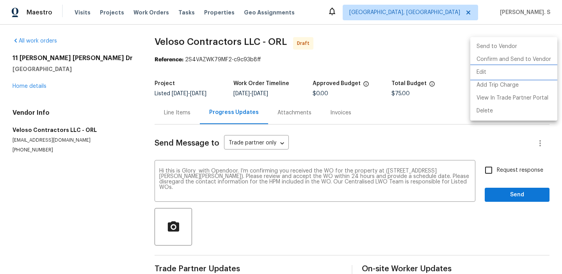
click at [496, 77] on li "Edit" at bounding box center [514, 72] width 87 height 13
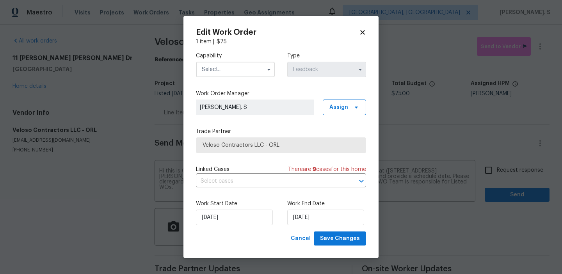
click at [245, 62] on input "text" at bounding box center [235, 70] width 79 height 16
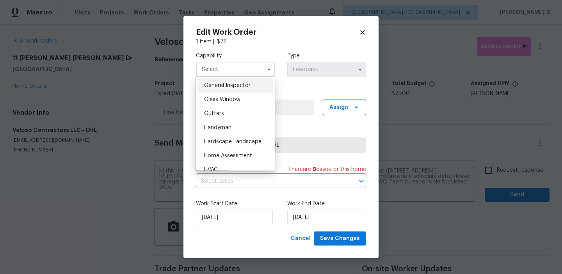
scroll to position [391, 0]
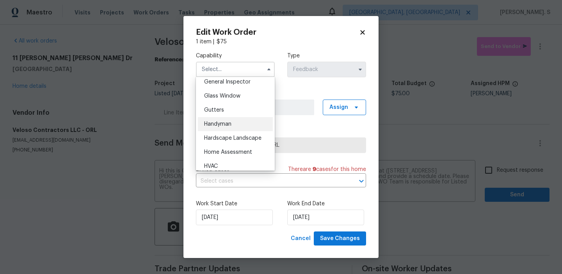
click at [229, 123] on span "Handyman" at bounding box center [217, 123] width 27 height 5
type input "Handyman"
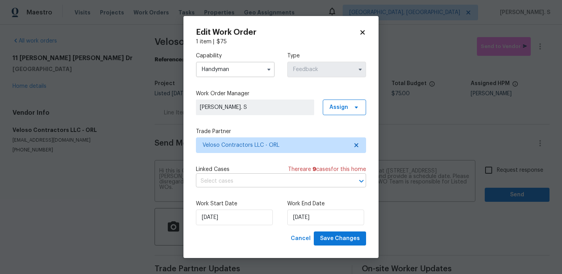
click at [235, 184] on input "text" at bounding box center [270, 181] width 148 height 12
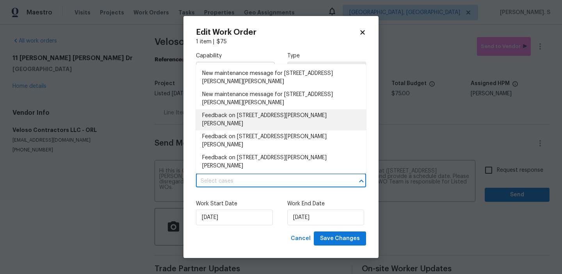
click at [244, 117] on li "Feedback on 11 Ponce Deleon Dr, Palm Coast, FL 32164" at bounding box center [281, 119] width 170 height 21
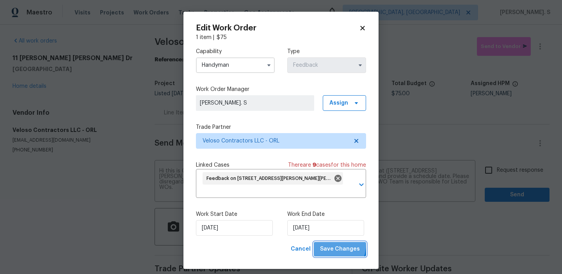
click at [327, 244] on button "Save Changes" at bounding box center [340, 249] width 52 height 14
click at [504, 170] on body "Maestro Visits Projects Work Orders Tasks Properties Geo Assignments Albuquerqu…" at bounding box center [281, 137] width 562 height 274
click at [504, 170] on span "Request response" at bounding box center [520, 170] width 46 height 8
click at [497, 170] on input "Request response" at bounding box center [489, 170] width 16 height 16
checkbox input "true"
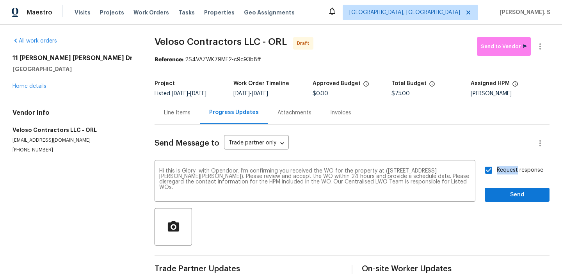
click at [499, 206] on div "Send Message to Trade partner only Trade partner only ​ Hi this is Glory with O…" at bounding box center [352, 201] width 395 height 153
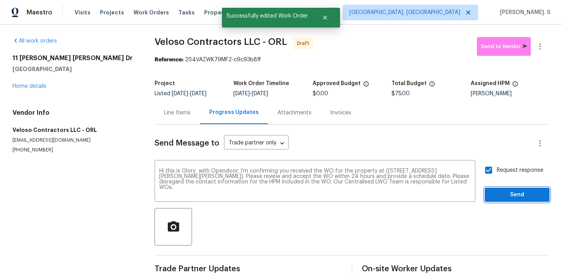
click at [504, 196] on span "Send" at bounding box center [517, 195] width 52 height 10
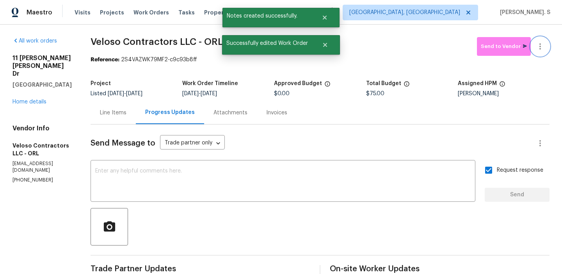
click at [538, 38] on button "button" at bounding box center [540, 46] width 19 height 19
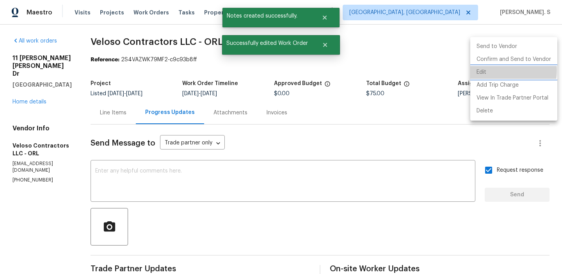
click at [491, 70] on li "Edit" at bounding box center [514, 72] width 87 height 13
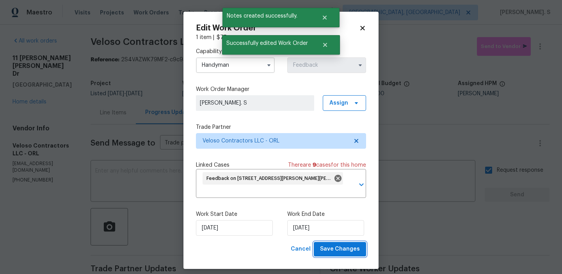
click at [323, 246] on span "Save Changes" at bounding box center [340, 249] width 40 height 10
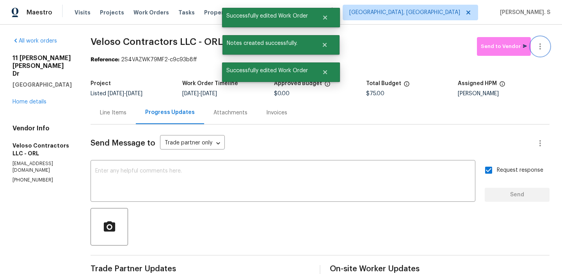
click at [537, 54] on button "button" at bounding box center [540, 46] width 19 height 19
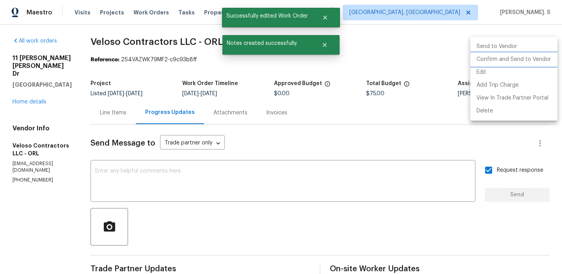
click at [529, 63] on li "Confirm and Send to Vendor" at bounding box center [514, 59] width 87 height 13
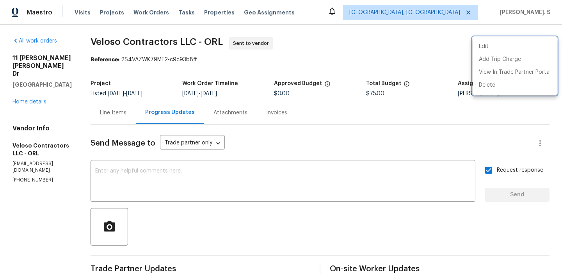
click at [252, 205] on div at bounding box center [281, 137] width 562 height 274
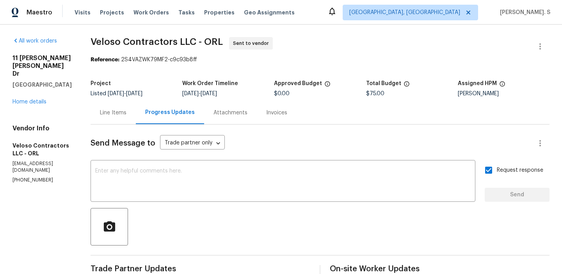
click at [261, 186] on textarea at bounding box center [283, 181] width 376 height 27
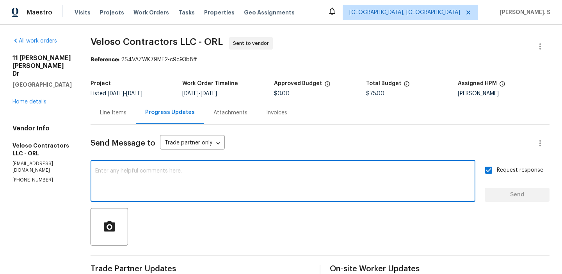
paste textarea "The Work Orders must include before-photos (both close-up and wide-angle) and a…"
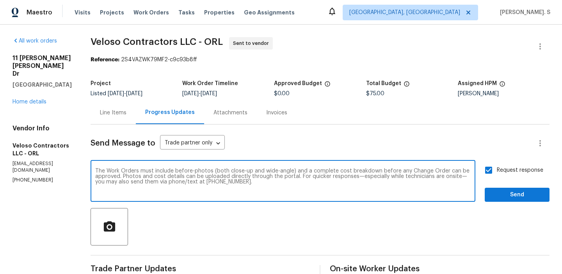
type textarea "The Work Orders must include before-photos (both close-up and wide-angle) and a…"
click at [531, 190] on span "Send" at bounding box center [517, 195] width 52 height 10
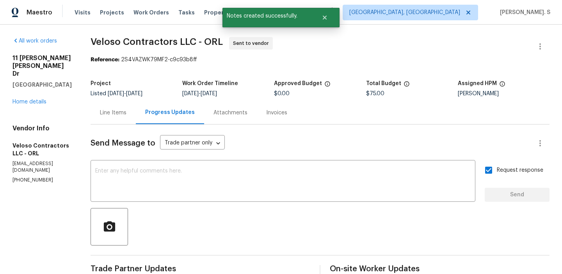
click at [206, 36] on div "All work orders 11 Ponce Deleon Dr Palm Coast, FL 32164 Home details Vendor Inf…" at bounding box center [281, 219] width 562 height 389
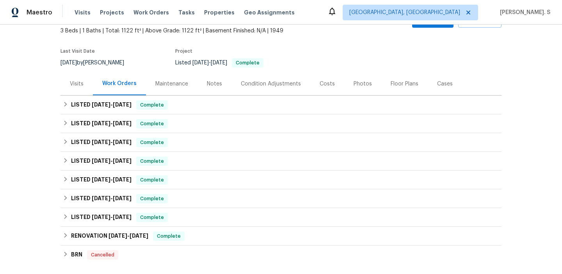
scroll to position [156, 0]
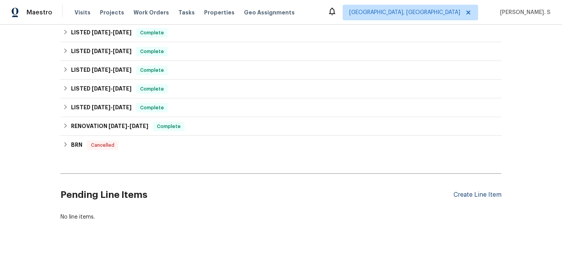
click at [466, 198] on div "Create Line Item" at bounding box center [478, 194] width 48 height 7
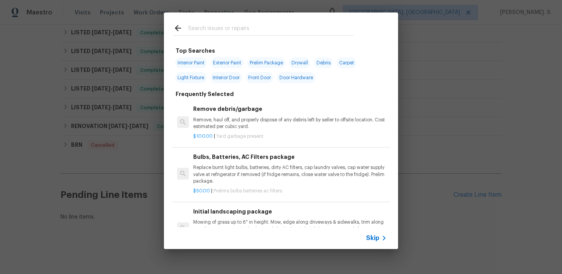
click at [257, 121] on p "Remove, haul off, and properly dispose of any debris left by seller to offsite …" at bounding box center [290, 123] width 194 height 13
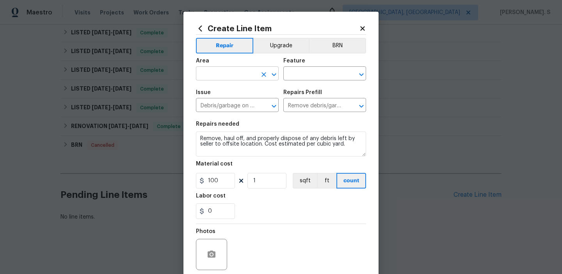
click at [275, 78] on icon "Open" at bounding box center [273, 74] width 9 height 9
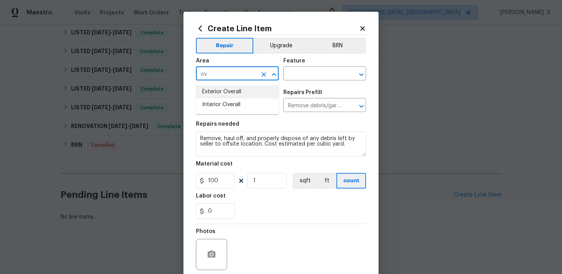
click at [249, 96] on li "Exterior Overall" at bounding box center [237, 92] width 83 height 13
type input "Exterior Overall"
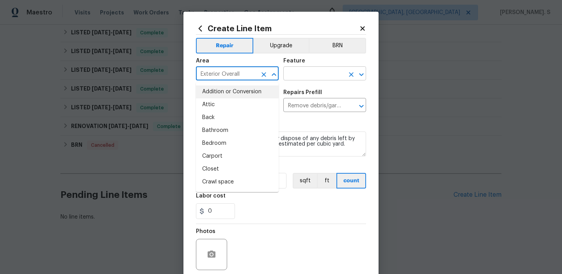
click at [364, 71] on icon "Open" at bounding box center [361, 74] width 9 height 9
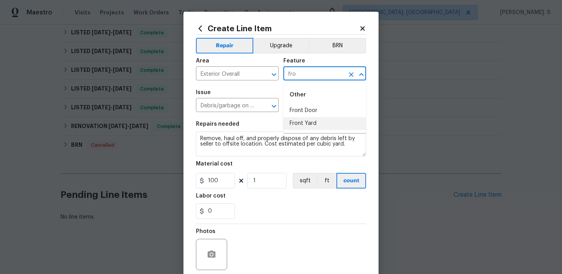
click at [315, 117] on li "Front Yard" at bounding box center [325, 123] width 83 height 13
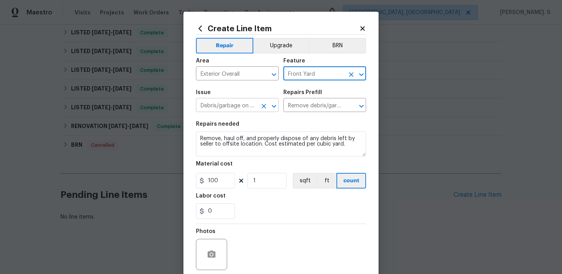
click at [278, 108] on icon "Open" at bounding box center [273, 106] width 9 height 9
type input "Front Yard"
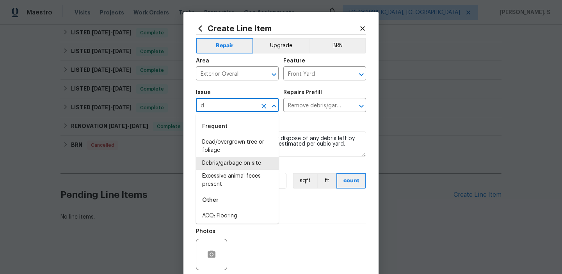
scroll to position [0, 0]
click at [260, 161] on li "Debris/garbage on site" at bounding box center [237, 163] width 83 height 13
type input "Debris/garbage on site"
click at [361, 105] on icon "Open" at bounding box center [361, 106] width 9 height 9
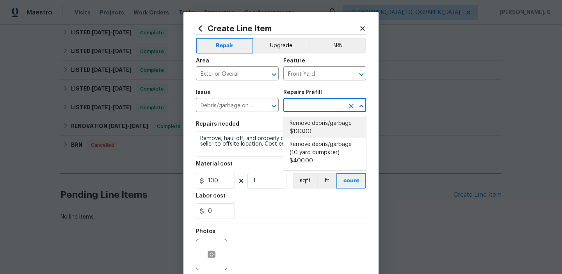
click at [326, 131] on li "Remove debris/garbage $100.00" at bounding box center [325, 127] width 83 height 21
type input "Remove debris/garbage $100.00"
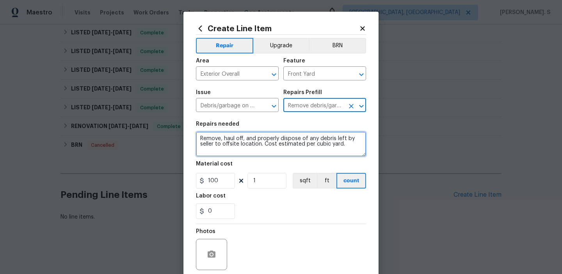
click at [277, 142] on textarea "Remove, haul off, and properly dispose of any debris left by seller to offsite …" at bounding box center [281, 144] width 170 height 25
paste textarea "ceived feedback - Someone dumped a load of old furniture in the driveway - Remo…"
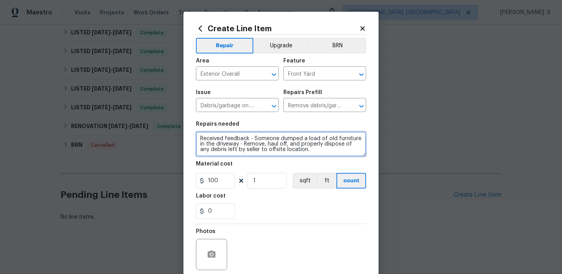
type textarea "Received feedback - Someone dumped a load of old furniture in the driveway - Re…"
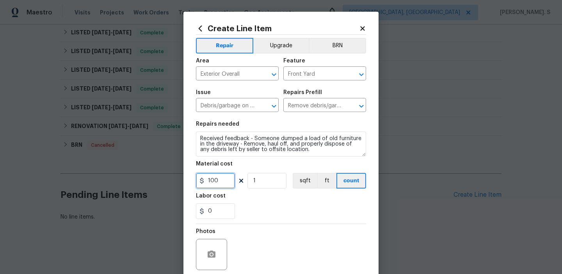
click at [227, 183] on input "100" at bounding box center [215, 181] width 39 height 16
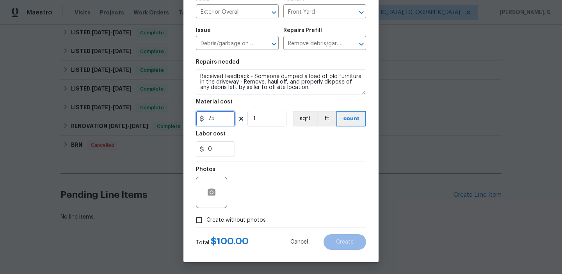
type input "75"
click at [229, 220] on span "Create without photos" at bounding box center [236, 220] width 59 height 8
click at [207, 220] on input "Create without photos" at bounding box center [199, 220] width 15 height 15
checkbox input "true"
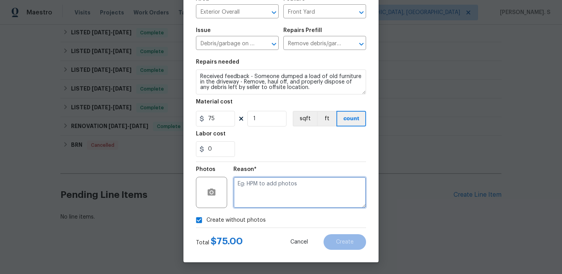
click at [276, 189] on textarea at bounding box center [300, 192] width 133 height 31
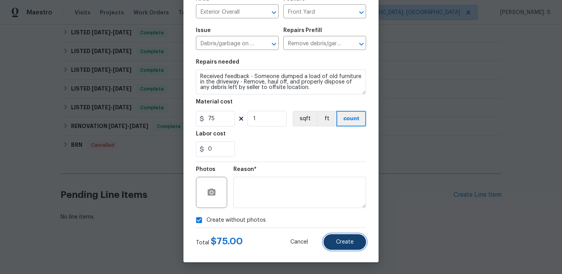
click at [339, 244] on span "Create" at bounding box center [345, 242] width 18 height 6
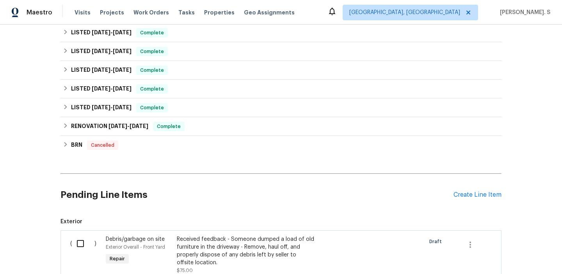
click at [85, 242] on input "checkbox" at bounding box center [83, 244] width 22 height 16
checkbox input "true"
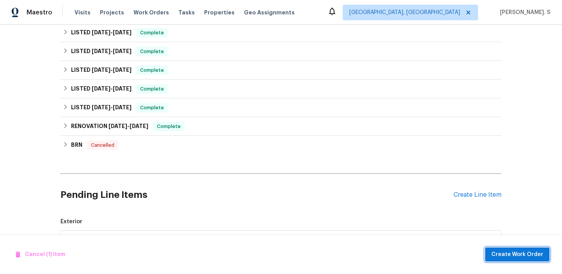
click at [525, 253] on span "Create Work Order" at bounding box center [518, 255] width 52 height 10
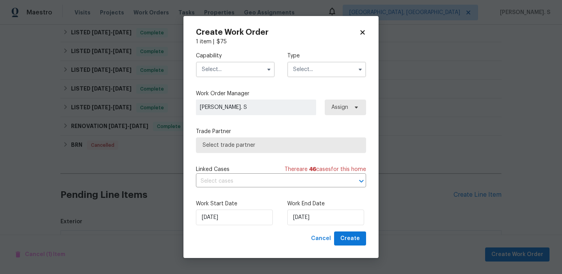
click at [257, 66] on input "text" at bounding box center [235, 70] width 79 height 16
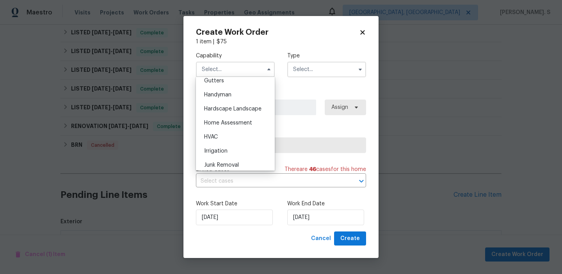
scroll to position [414, 0]
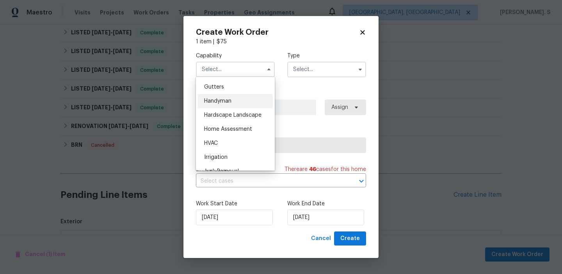
click at [230, 98] on span "Handyman" at bounding box center [217, 100] width 27 height 5
type input "Handyman"
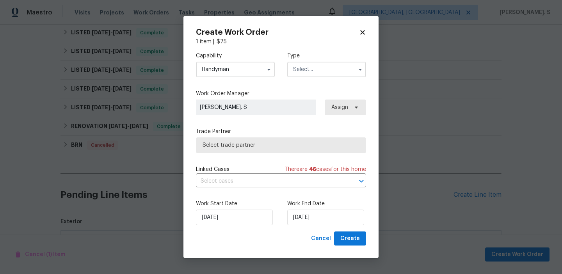
click at [320, 78] on div "Capability Handyman Type" at bounding box center [281, 65] width 170 height 38
click at [321, 73] on input "text" at bounding box center [326, 70] width 79 height 16
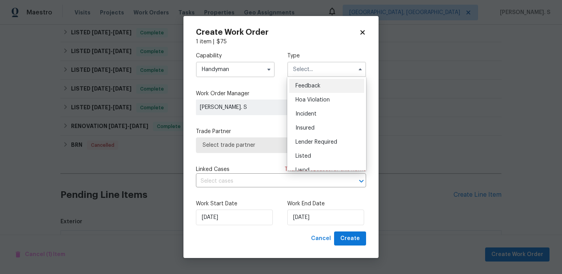
click at [319, 82] on div "Feedback" at bounding box center [326, 86] width 75 height 14
type input "Feedback"
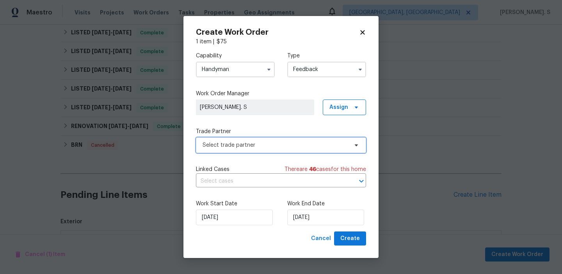
click at [269, 151] on span "Select trade partner" at bounding box center [281, 145] width 170 height 16
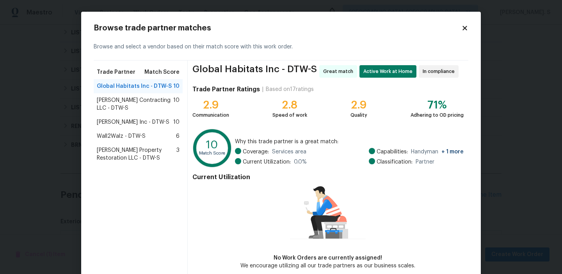
click at [159, 100] on span "[PERSON_NAME] Contracting LLC - DTW-S" at bounding box center [135, 104] width 77 height 16
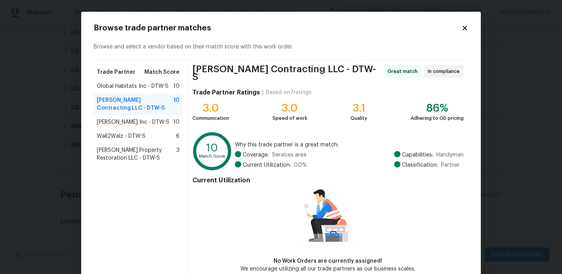
click at [154, 130] on div "Wall2Walz - DTW-S 6" at bounding box center [138, 136] width 89 height 14
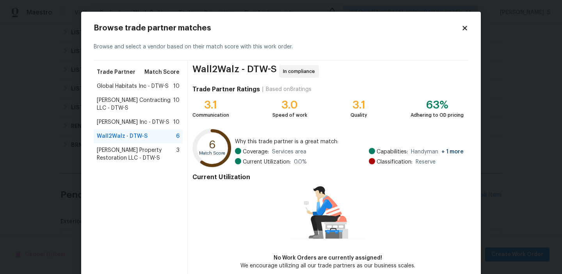
click at [152, 124] on span "[PERSON_NAME] Inc - DTW-S" at bounding box center [133, 122] width 73 height 8
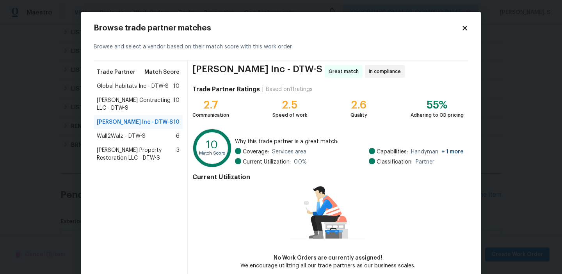
click at [155, 87] on span "Global Habitats Inc - DTW-S" at bounding box center [133, 86] width 72 height 8
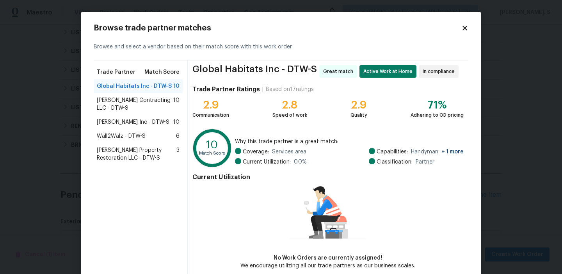
scroll to position [38, 0]
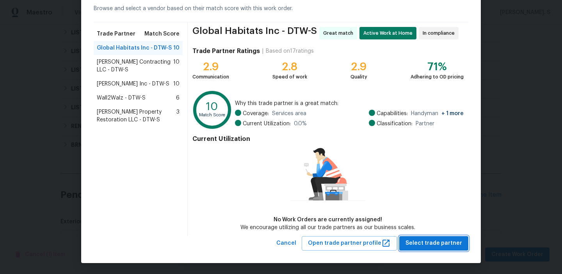
click at [455, 241] on span "Select trade partner" at bounding box center [434, 244] width 57 height 10
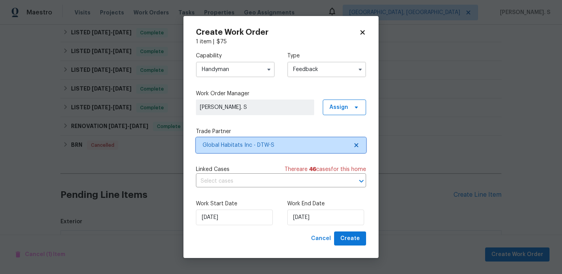
scroll to position [0, 0]
click at [230, 182] on input "text" at bounding box center [270, 181] width 148 height 12
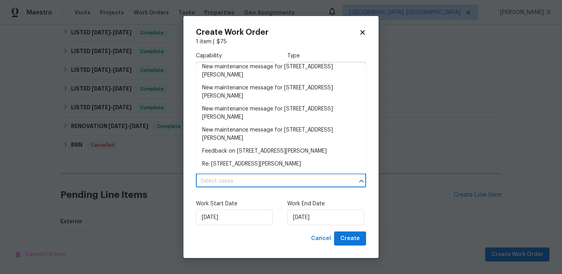
scroll to position [587, 0]
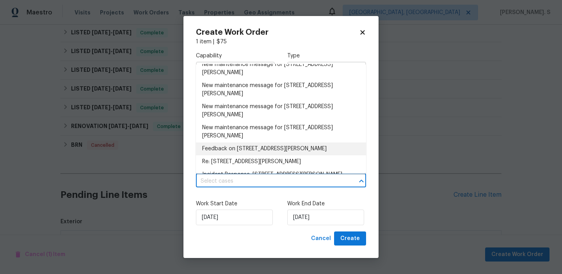
click at [220, 143] on li "Feedback on [STREET_ADDRESS][PERSON_NAME]" at bounding box center [281, 149] width 170 height 13
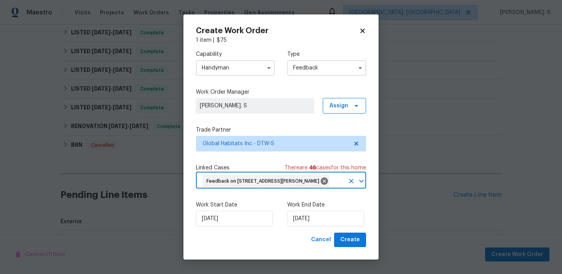
click at [310, 228] on div "Work Start Date 9/23/2025 Work End Date 9/23/2025" at bounding box center [281, 214] width 170 height 38
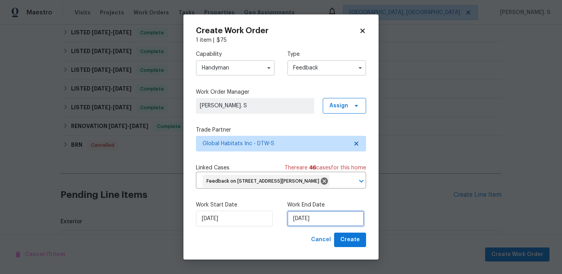
click at [310, 218] on input "[DATE]" at bounding box center [325, 219] width 77 height 16
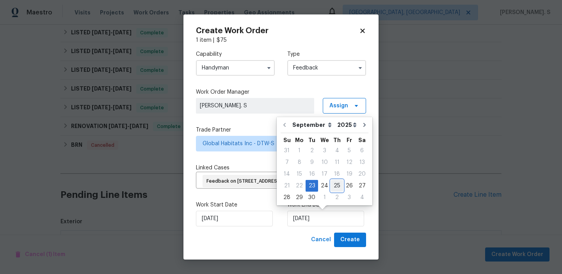
click at [332, 184] on div "25" at bounding box center [337, 185] width 12 height 11
type input "[DATE]"
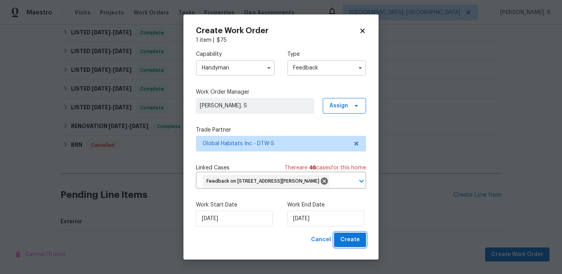
click at [343, 239] on span "Create" at bounding box center [351, 240] width 20 height 10
checkbox input "false"
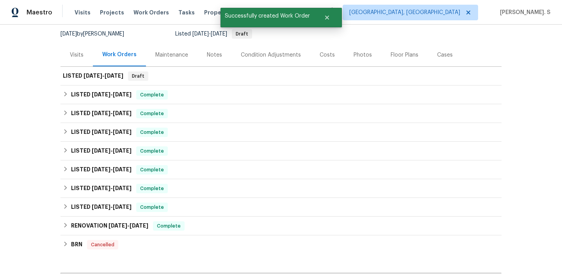
scroll to position [0, 0]
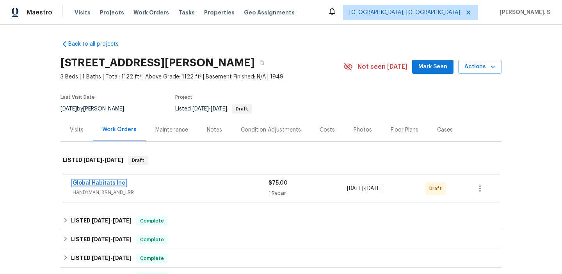
click at [111, 183] on link "Global Habitats Inc" at bounding box center [99, 182] width 53 height 5
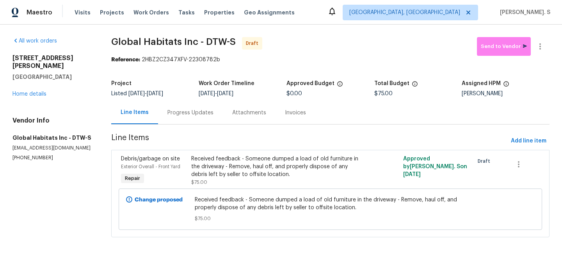
click at [243, 170] on div "Received feedback - Someone dumped a load of old furniture in the driveway - Re…" at bounding box center [277, 166] width 172 height 23
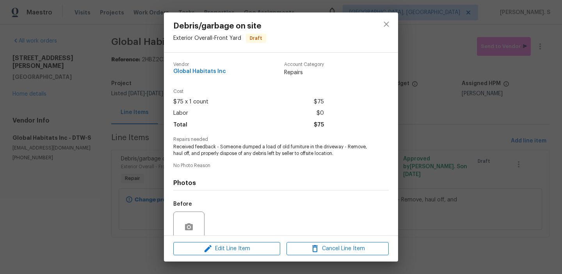
click at [102, 180] on div "Debris/garbage on site Exterior Overall - Front Yard Draft Vendor Global Habita…" at bounding box center [281, 137] width 562 height 274
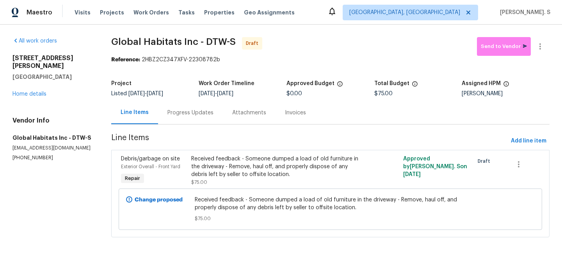
click at [191, 104] on div "Progress Updates" at bounding box center [190, 112] width 65 height 23
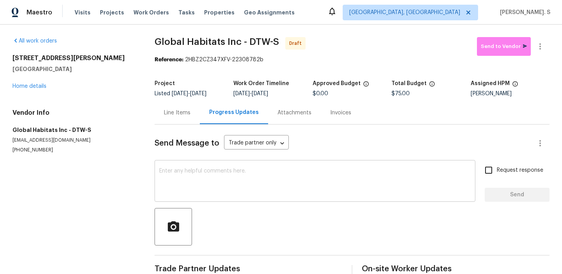
click at [209, 170] on textarea at bounding box center [315, 181] width 312 height 27
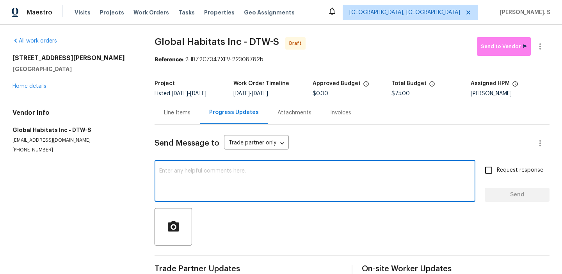
paste textarea "Hi this is Glory with Opendoor. I’m confirming you received the WO for the prop…"
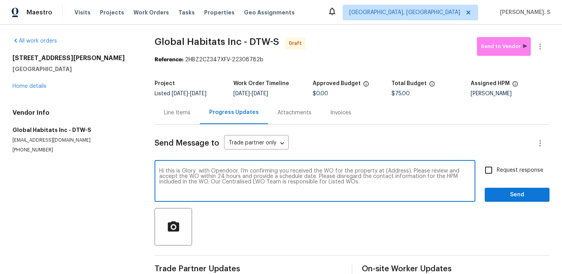
click at [393, 172] on textarea "Hi this is Glory with Opendoor. I’m confirming you received the WO for the prop…" at bounding box center [315, 181] width 312 height 27
paste textarea "[STREET_ADDRESS][PERSON_NAME]"
type textarea "Hi this is Glory with Opendoor. I’m confirming you received the WO for the prop…"
click at [540, 52] on button "button" at bounding box center [540, 46] width 19 height 19
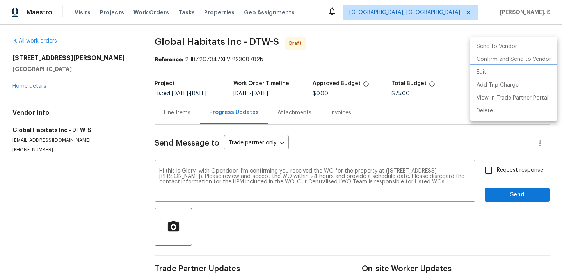
click at [503, 73] on li "Edit" at bounding box center [514, 72] width 87 height 13
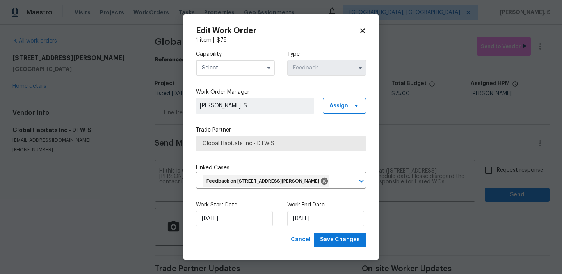
click at [220, 75] on input "text" at bounding box center [235, 68] width 79 height 16
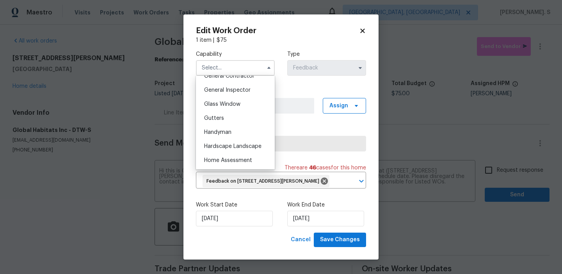
scroll to position [375, 0]
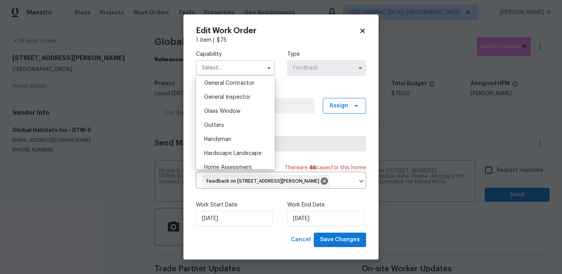
click at [219, 128] on div "Gutters" at bounding box center [235, 125] width 75 height 14
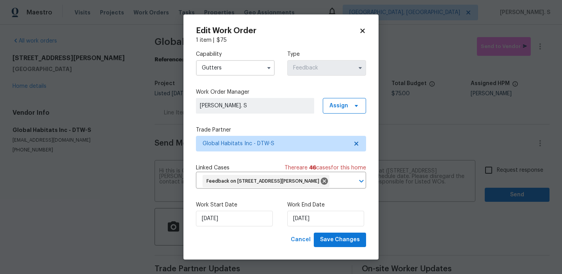
click at [228, 68] on input "Gutters" at bounding box center [235, 68] width 79 height 16
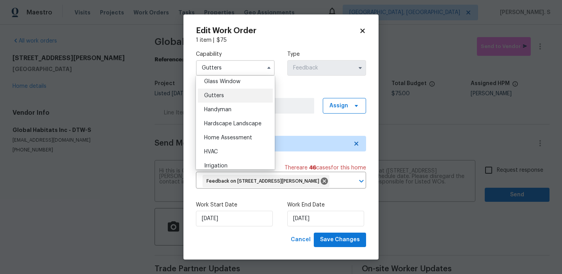
scroll to position [420, 0]
click at [231, 95] on span "Handyman" at bounding box center [217, 93] width 27 height 5
type input "Handyman"
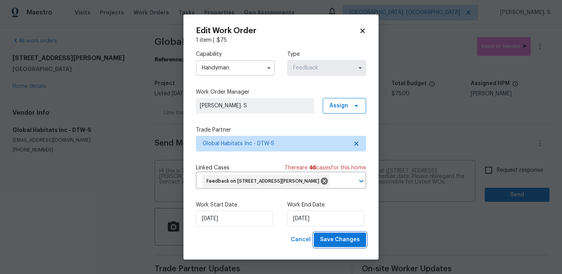
click at [335, 243] on span "Save Changes" at bounding box center [340, 240] width 40 height 10
click at [498, 174] on body "Maestro Visits Projects Work Orders Tasks Properties Geo Assignments Albuquerqu…" at bounding box center [281, 137] width 562 height 274
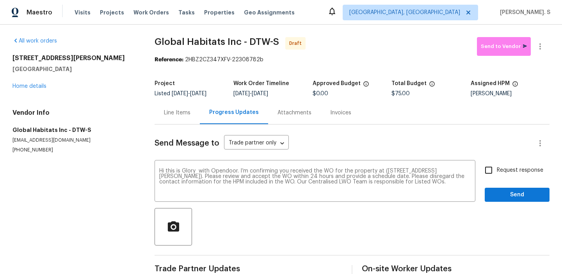
click at [497, 174] on input "Request response" at bounding box center [489, 170] width 16 height 16
checkbox input "true"
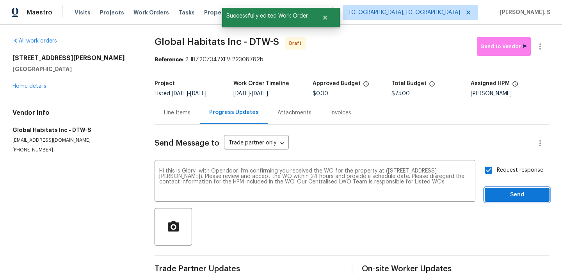
click at [498, 194] on span "Send" at bounding box center [517, 195] width 52 height 10
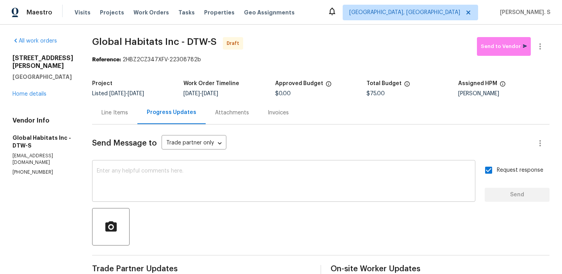
click at [267, 177] on textarea at bounding box center [284, 181] width 374 height 27
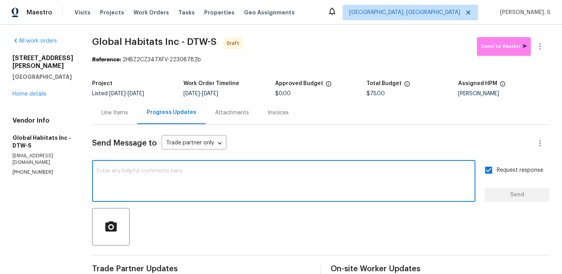
paste textarea "The Work Orders must include before-photos (both close-up and wide-angle) and a…"
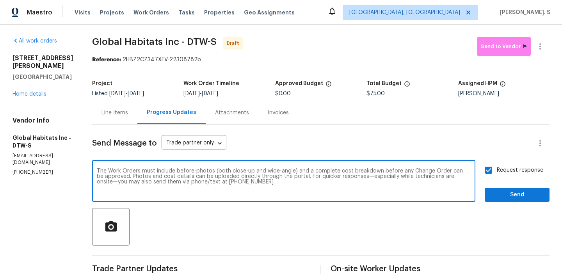
type textarea "The Work Orders must include before-photos (both close-up and wide-angle) and a…"
click at [498, 191] on span "Send" at bounding box center [517, 195] width 52 height 10
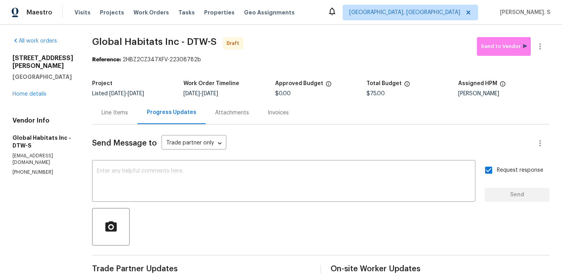
click at [178, 46] on span "Global Habitats Inc - DTW-S" at bounding box center [154, 41] width 125 height 9
copy span "Global Habitats Inc - DTW-S"
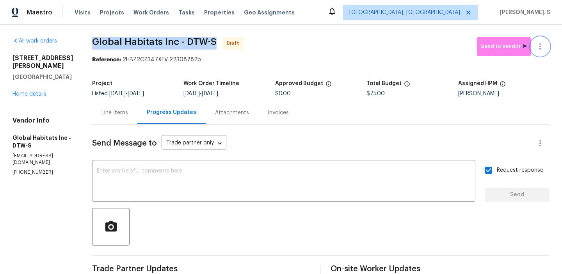
click at [543, 41] on button "button" at bounding box center [540, 46] width 19 height 19
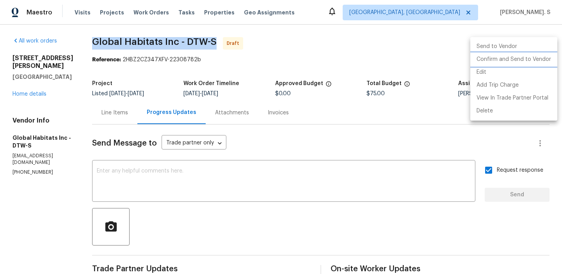
click at [533, 64] on li "Confirm and Send to Vendor" at bounding box center [514, 59] width 87 height 13
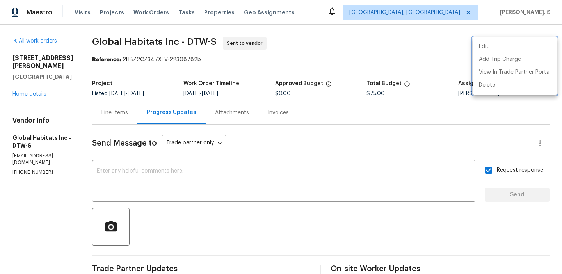
drag, startPoint x: 120, startPoint y: 60, endPoint x: 266, endPoint y: 59, distance: 146.1
click at [266, 59] on div at bounding box center [281, 137] width 562 height 274
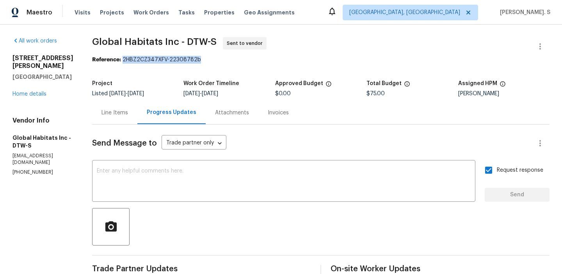
drag, startPoint x: 120, startPoint y: 59, endPoint x: 207, endPoint y: 60, distance: 87.1
click at [207, 60] on div "Reference: 2HBZ2CZ347XFV-22308782b" at bounding box center [321, 60] width 458 height 8
copy div "2HBZ2CZ347XFV-22308782b"
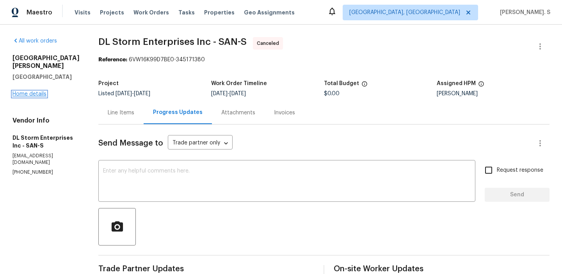
click at [29, 91] on link "Home details" at bounding box center [29, 93] width 34 height 5
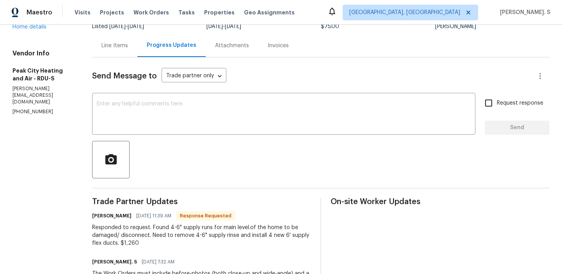
scroll to position [136, 0]
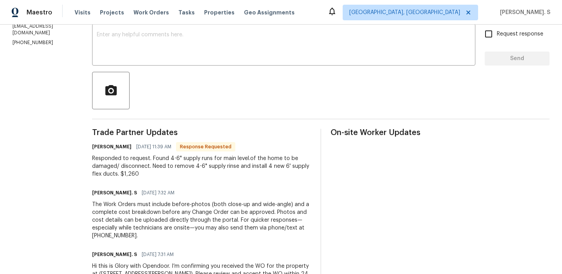
click at [134, 166] on div "Responded to request. Found 4-6" supply runs for main level.of the home to be d…" at bounding box center [201, 166] width 219 height 23
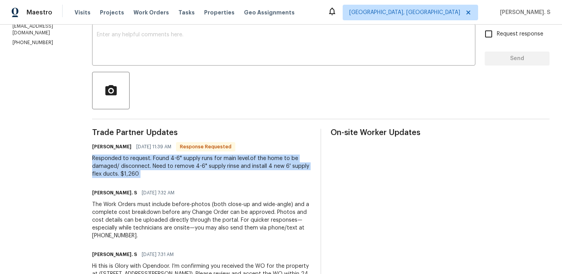
copy div "Responded to request. Found 4-6" supply runs for main level.of the home to be d…"
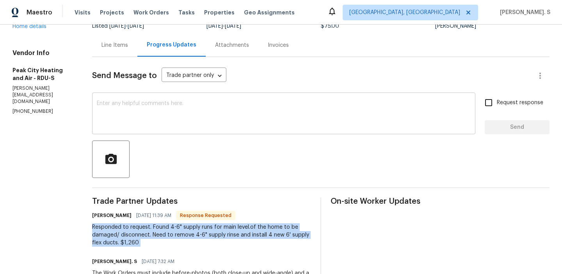
click at [122, 119] on textarea at bounding box center [284, 114] width 374 height 27
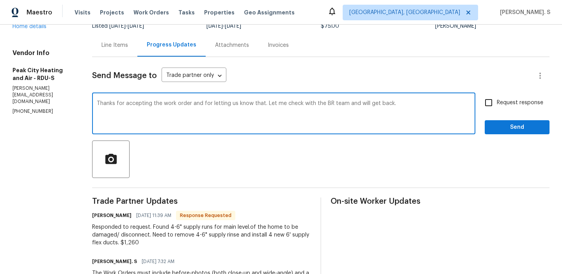
type textarea "Thanks for accepting the work order and for letting us know that. Let me check …"
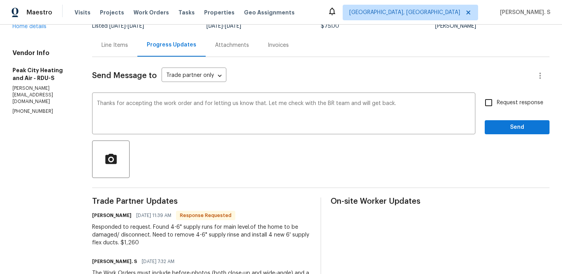
click at [505, 96] on label "Request response" at bounding box center [512, 103] width 63 height 16
click at [497, 96] on input "Request response" at bounding box center [489, 103] width 16 height 16
checkbox input "true"
click at [504, 128] on span "Send" at bounding box center [517, 128] width 52 height 10
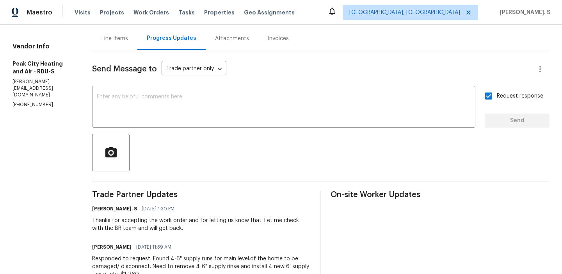
scroll to position [149, 0]
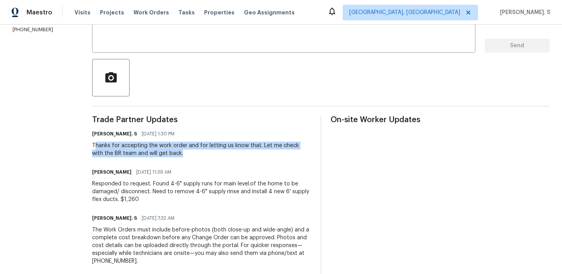
drag, startPoint x: 96, startPoint y: 146, endPoint x: 234, endPoint y: 160, distance: 137.8
click at [234, 160] on div "Trade Partner Updates Glory Joyce. S 09/23/2025 1:30 PM Thanks for accepting th…" at bounding box center [201, 222] width 219 height 212
copy div "hanks for accepting the work order and for letting us know that. Let me check w…"
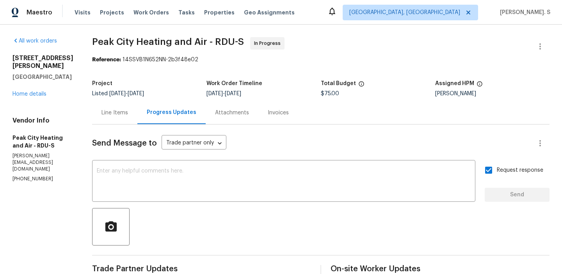
scroll to position [0, 0]
click at [168, 43] on span "Peak City Heating and Air - RDU-S" at bounding box center [168, 41] width 152 height 9
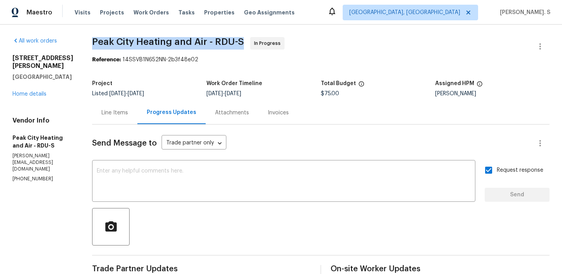
copy span "Peak City Heating and Air - RDU-S"
click at [123, 114] on div "Line Items" at bounding box center [115, 113] width 27 height 8
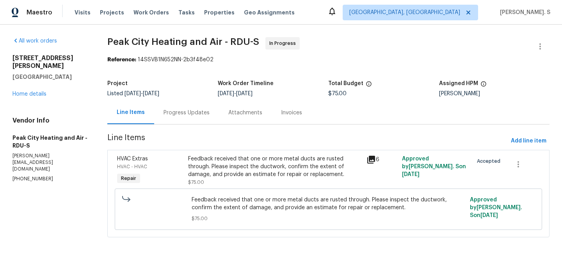
click at [239, 203] on span "Feedback received that one or more metal ducts are rusted through. Please inspe…" at bounding box center [329, 204] width 274 height 16
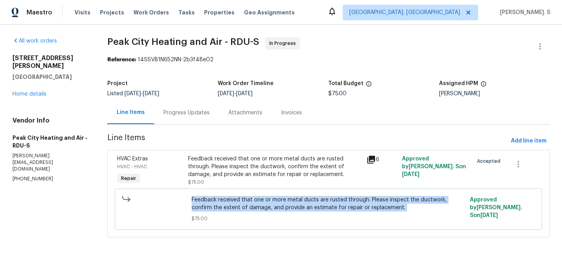
copy span "Feedback received that one or more metal ducts are rusted through. Please inspe…"
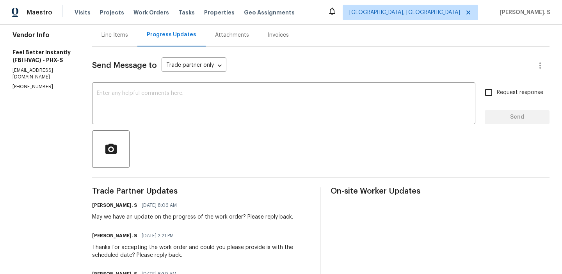
scroll to position [102, 0]
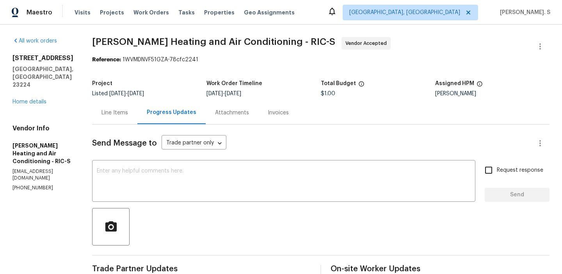
scroll to position [55, 0]
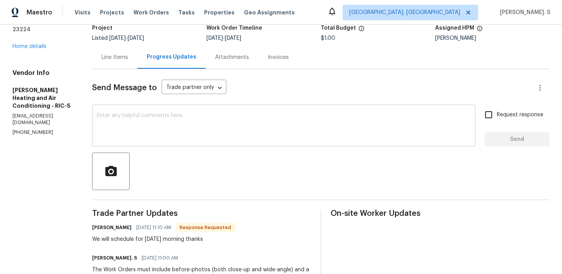
click at [220, 139] on textarea at bounding box center [284, 126] width 374 height 27
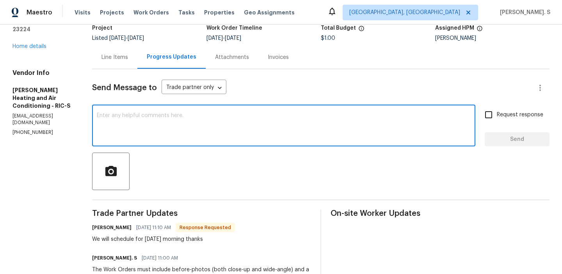
click at [223, 127] on textarea at bounding box center [284, 126] width 374 height 27
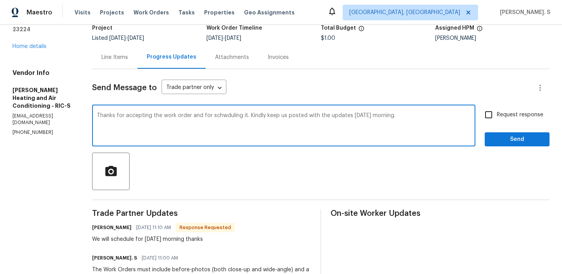
click at [222, 114] on textarea "Thanks for accepting the work order and for schwduling it. Kindly keep us poste…" at bounding box center [284, 126] width 374 height 27
type textarea "Thanks for accepting the work order and for scheduling it. Kindly keep us poste…"
click at [504, 116] on span "Request response" at bounding box center [520, 115] width 46 height 8
click at [497, 116] on input "Request response" at bounding box center [489, 115] width 16 height 16
checkbox input "true"
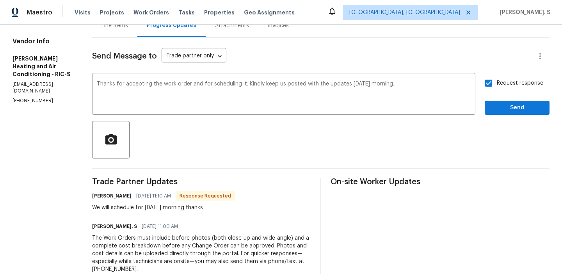
scroll to position [109, 0]
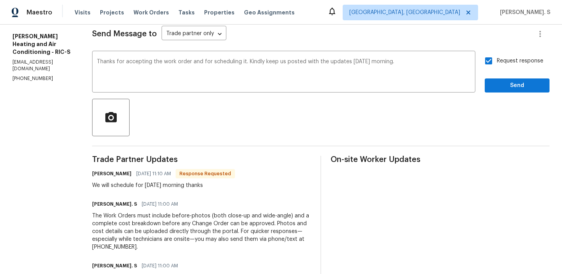
click at [180, 193] on div "Trade Partner Updates James Mayer 09/23/2025 11:10 AM Response Requested We wil…" at bounding box center [201, 235] width 219 height 159
copy div "We will schedule for tomorrow morning thanks"
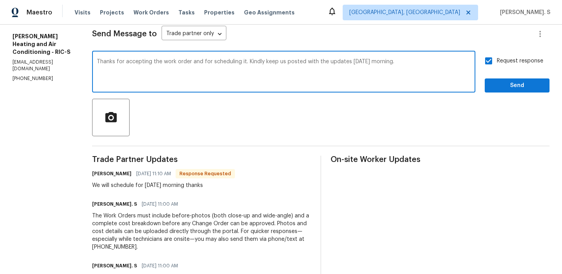
drag, startPoint x: 98, startPoint y: 64, endPoint x: 415, endPoint y: 64, distance: 316.7
click at [415, 64] on textarea "Thanks for accepting the work order and for scheduling it. Kindly keep us poste…" at bounding box center [284, 72] width 374 height 27
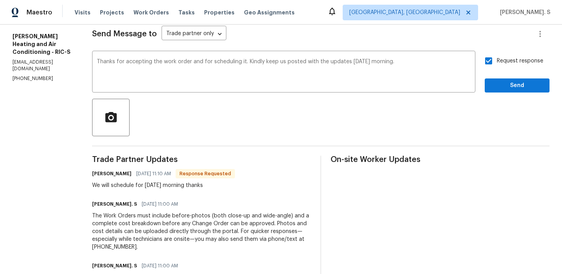
click at [514, 76] on div "Request response Send" at bounding box center [517, 73] width 65 height 40
click at [510, 82] on span "Send" at bounding box center [517, 86] width 52 height 10
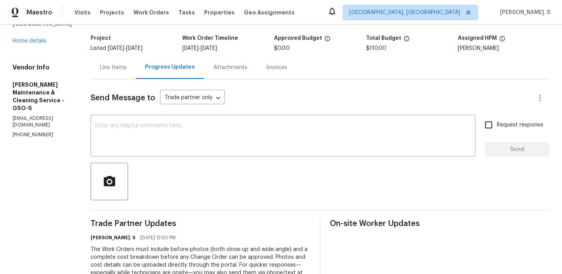
scroll to position [66, 0]
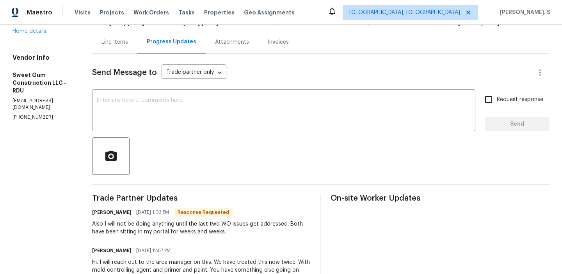
scroll to position [135, 0]
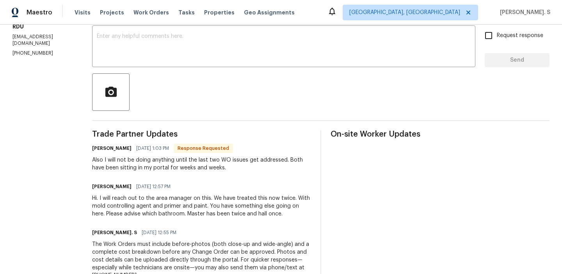
click at [184, 169] on div "Also I will not be doing anything until the last two WO issues get addressed. B…" at bounding box center [201, 164] width 219 height 16
click at [177, 200] on div "Hi. I will reach out to the area manager on this. We have treated this now twic…" at bounding box center [201, 205] width 219 height 23
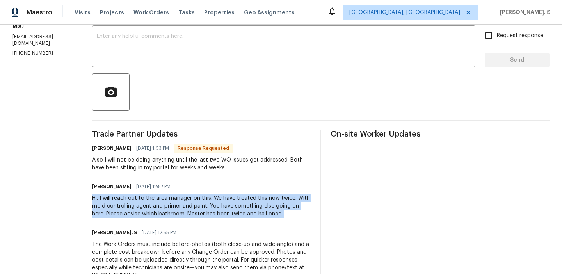
copy div "Hi. I will reach out to the area manager on this. We have treated this now twic…"
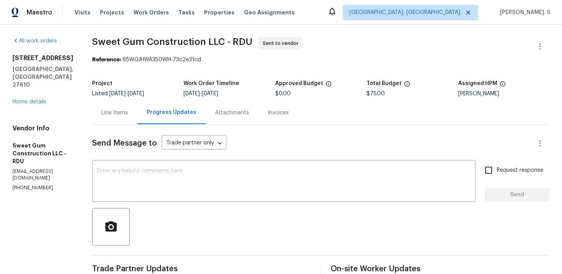
scroll to position [119, 0]
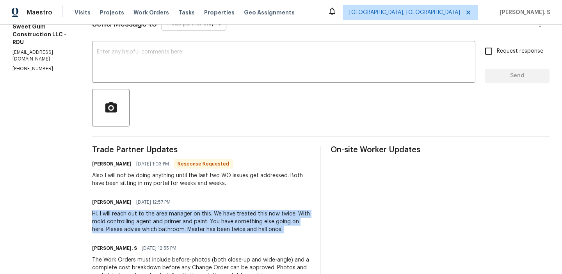
click at [173, 177] on div "Also I will not be doing anything until the last two WO issues get addressed. B…" at bounding box center [201, 180] width 219 height 16
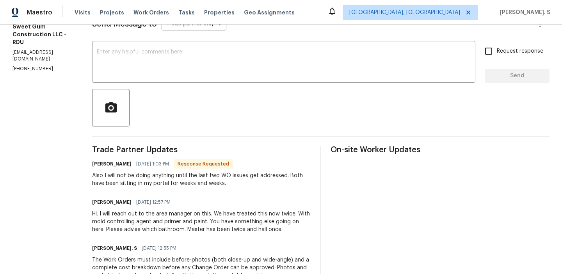
click at [173, 177] on div "Also I will not be doing anything until the last two WO issues get addressed. B…" at bounding box center [201, 180] width 219 height 16
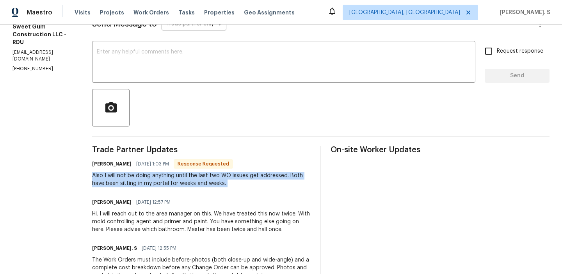
copy div "Also I will not be doing anything until the last two WO issues get addressed. B…"
click at [253, 67] on textarea at bounding box center [284, 62] width 374 height 27
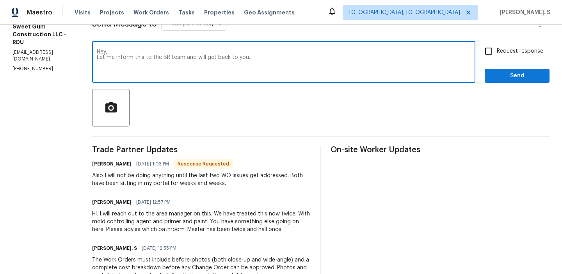
type textarea "Hey, Let me inform this to the BR team and will get back to you."
click at [493, 61] on div "Request response Send" at bounding box center [517, 63] width 65 height 40
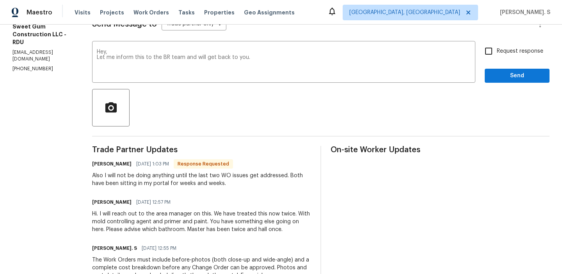
click at [494, 57] on input "Request response" at bounding box center [489, 51] width 16 height 16
checkbox input "true"
click at [495, 87] on div "Send Message to Trade partner only Trade partner only ​ Hey, Let me inform this…" at bounding box center [321, 181] width 458 height 353
click at [496, 81] on button "Send" at bounding box center [517, 76] width 65 height 14
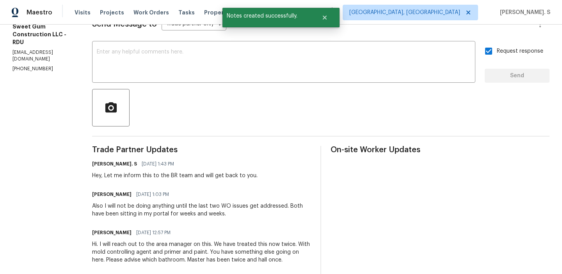
click at [171, 213] on div "Also I will not be doing anything until the last two WO issues get addressed. B…" at bounding box center [201, 210] width 219 height 16
click at [175, 244] on div "Hi. I will reach out to the area manager on this. We have treated this now twic…" at bounding box center [201, 252] width 219 height 23
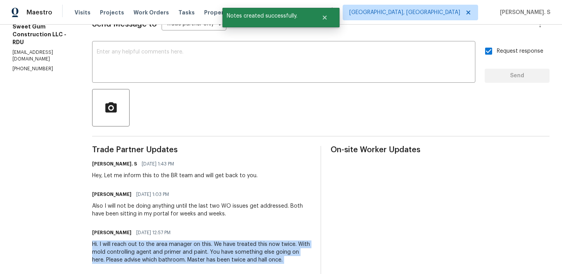
click at [175, 244] on div "Hi. I will reach out to the area manager on this. We have treated this now twic…" at bounding box center [201, 252] width 219 height 23
copy div "Hi. I will reach out to the area manager on this. We have treated this now twic…"
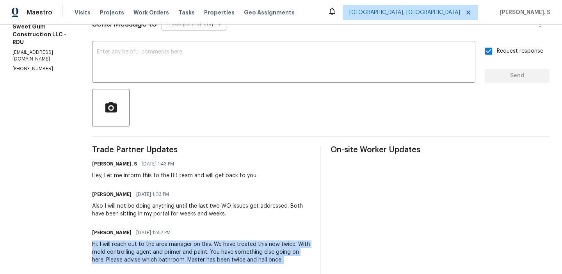
click at [198, 207] on div "Also I will not be doing anything until the last two WO issues get addressed. B…" at bounding box center [201, 210] width 219 height 16
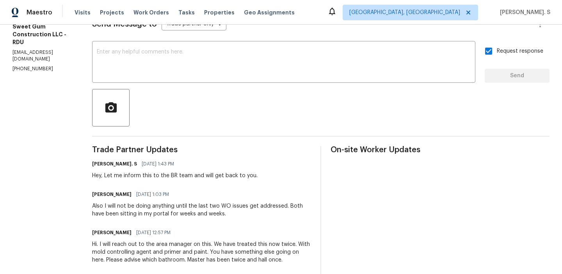
click at [198, 207] on div "Also I will not be doing anything until the last two WO issues get addressed. B…" at bounding box center [201, 210] width 219 height 16
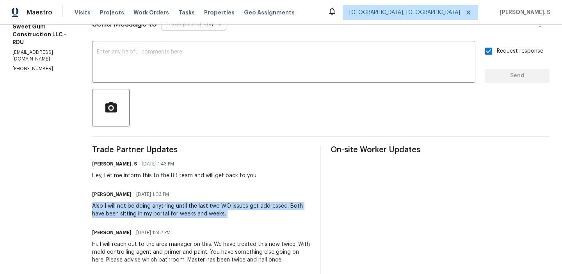
copy div "Also I will not be doing anything until the last two WO issues get addressed. B…"
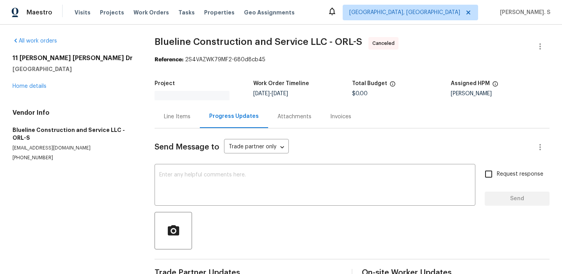
click at [29, 89] on div "[STREET_ADDRESS][PERSON_NAME][PERSON_NAME] Home details" at bounding box center [73, 72] width 123 height 36
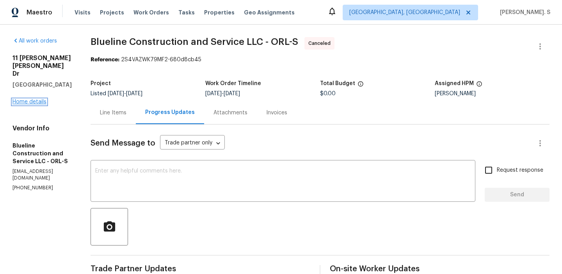
click at [30, 99] on link "Home details" at bounding box center [29, 101] width 34 height 5
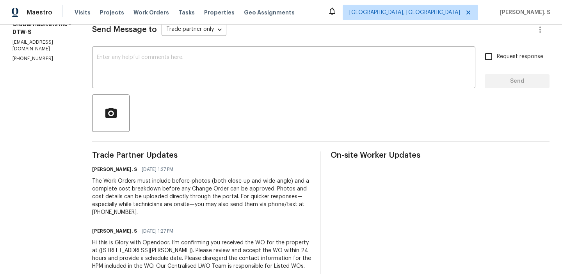
scroll to position [114, 0]
